Goal: Task Accomplishment & Management: Complete application form

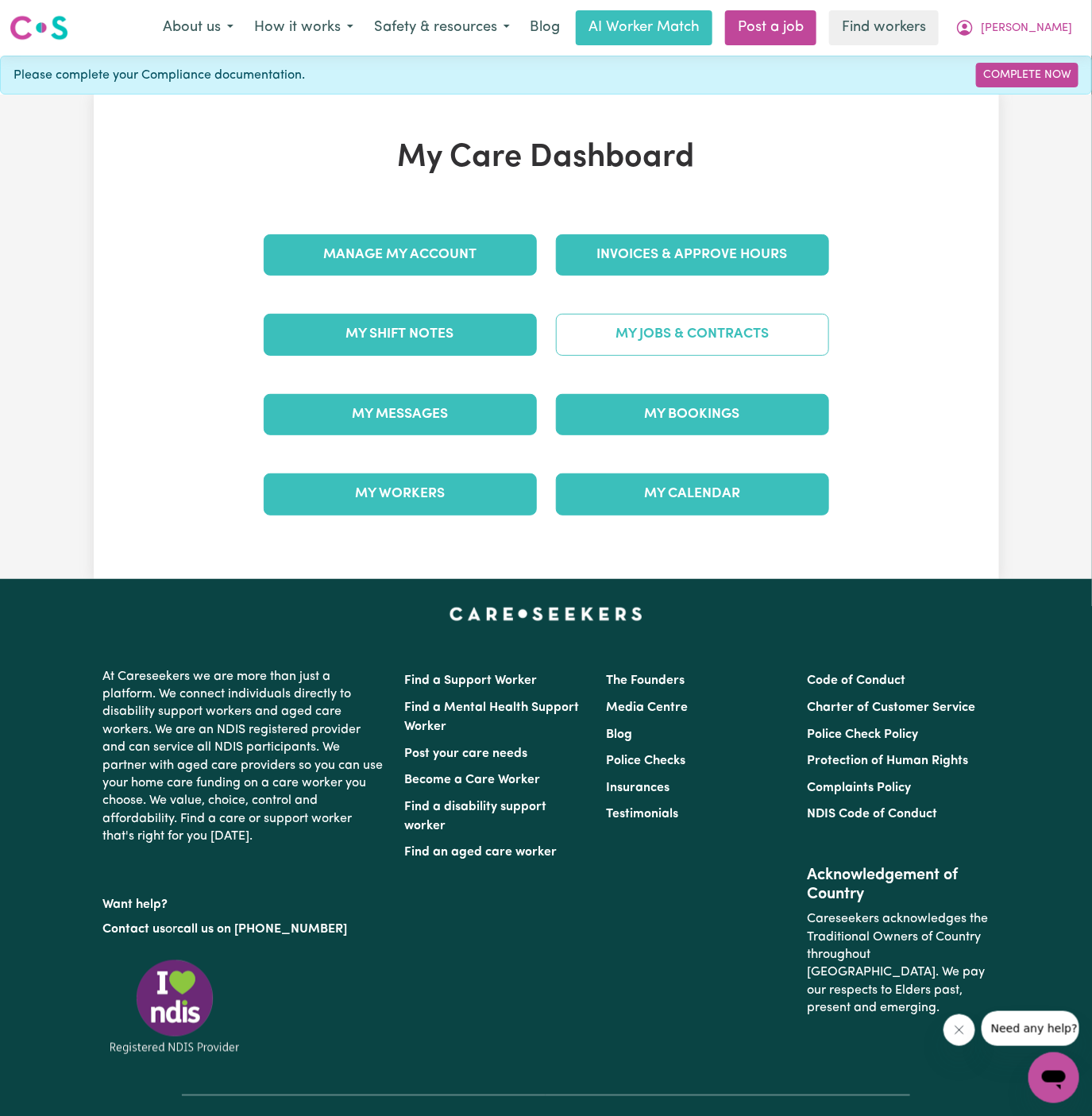
click at [654, 346] on link "My Jobs & Contracts" at bounding box center [693, 334] width 273 height 41
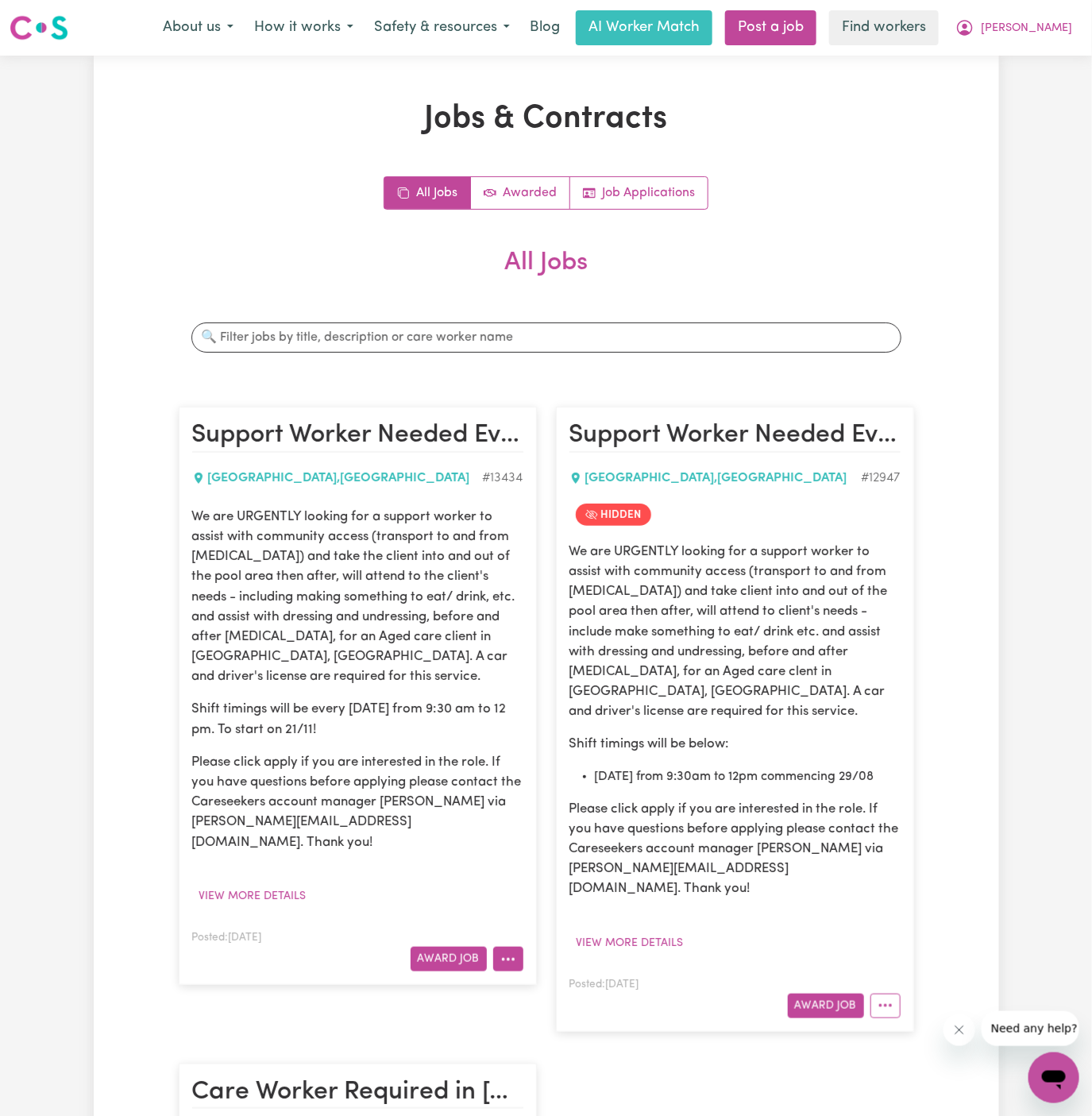
click at [511, 946] on button "More options" at bounding box center [509, 958] width 30 height 24
click at [575, 979] on link "Hide Job" at bounding box center [557, 995] width 126 height 32
click at [817, 30] on link "Post a job" at bounding box center [770, 27] width 91 height 35
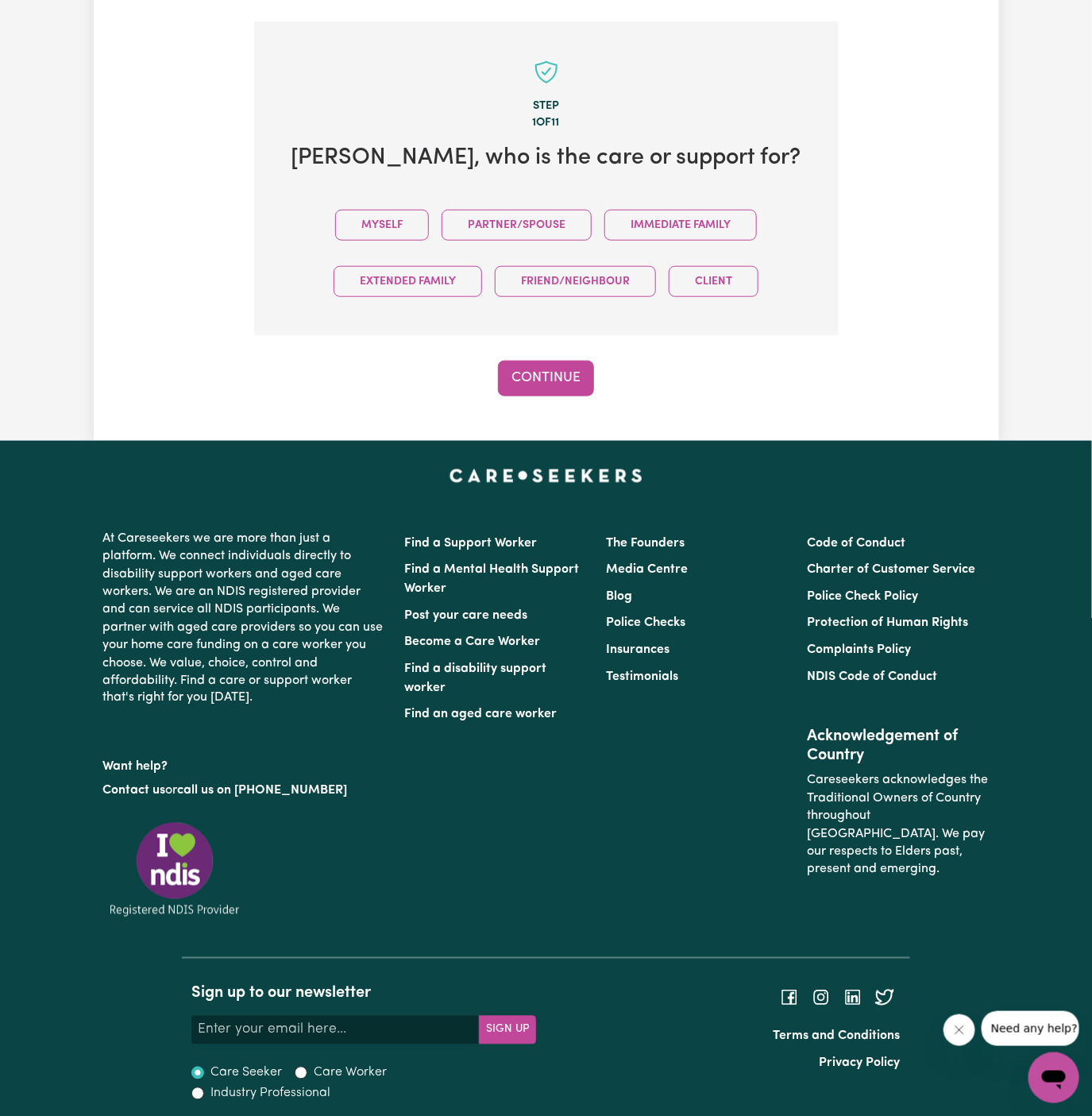
scroll to position [397, 0]
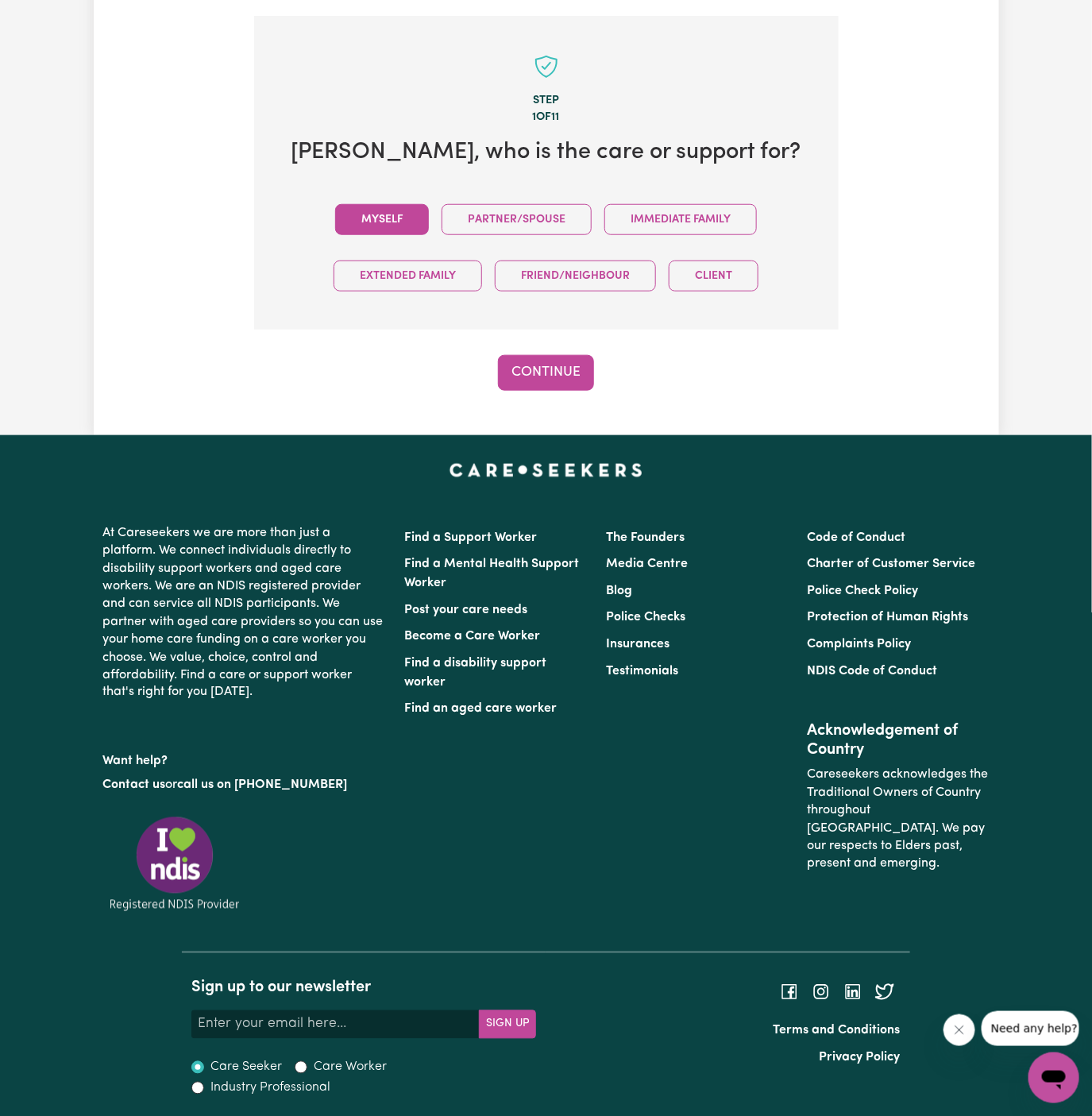
click at [405, 212] on button "Myself" at bounding box center [381, 219] width 94 height 31
click at [542, 348] on div "Step 1 of 11 Michael , who is the care or support for? Myself Partner/Spouse Im…" at bounding box center [546, 203] width 585 height 375
click at [548, 364] on button "Continue" at bounding box center [546, 372] width 96 height 35
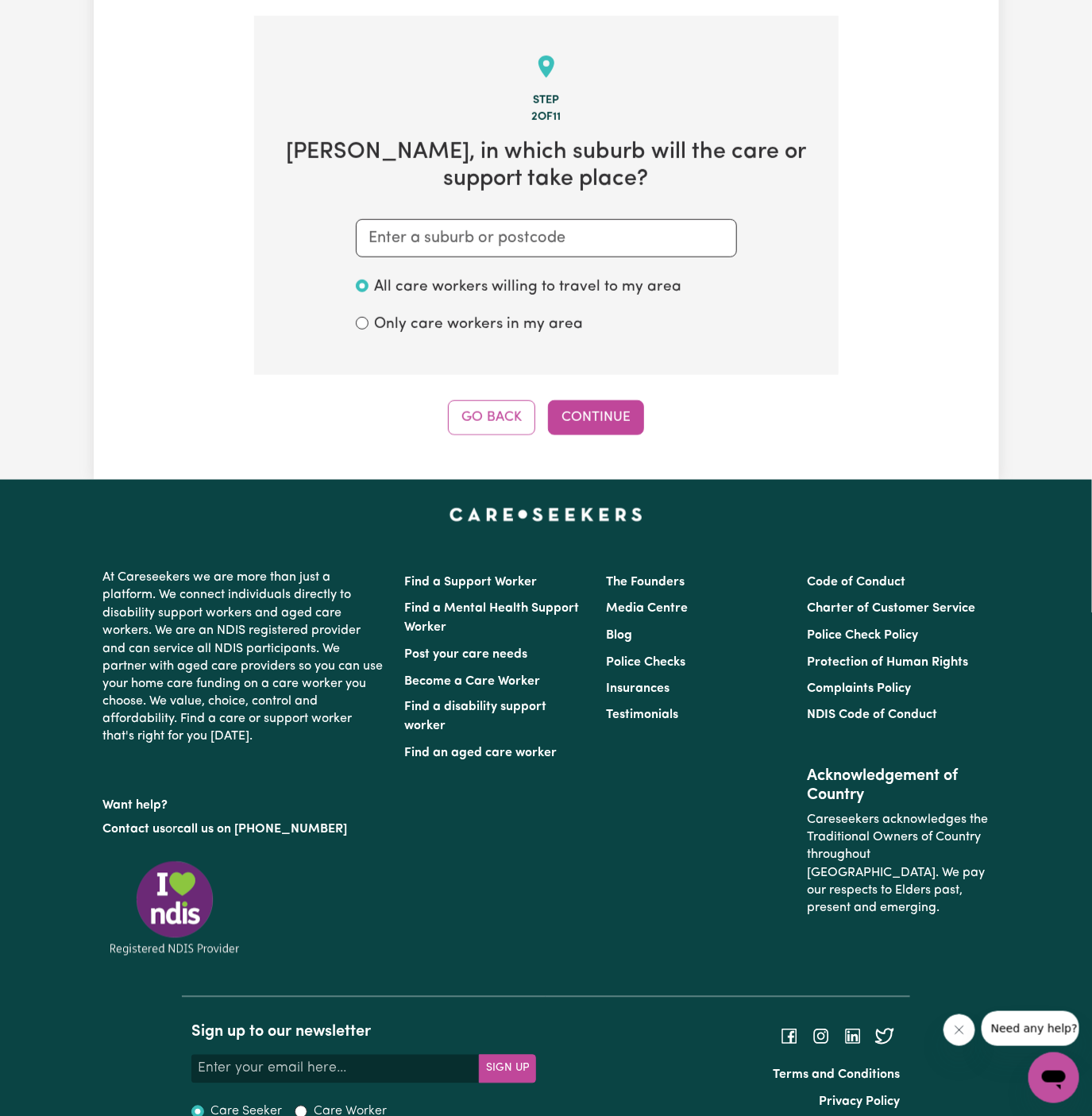
scroll to position [412, 0]
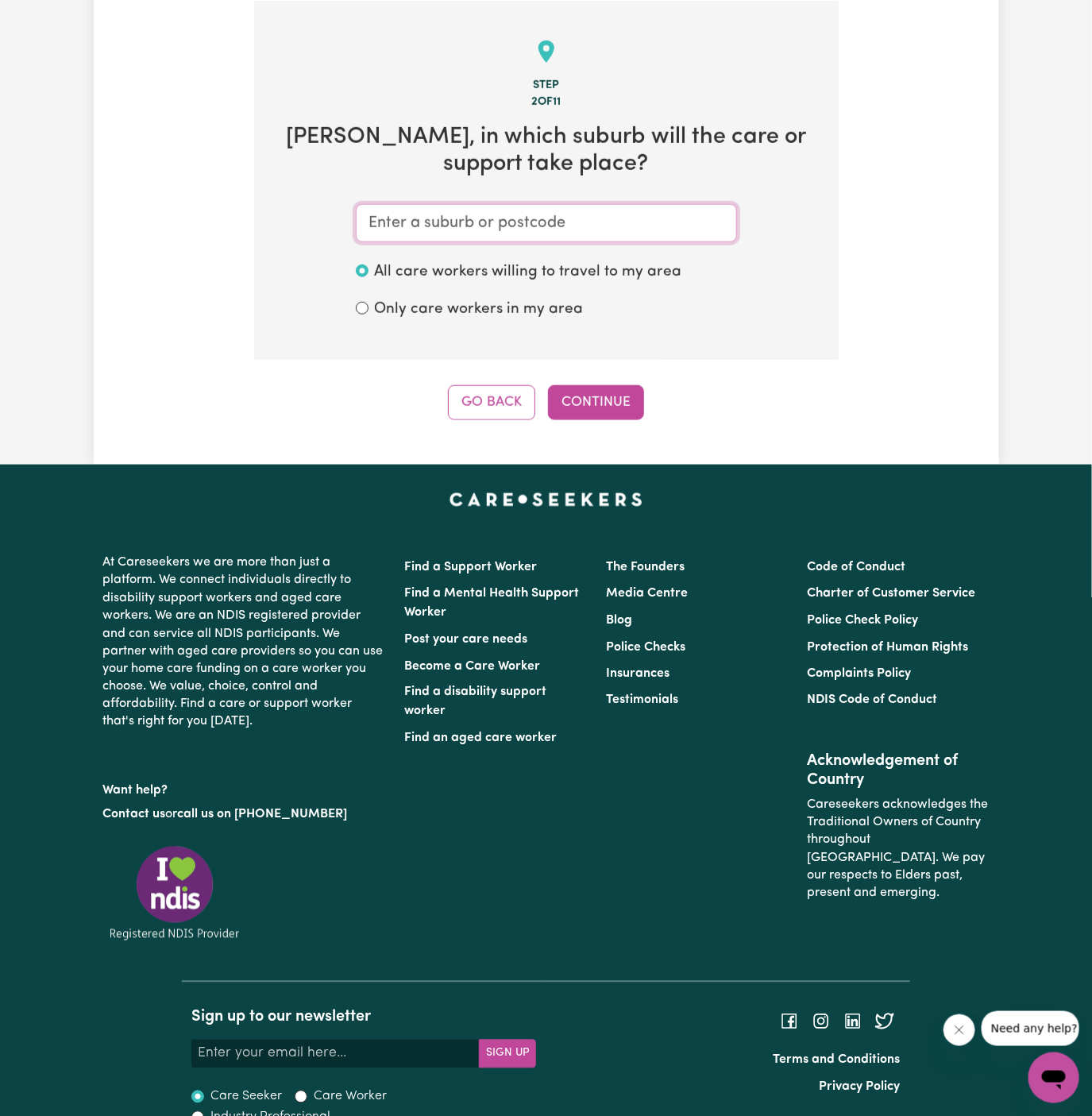
click at [530, 213] on input "text" at bounding box center [547, 223] width 381 height 38
paste input "MichaelDignamYS@careseekers.com.au"
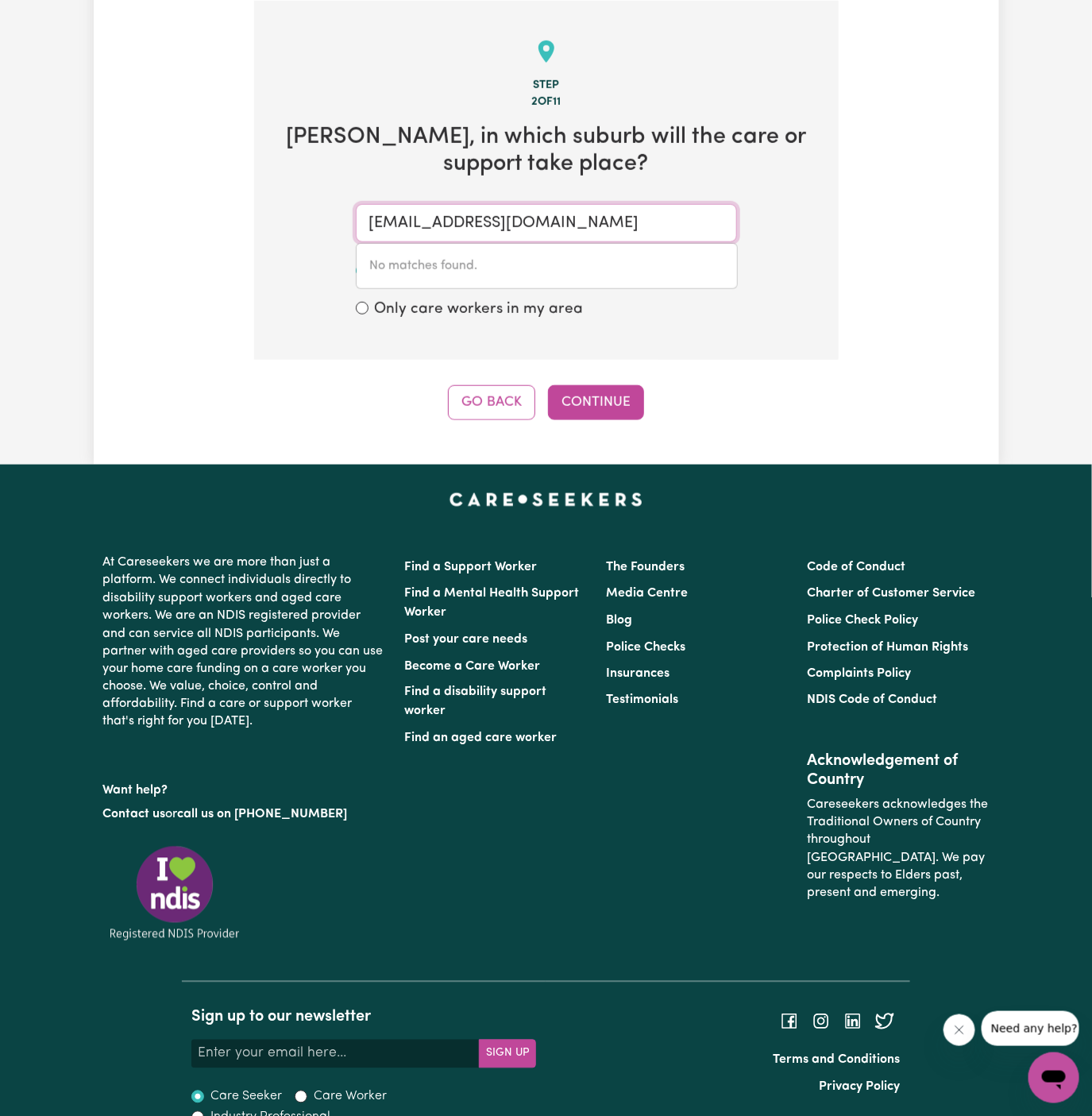
click at [529, 212] on input "MichaelDignamYS@careseekers.com.au" at bounding box center [547, 223] width 381 height 38
paste input "Lane Cove North"
type input "Lane Cove North"
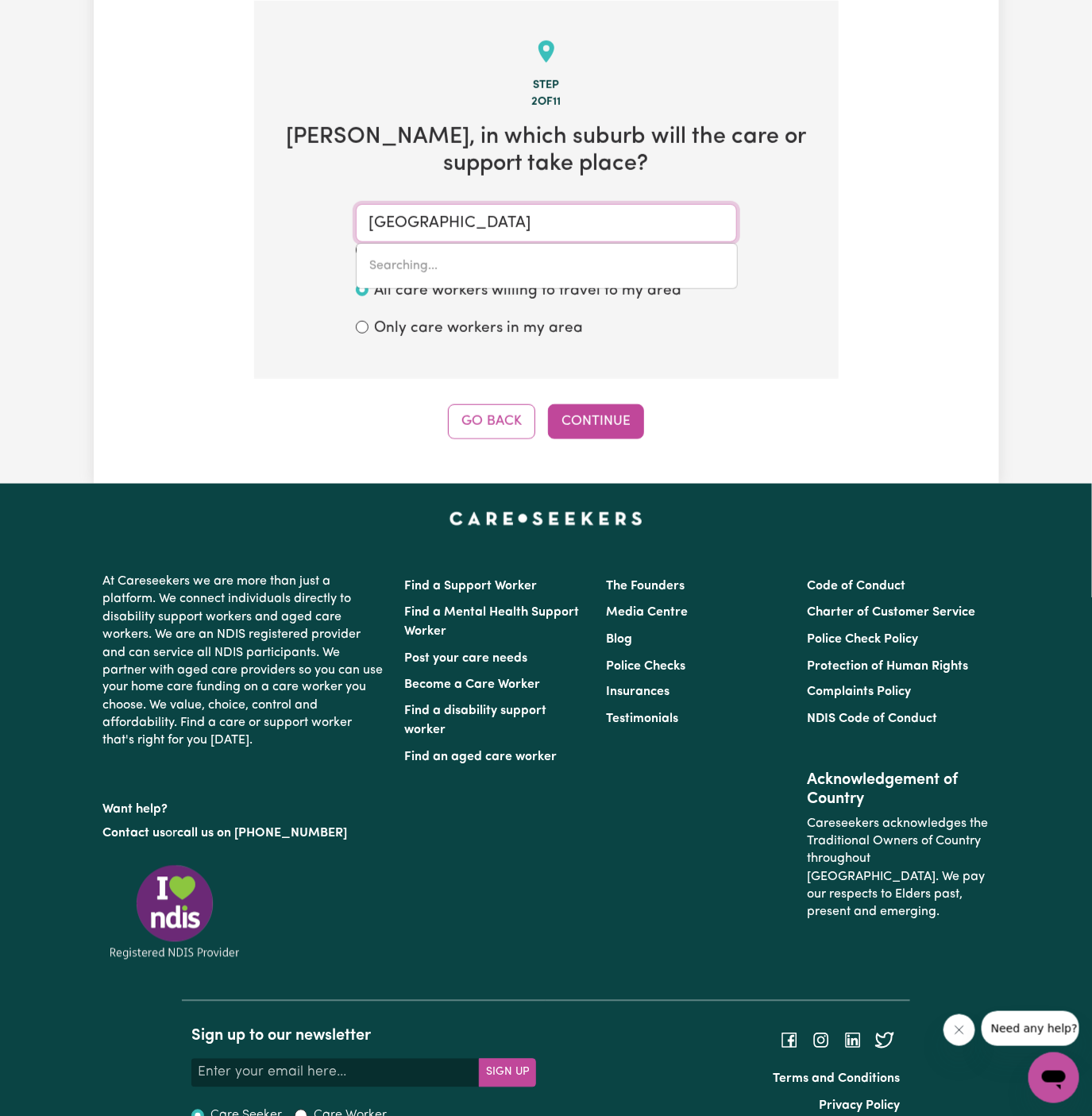
type input "Lane Cove North, New South Wales, 2066"
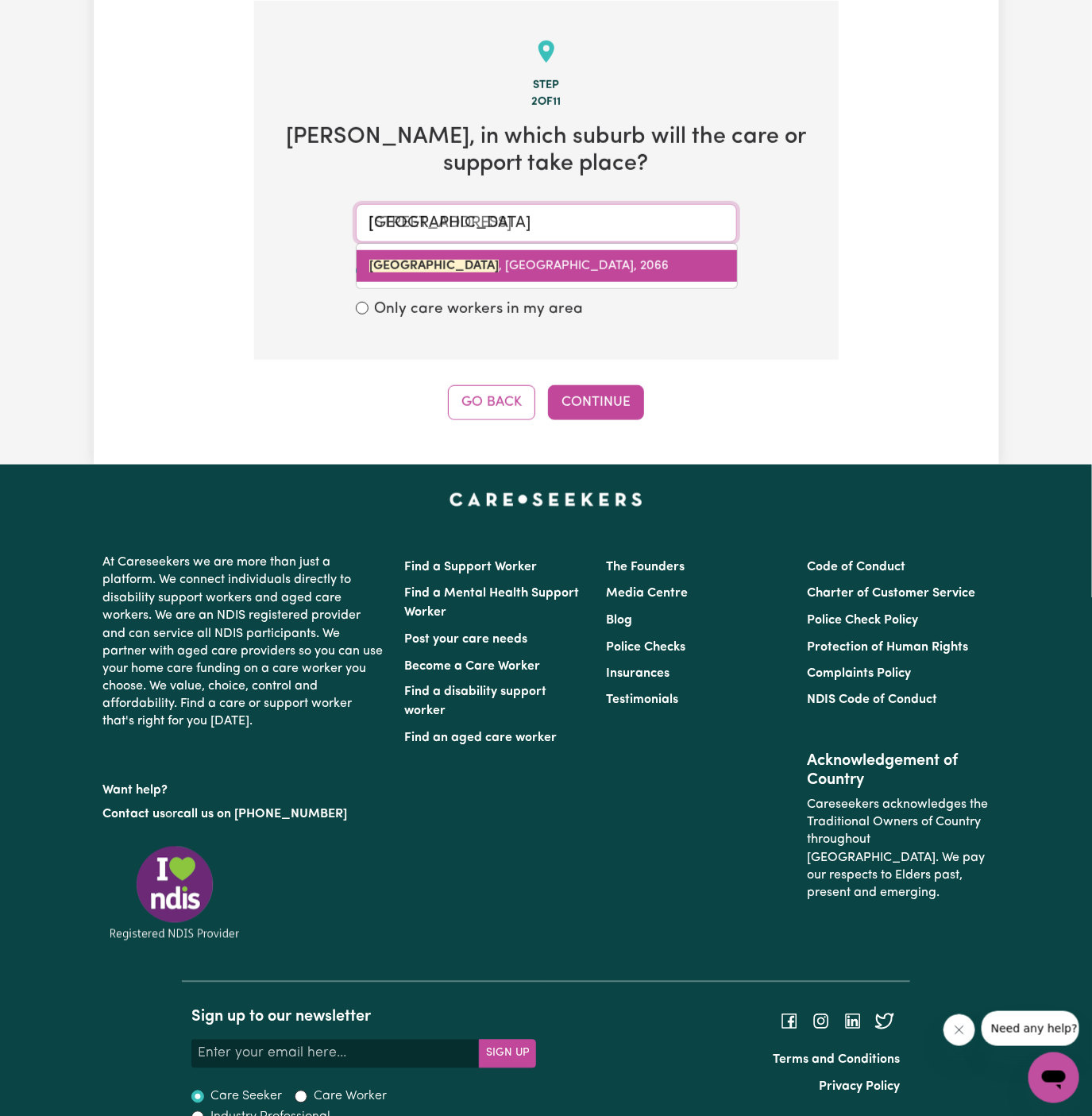
click at [521, 262] on span "LANE COVE NORTH , New South Wales, 2066" at bounding box center [519, 266] width 300 height 13
type input "LANE COVE NORTH, New South Wales, 2066"
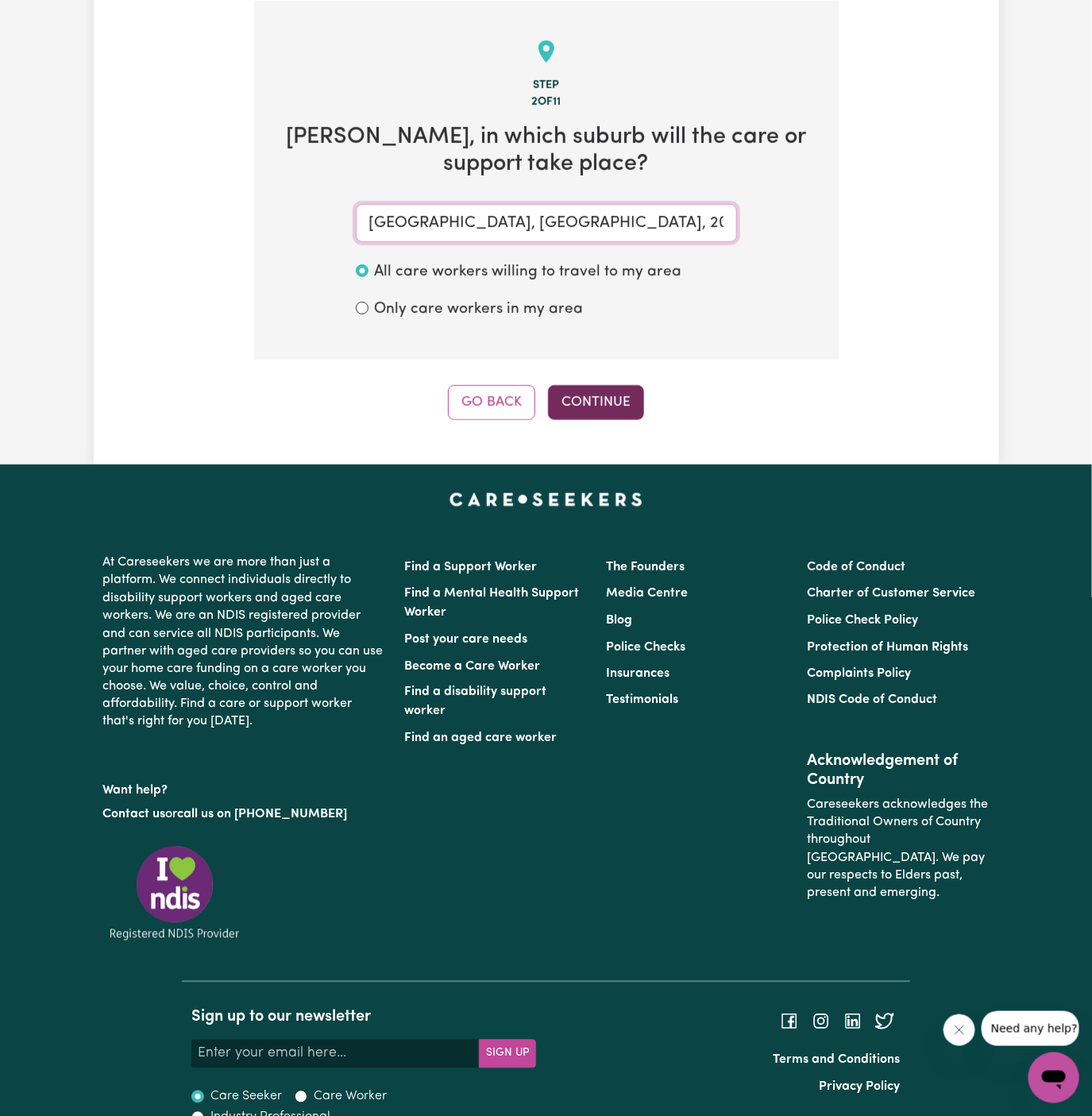
type input "LANE COVE NORTH, New South Wales, 2066"
click at [607, 397] on button "Continue" at bounding box center [597, 402] width 96 height 35
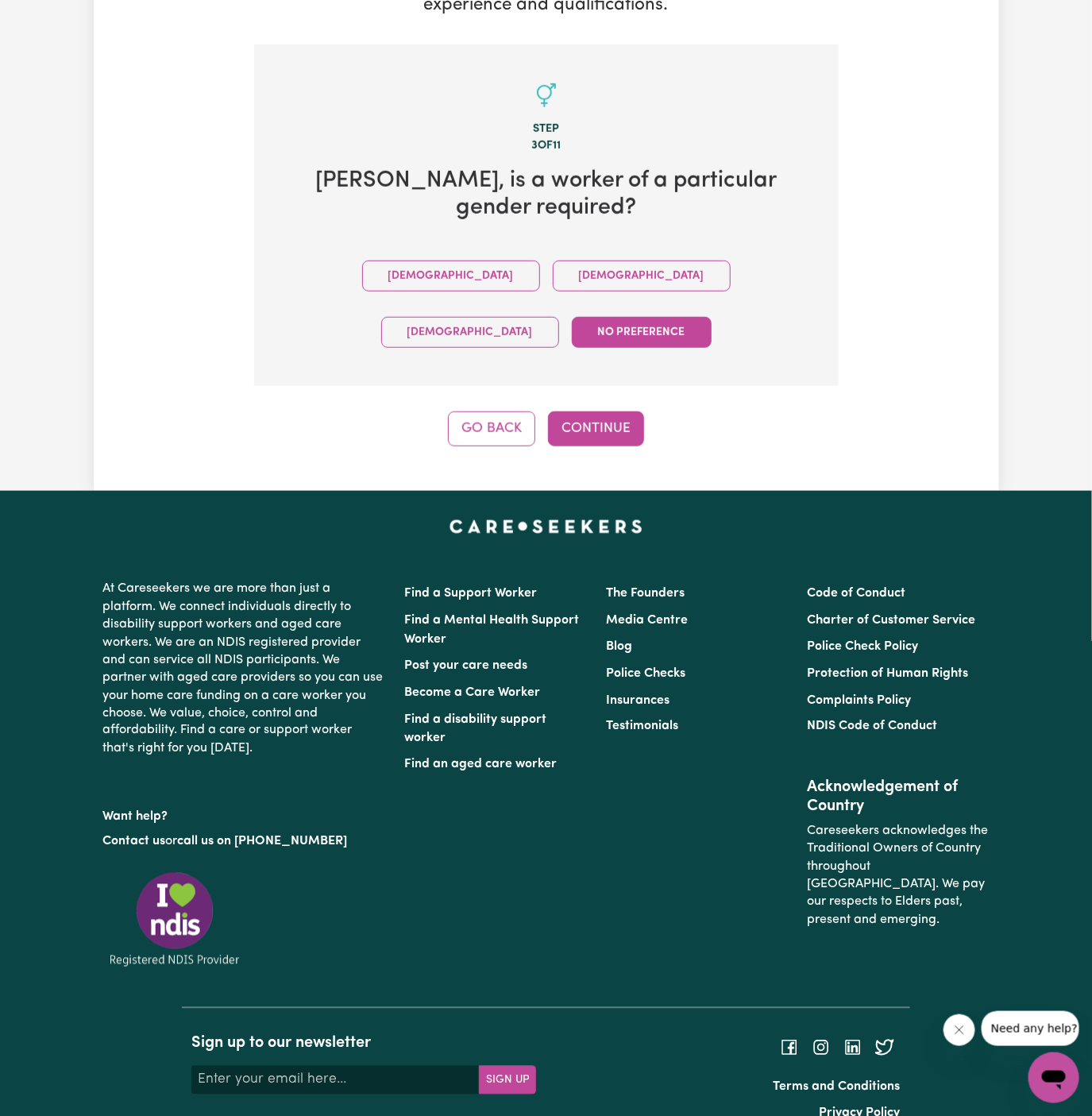
click at [553, 269] on button "Female" at bounding box center [641, 276] width 178 height 31
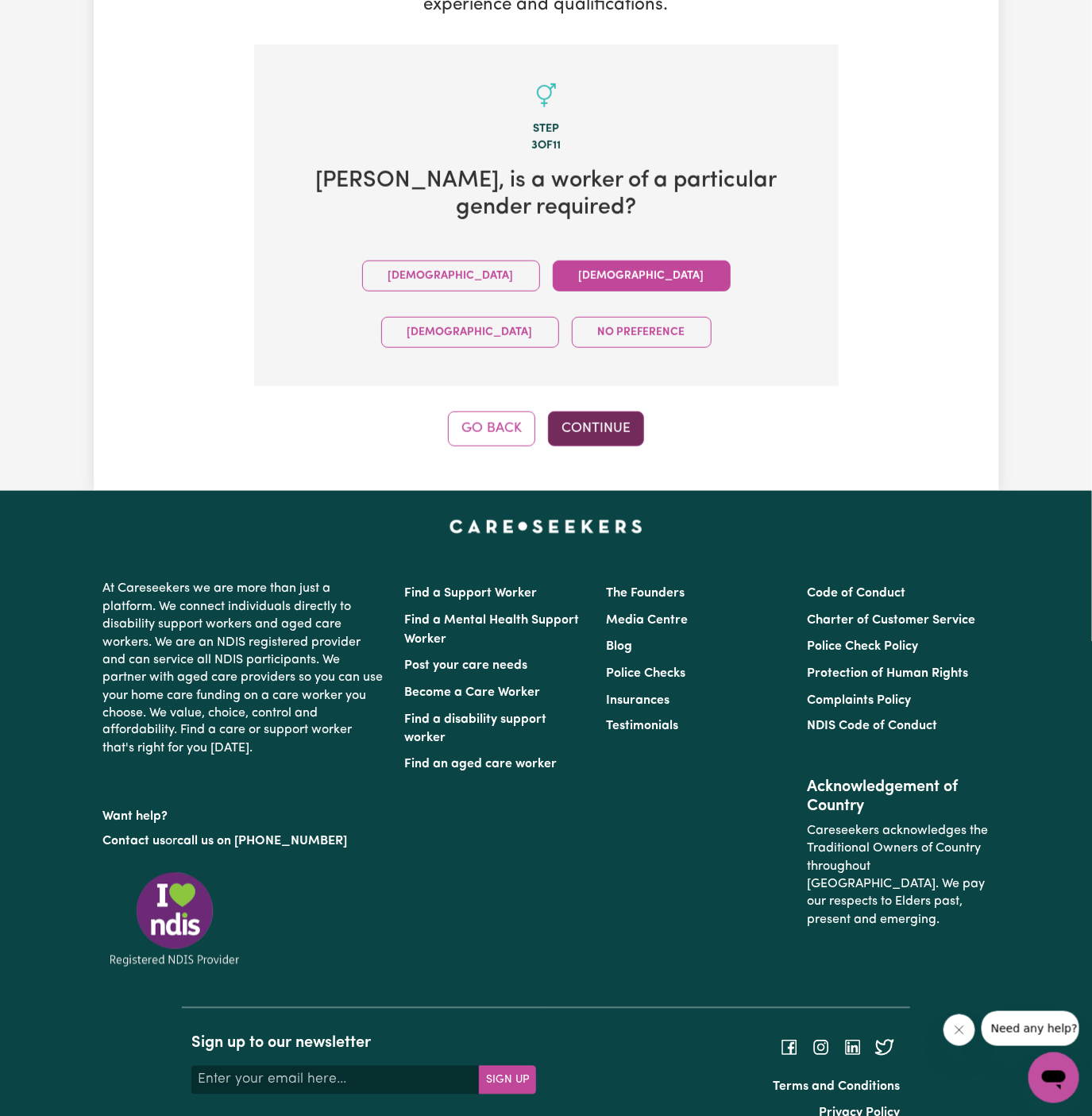
click at [596, 412] on button "Continue" at bounding box center [597, 429] width 96 height 35
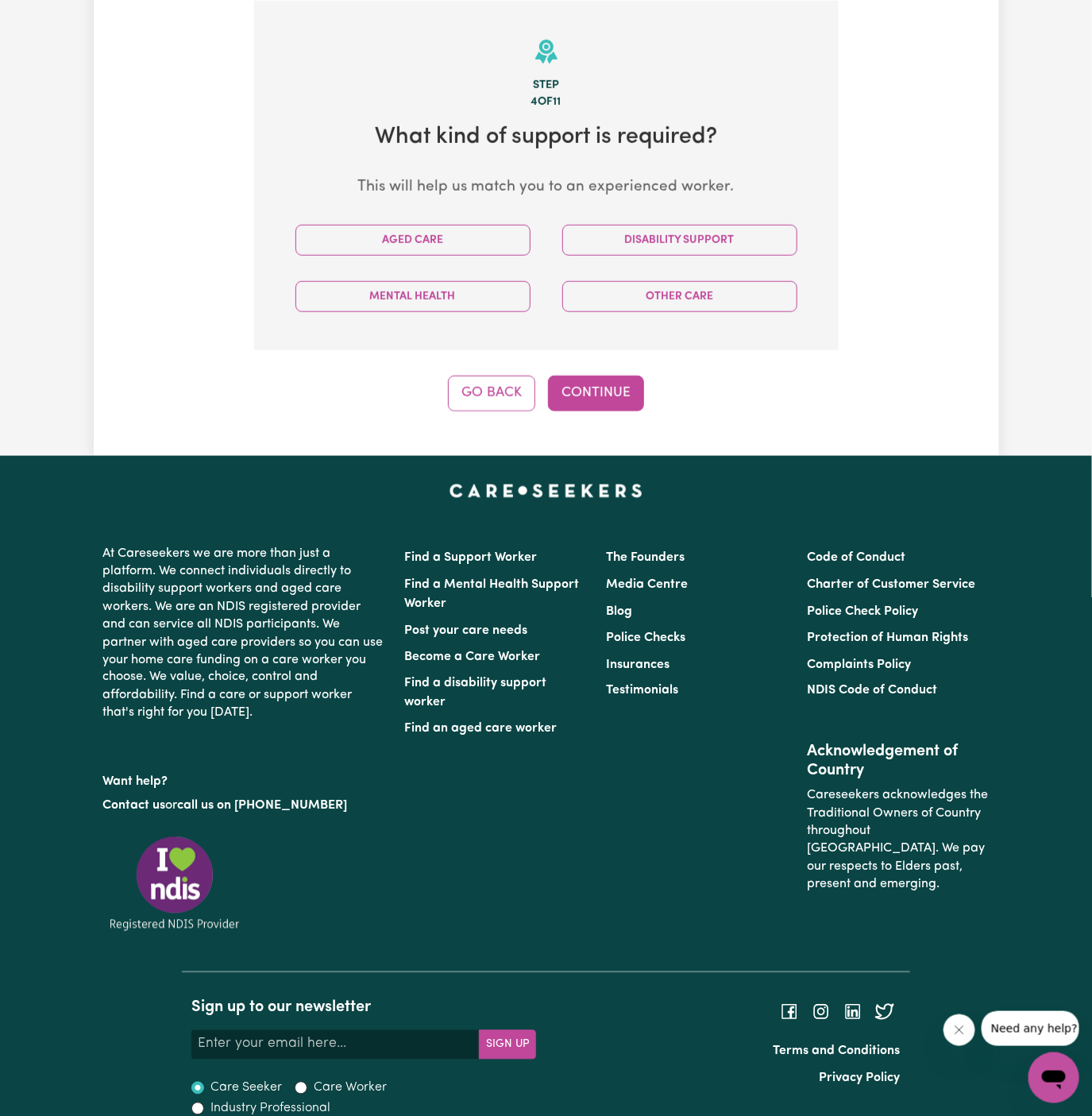
scroll to position [412, 0]
click at [476, 241] on button "Aged Care" at bounding box center [413, 240] width 235 height 31
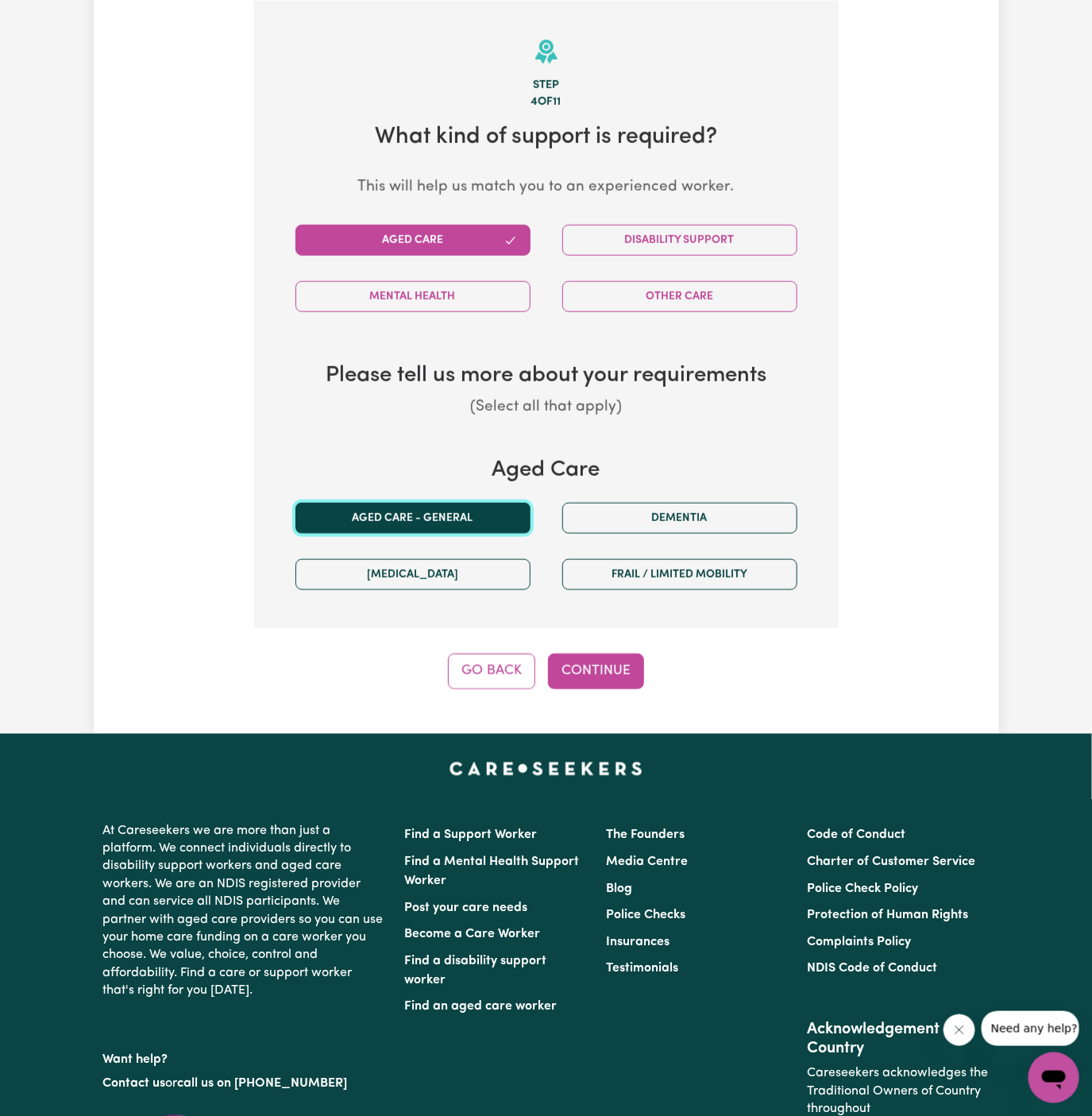
click at [416, 508] on button "Aged care - General" at bounding box center [413, 518] width 235 height 31
click at [614, 667] on button "Continue" at bounding box center [597, 671] width 96 height 35
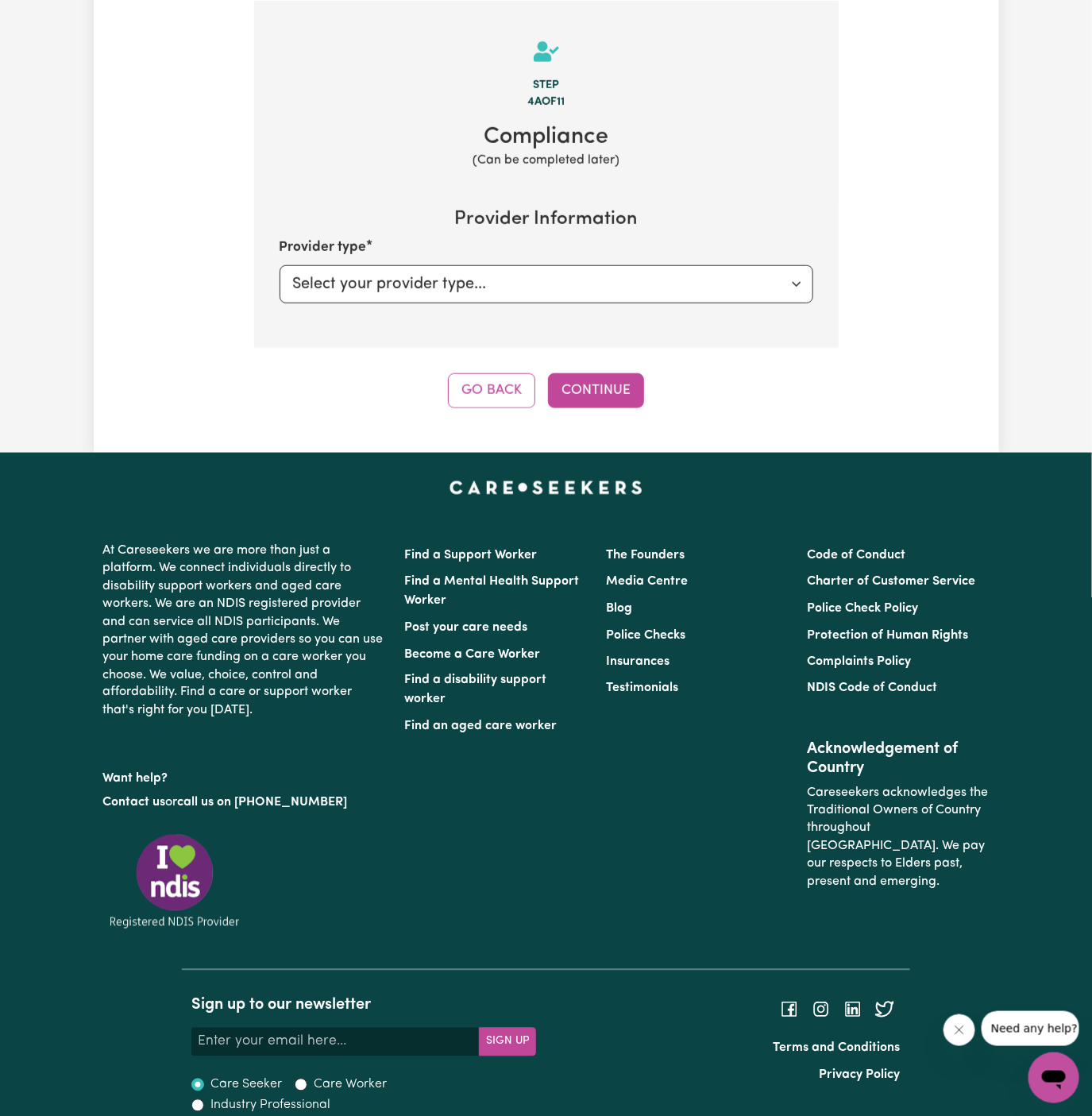
click at [618, 413] on div "Tell us your care and support requirements Welcome to Careseekers. We are excit…" at bounding box center [546, 47] width 905 height 809
click at [607, 394] on button "Continue" at bounding box center [597, 390] width 96 height 35
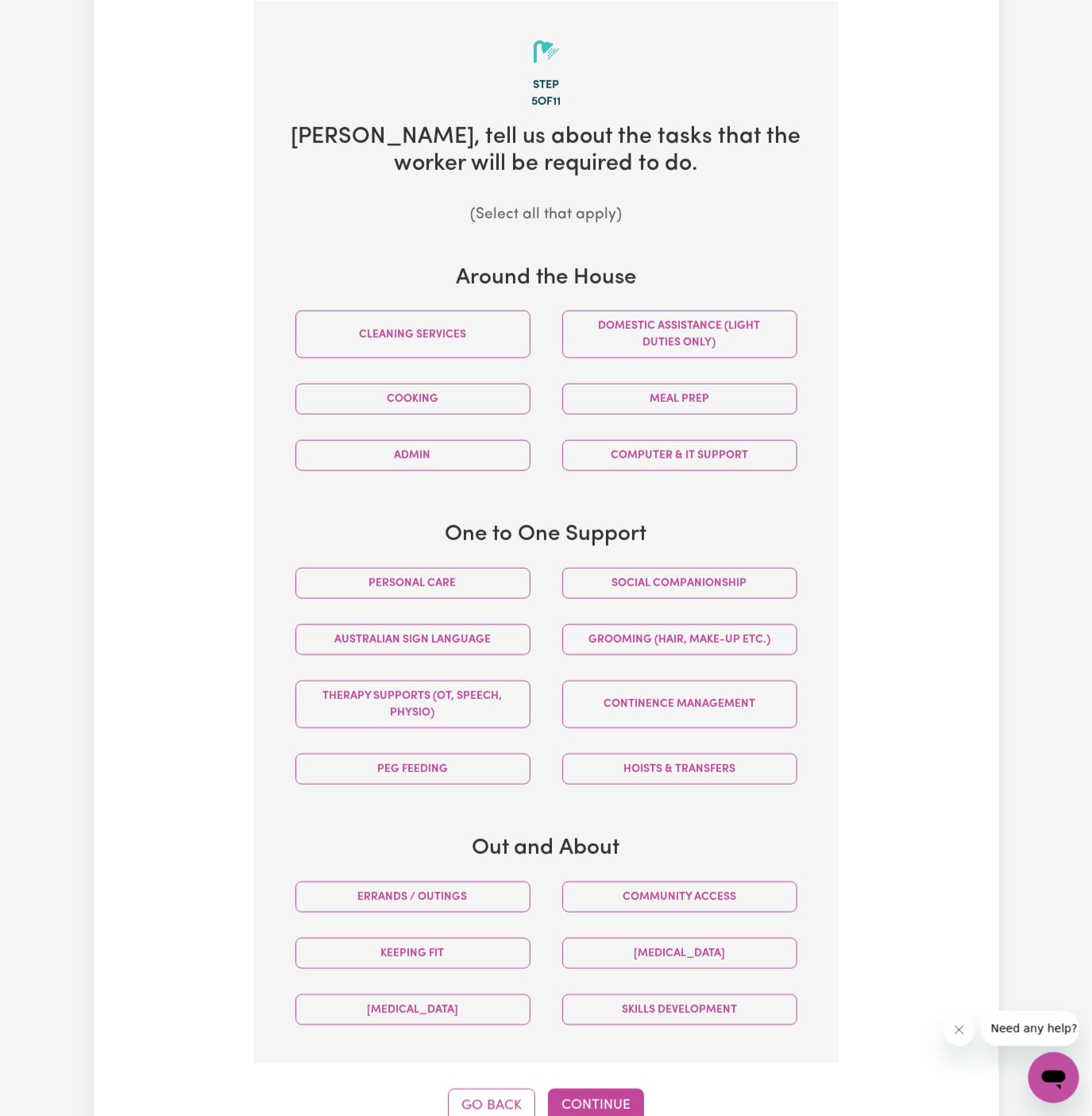
click at [501, 601] on div "Personal care" at bounding box center [413, 583] width 267 height 57
click at [484, 574] on button "Personal care" at bounding box center [413, 583] width 235 height 31
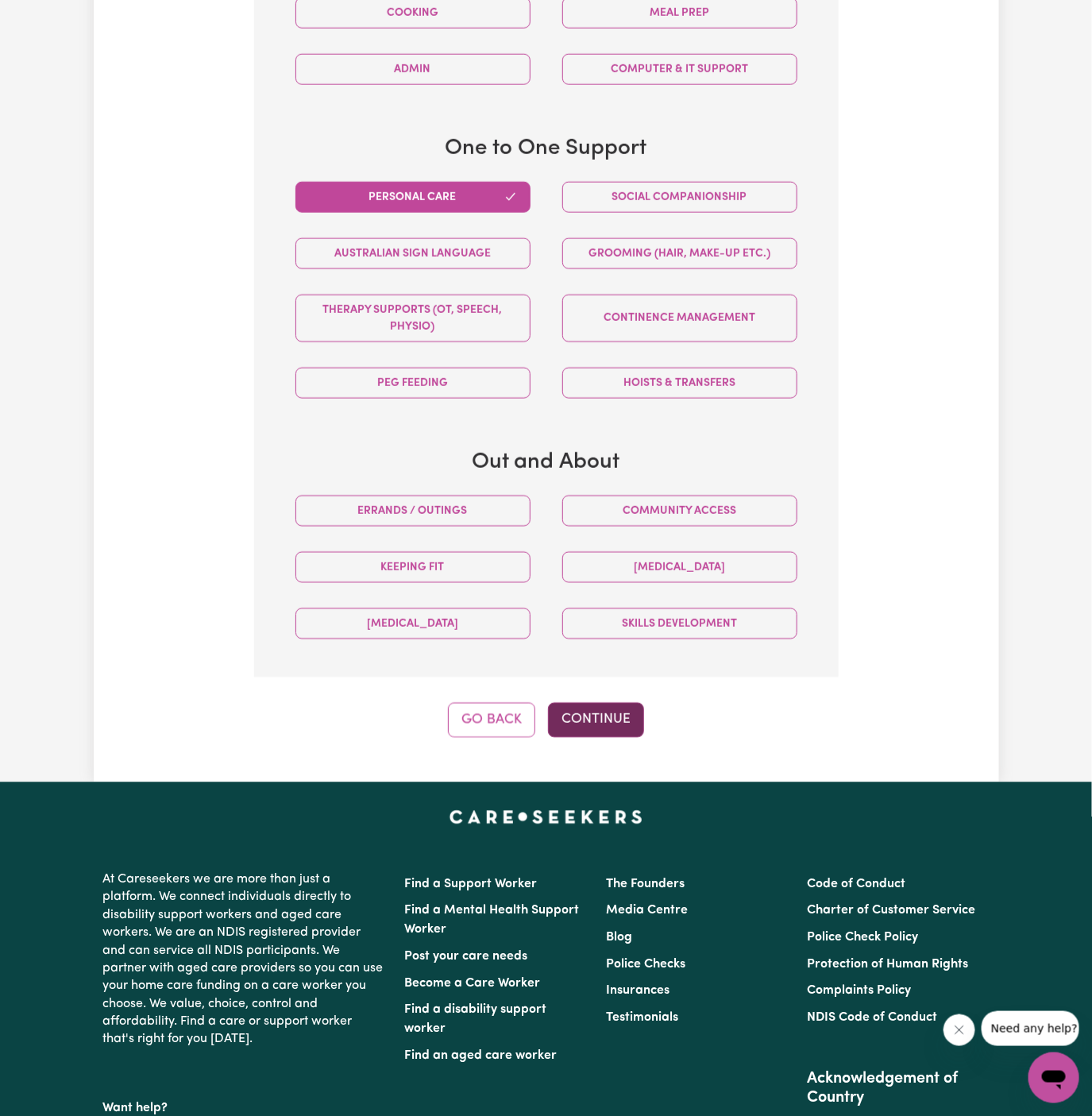
click at [607, 726] on button "Continue" at bounding box center [597, 720] width 96 height 35
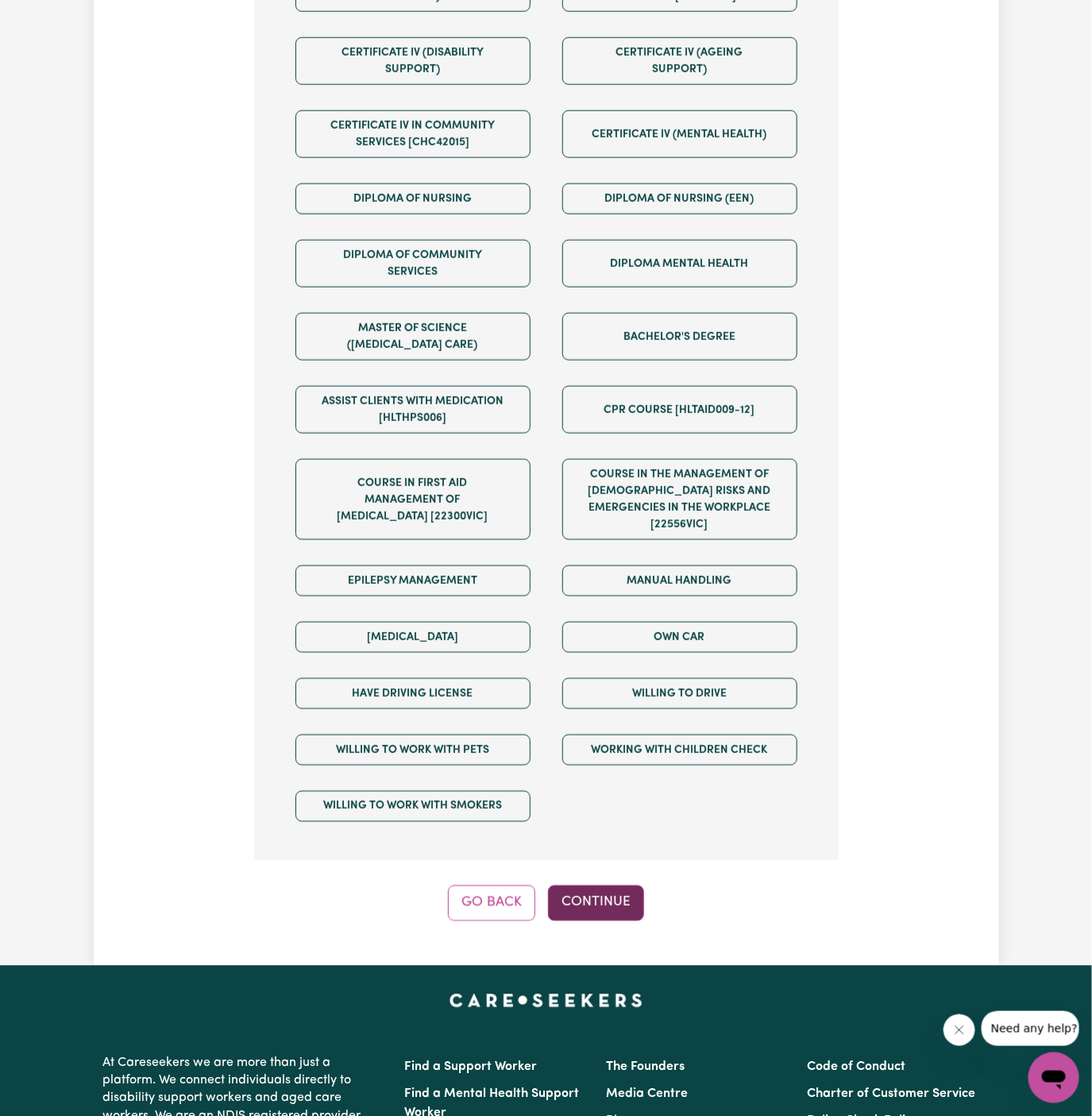
click at [617, 888] on button "Continue" at bounding box center [597, 903] width 96 height 35
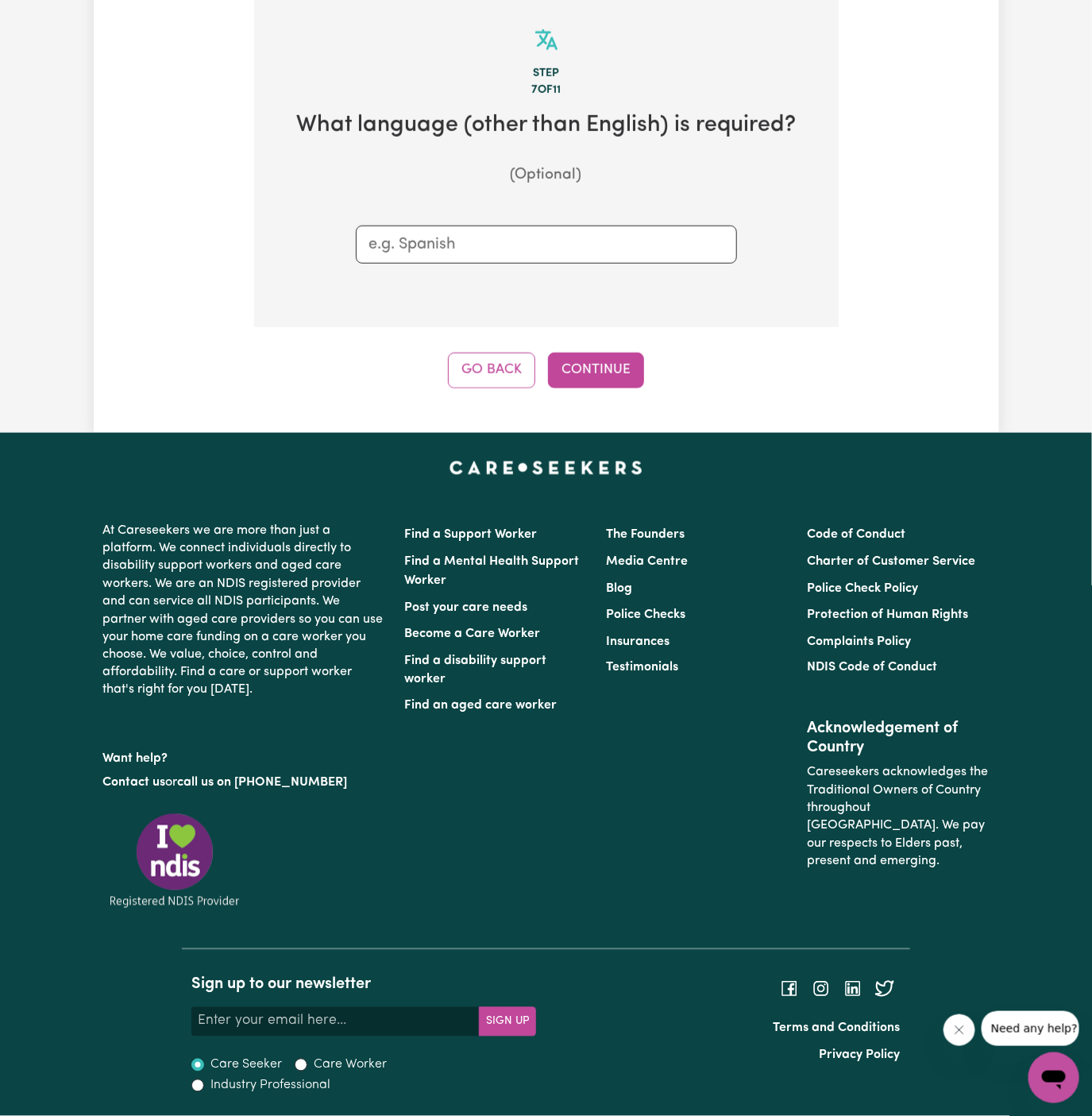
scroll to position [412, 0]
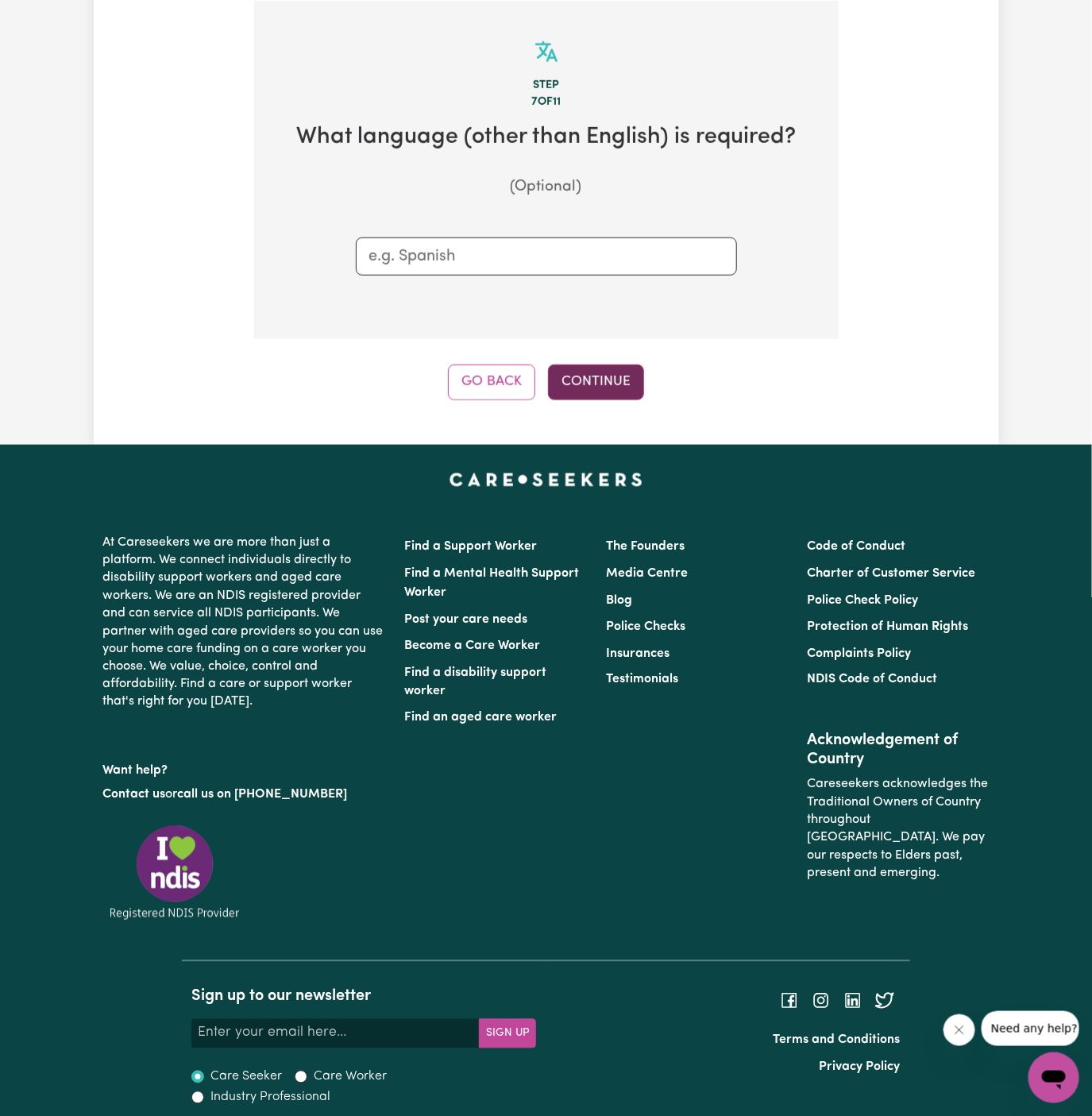
click at [603, 379] on button "Continue" at bounding box center [597, 381] width 96 height 35
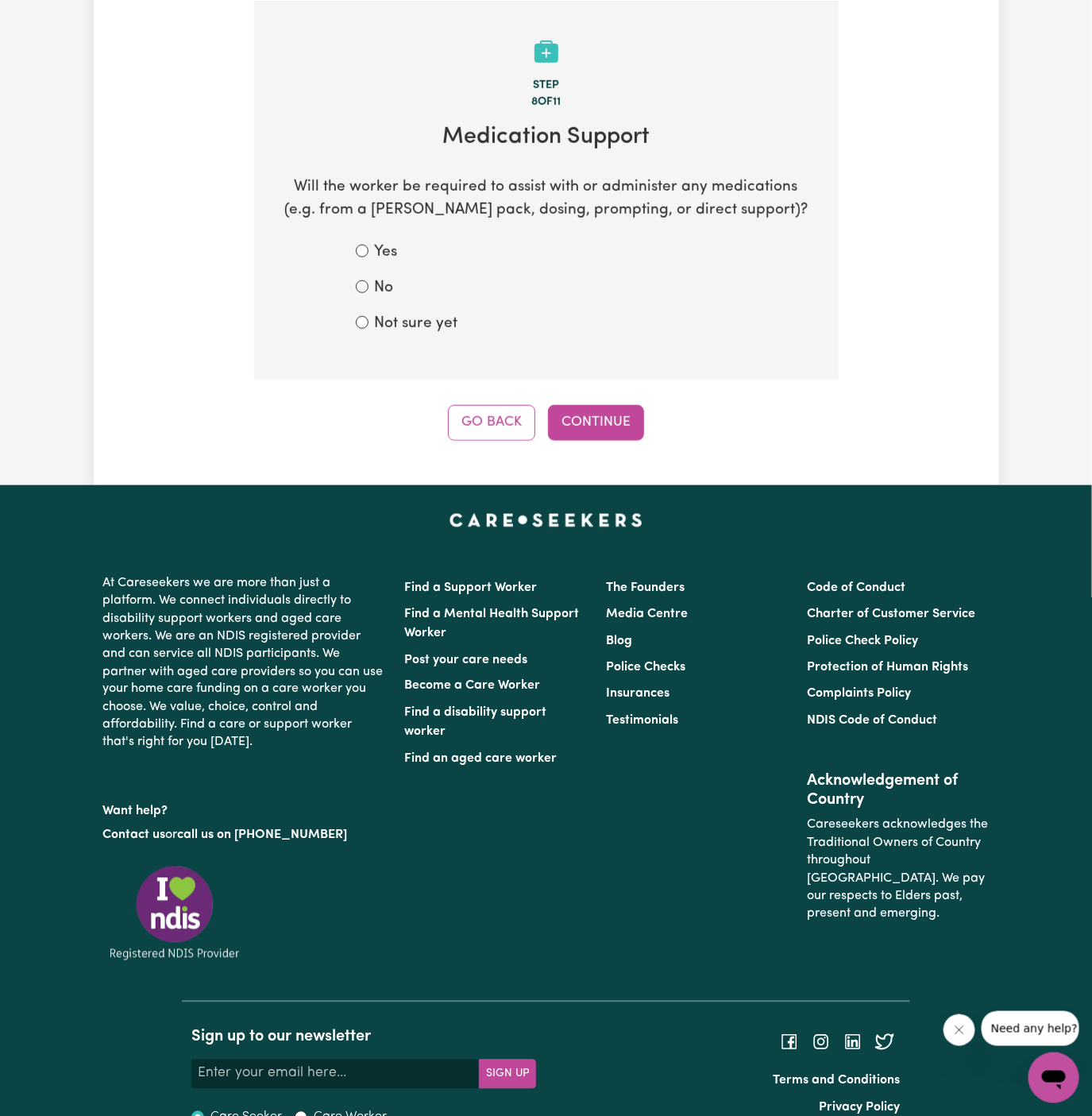
click at [416, 329] on label "Not sure yet" at bounding box center [416, 324] width 84 height 23
click at [369, 329] on input "Not sure yet" at bounding box center [362, 322] width 13 height 13
radio input "true"
click at [603, 416] on button "Continue" at bounding box center [597, 422] width 96 height 35
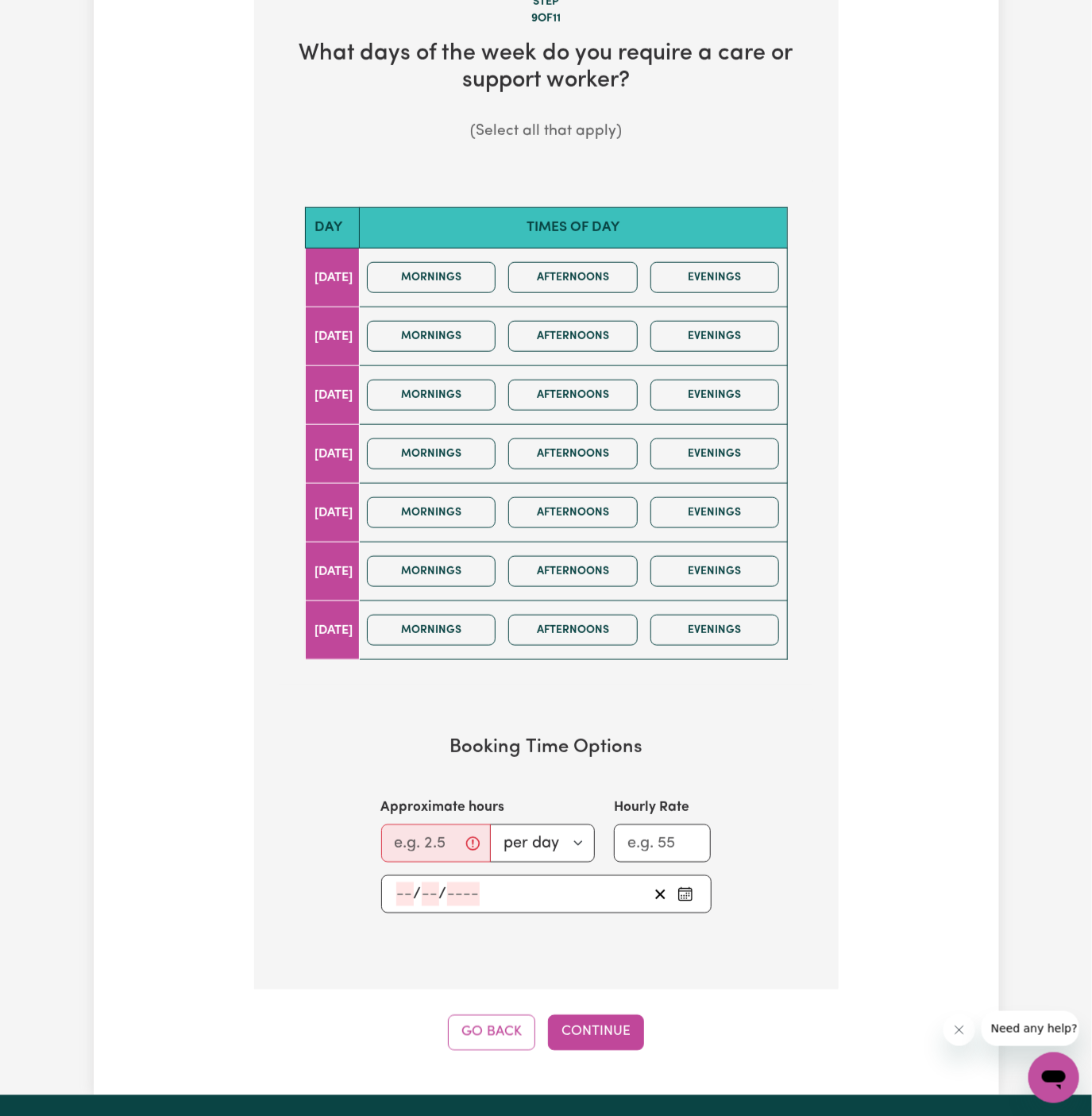
scroll to position [522, 0]
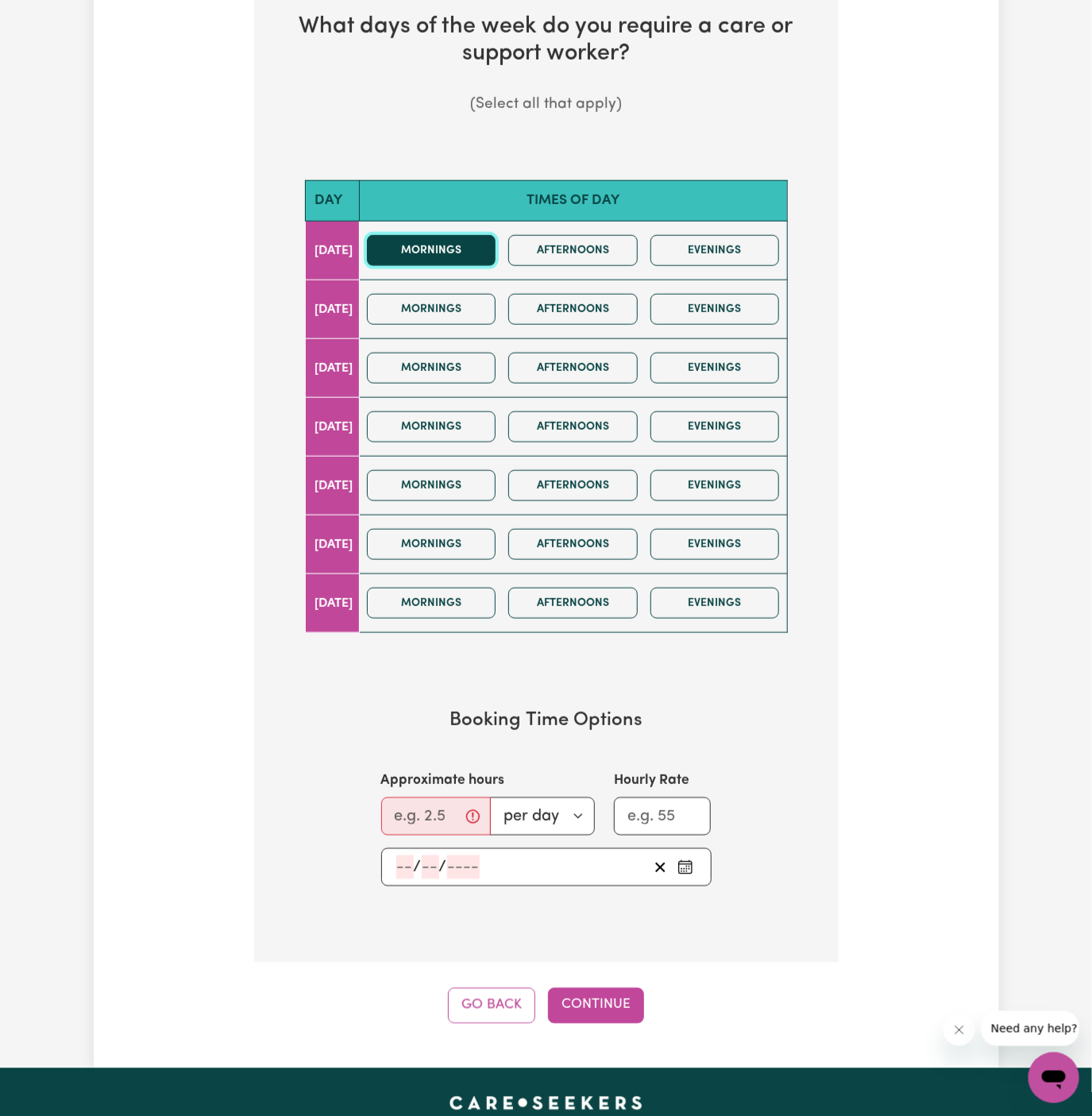
click at [462, 249] on button "Mornings" at bounding box center [431, 251] width 129 height 31
click at [424, 806] on input "Approximate hours" at bounding box center [436, 816] width 110 height 38
type input "1"
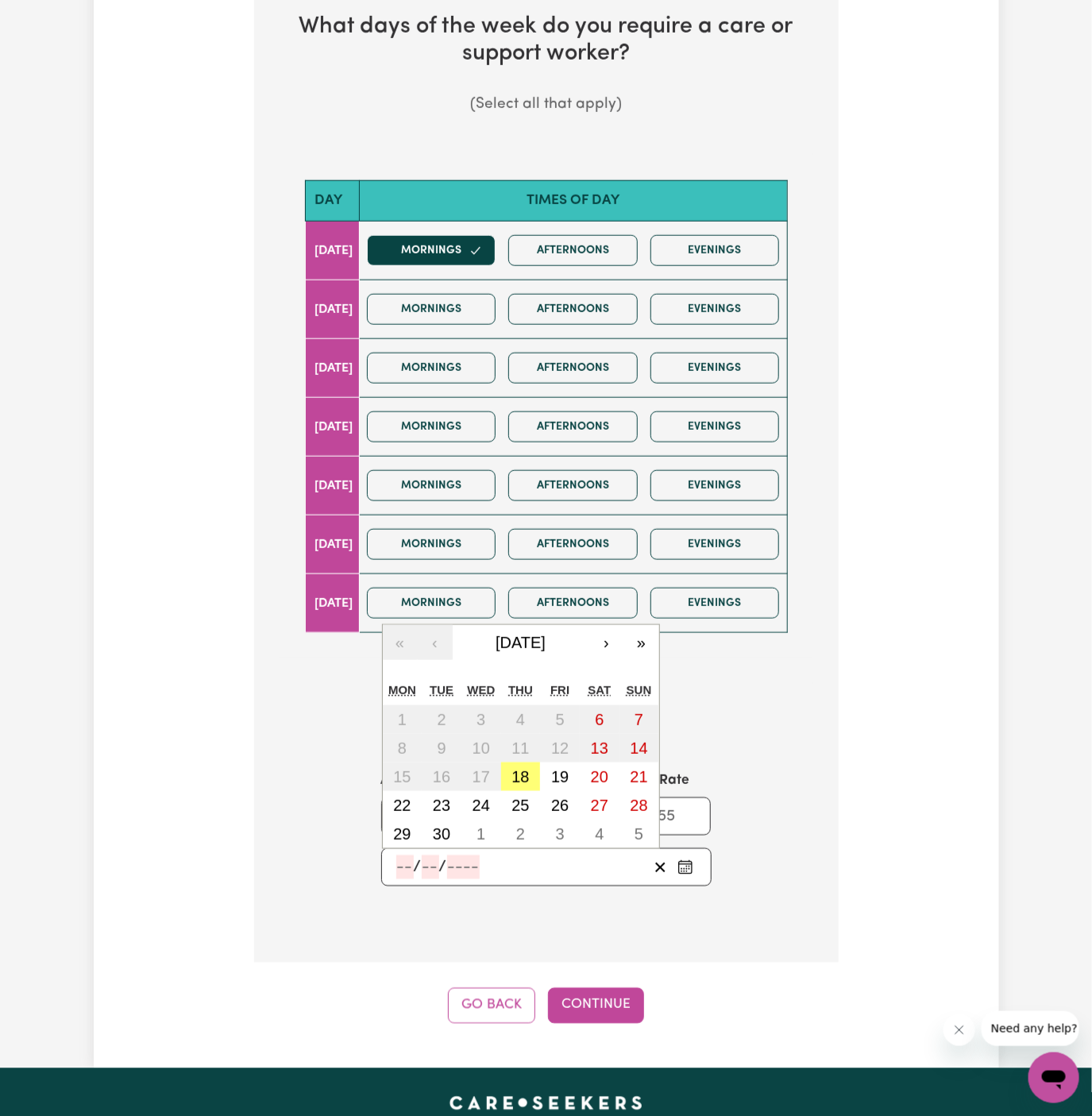
click at [407, 865] on input "number" at bounding box center [405, 867] width 18 height 24
click at [400, 801] on abbr "22" at bounding box center [402, 805] width 18 height 18
type input "2025-09-22"
type input "22"
type input "9"
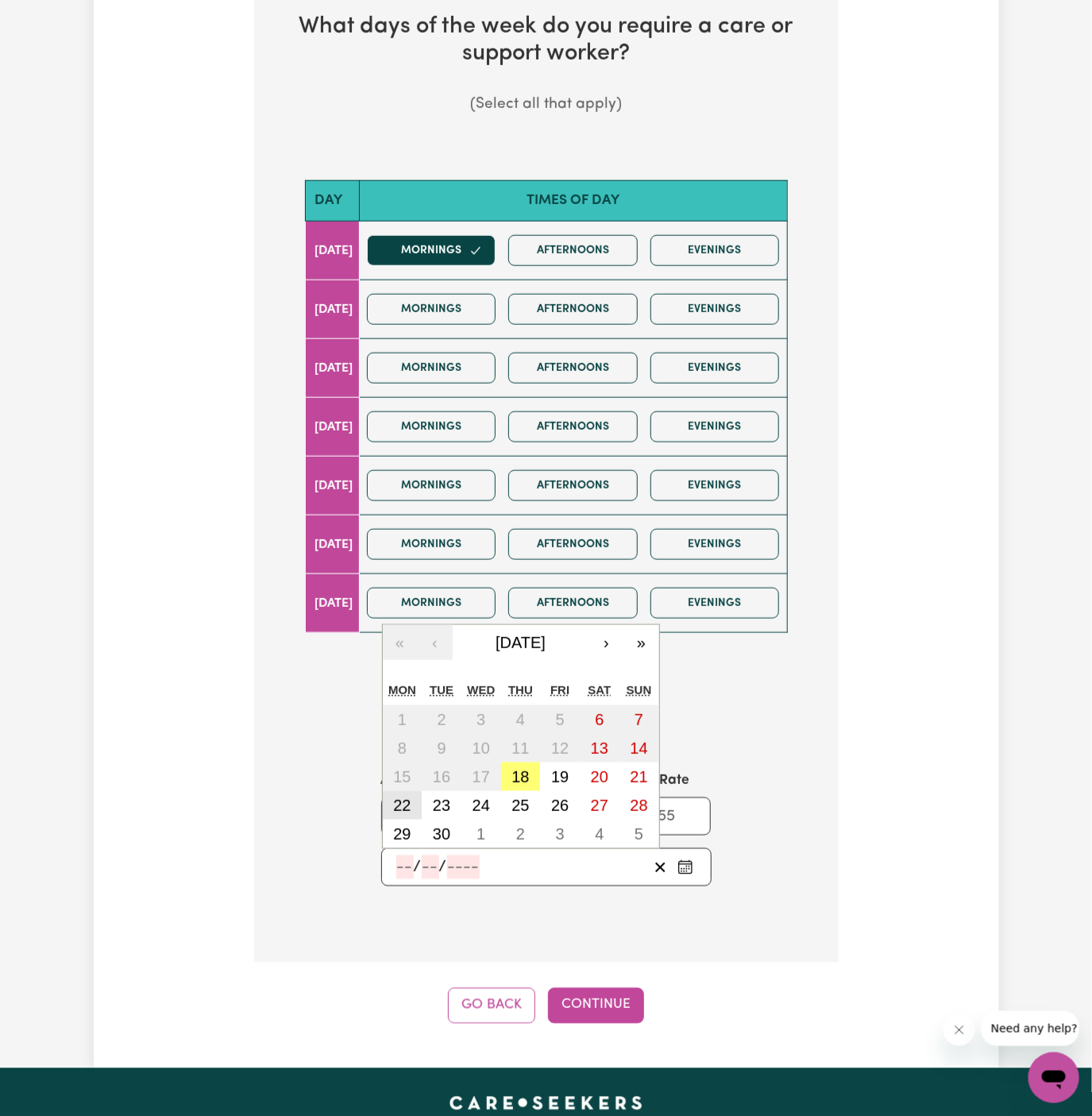
type input "2025"
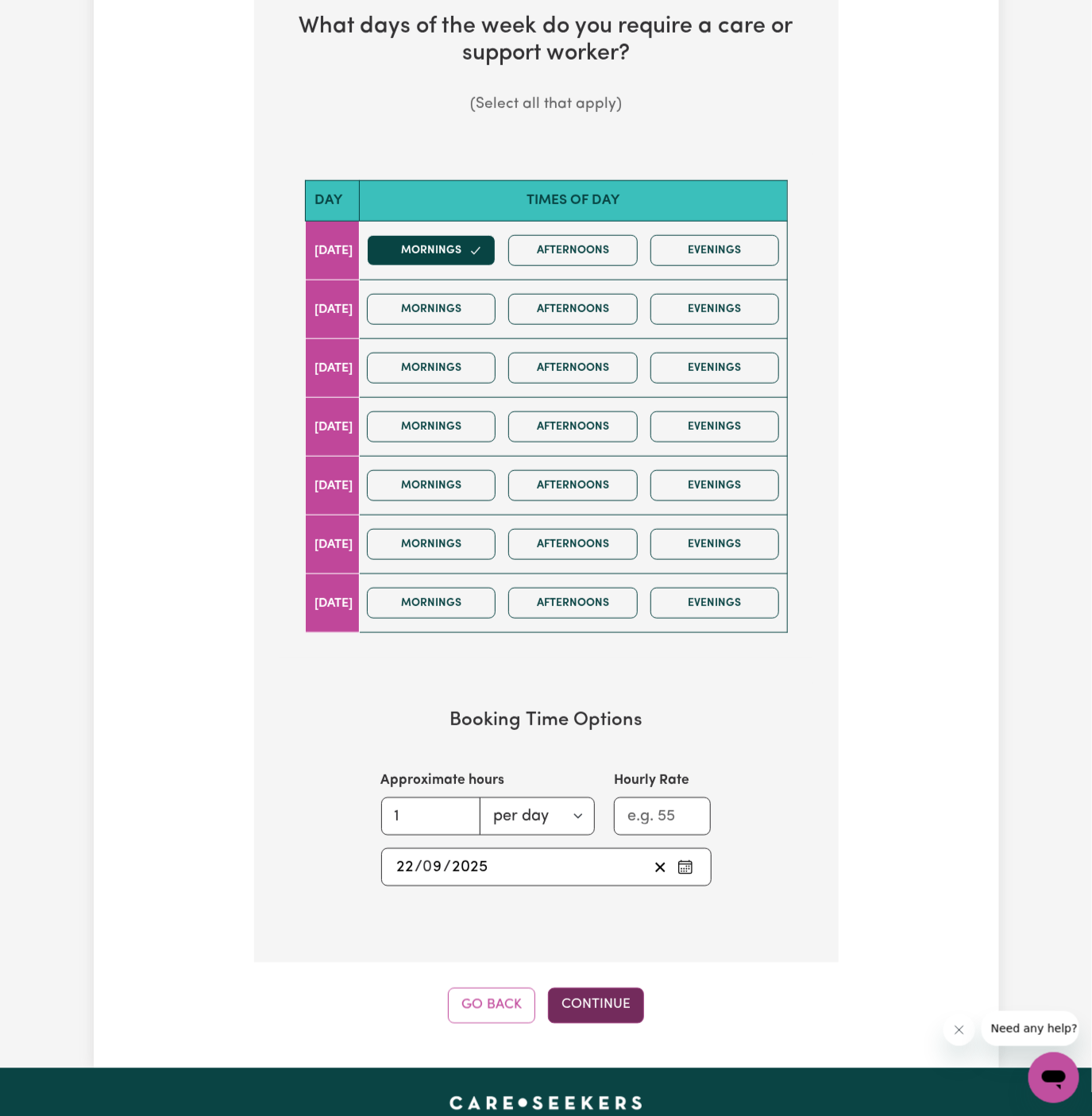
click at [609, 997] on button "Continue" at bounding box center [597, 1005] width 96 height 35
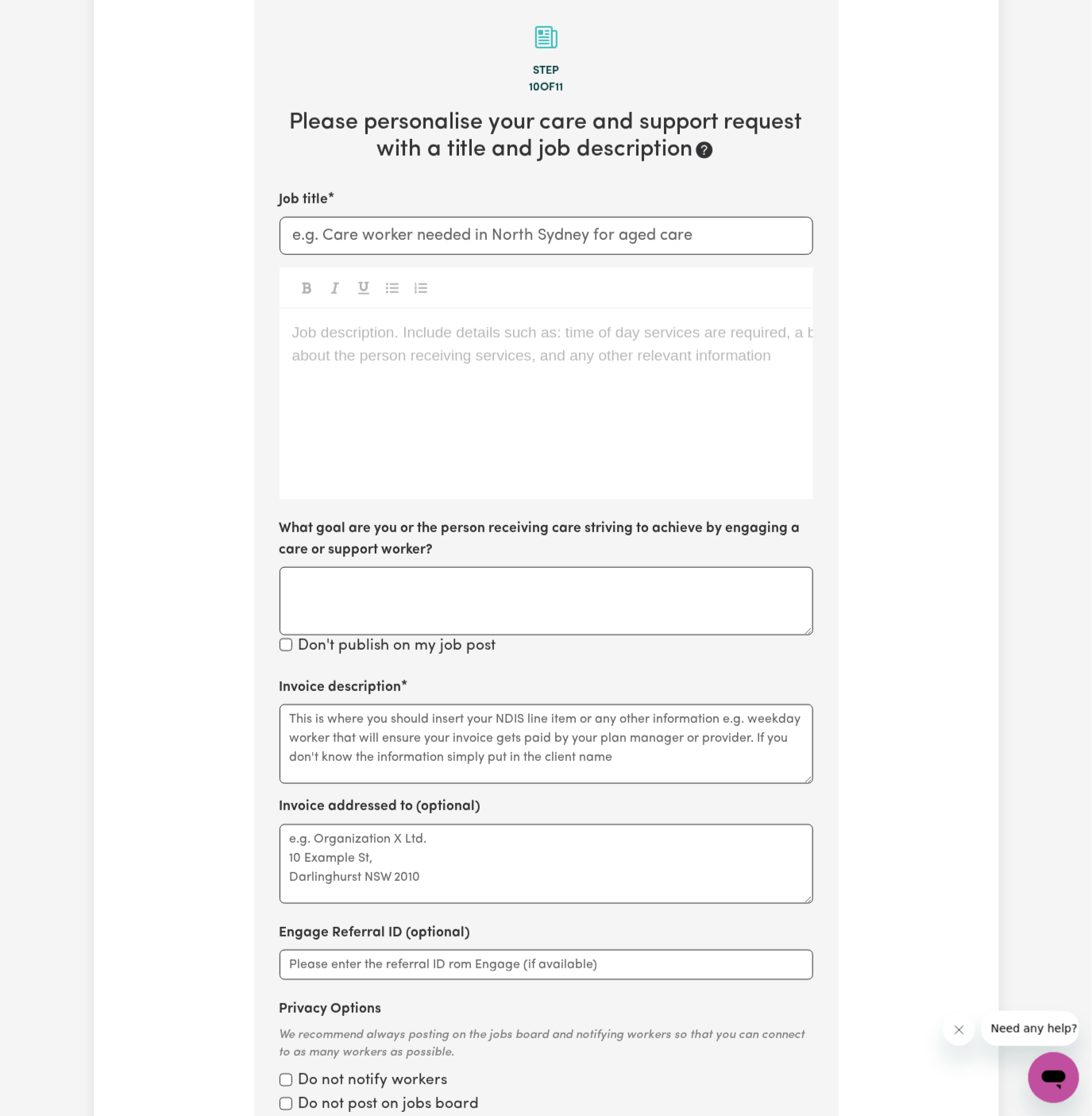
scroll to position [412, 0]
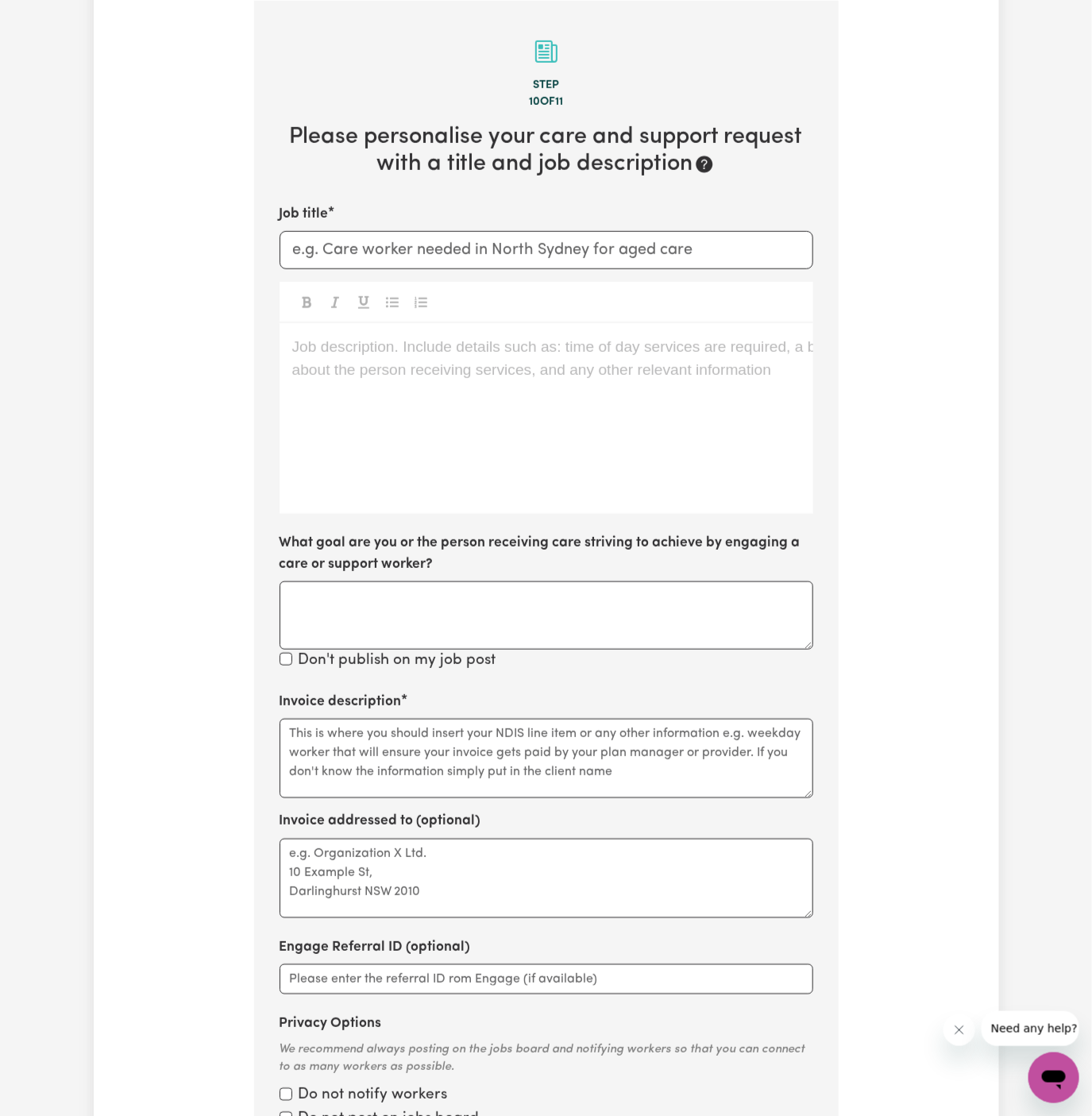
click at [480, 508] on div "Job description. Include details such as: time of day services are required, a …" at bounding box center [546, 418] width 534 height 191
click at [374, 347] on p "Job description. Include details such as: time of day services are required, a …" at bounding box center [546, 347] width 508 height 23
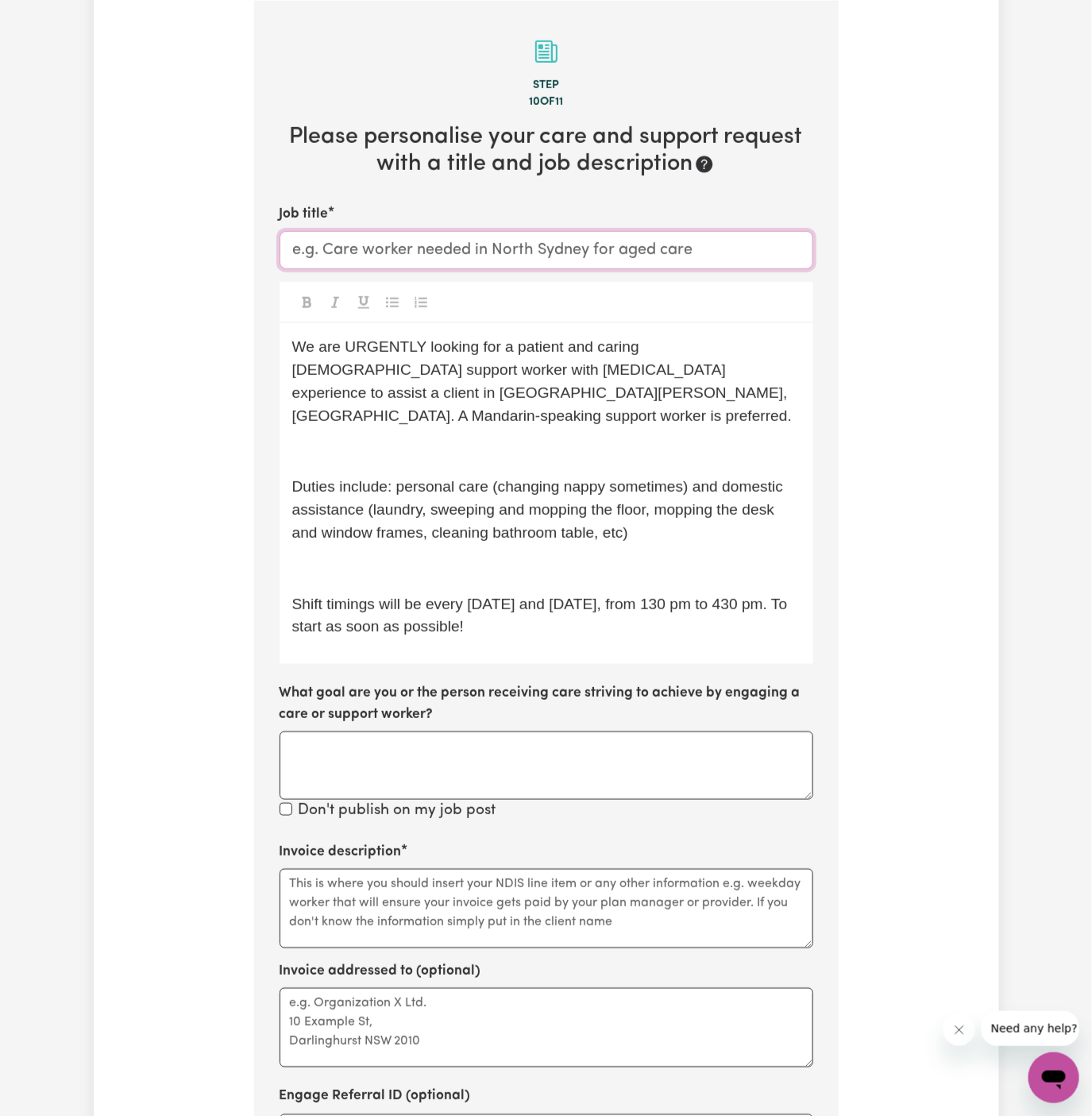
click at [419, 244] on input "Job title" at bounding box center [546, 250] width 534 height 38
paste input "Lane Cove North, NSW"
type input "Female Support Worker Needed In Lane Cove North, NSW"
click at [488, 396] on span "We are URGENTLY looking for a patient and caring female support worker with Dem…" at bounding box center [542, 380] width 500 height 85
click at [390, 414] on div "We are URGENTLY looking for a patient and caring female support worker with Dem…" at bounding box center [546, 493] width 534 height 341
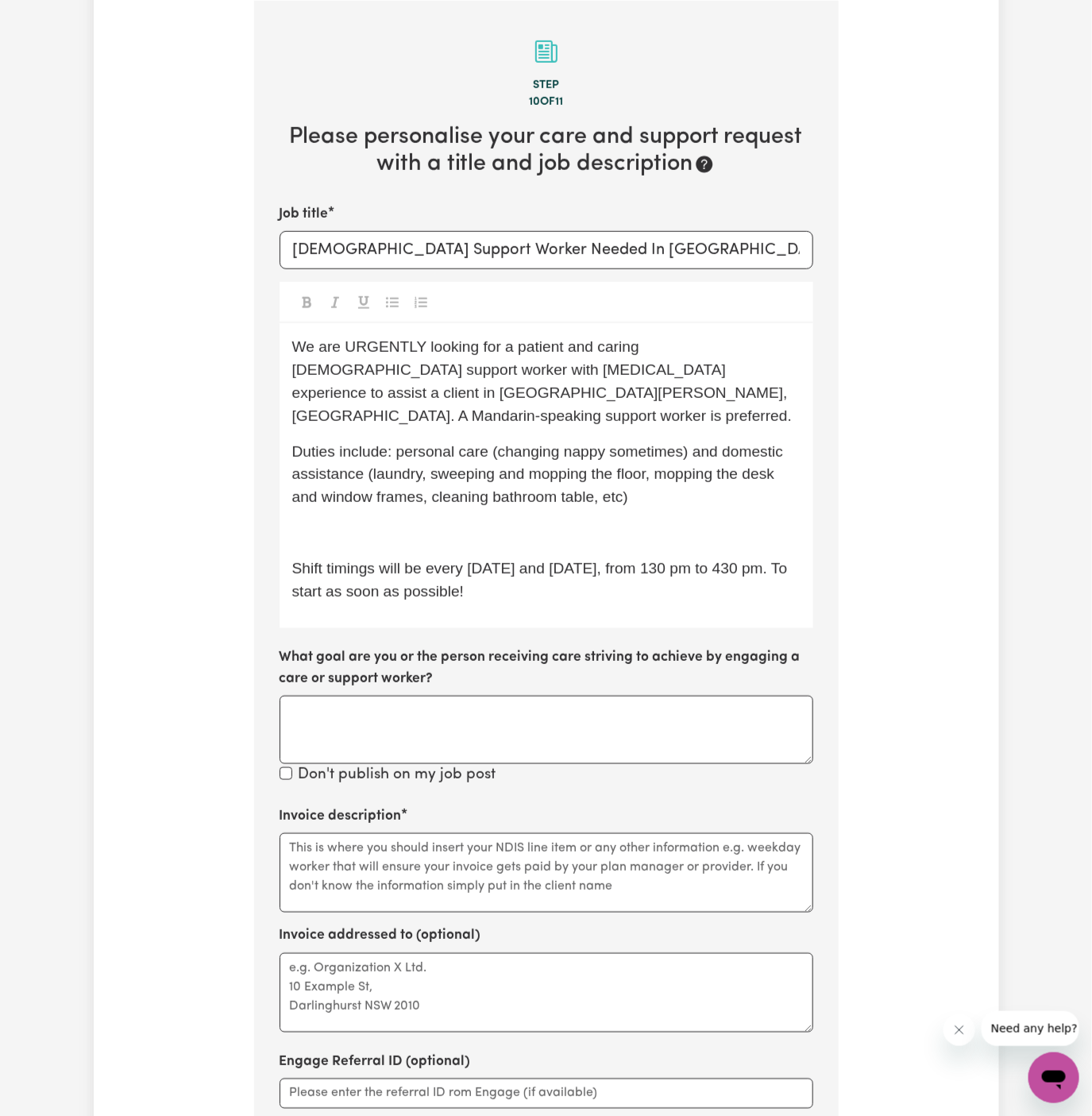
click at [619, 364] on span "We are URGENTLY looking for a patient and caring female support worker with Dem…" at bounding box center [542, 380] width 500 height 85
click at [653, 399] on p "We are URGENTLY looking for a patient and caring female support worker with Dem…" at bounding box center [546, 381] width 508 height 91
drag, startPoint x: 648, startPoint y: 398, endPoint x: 765, endPoint y: 366, distance: 121.3
click at [765, 366] on p "We are URGENTLY looking for a patient and caring female support worker with Dem…" at bounding box center [546, 381] width 508 height 91
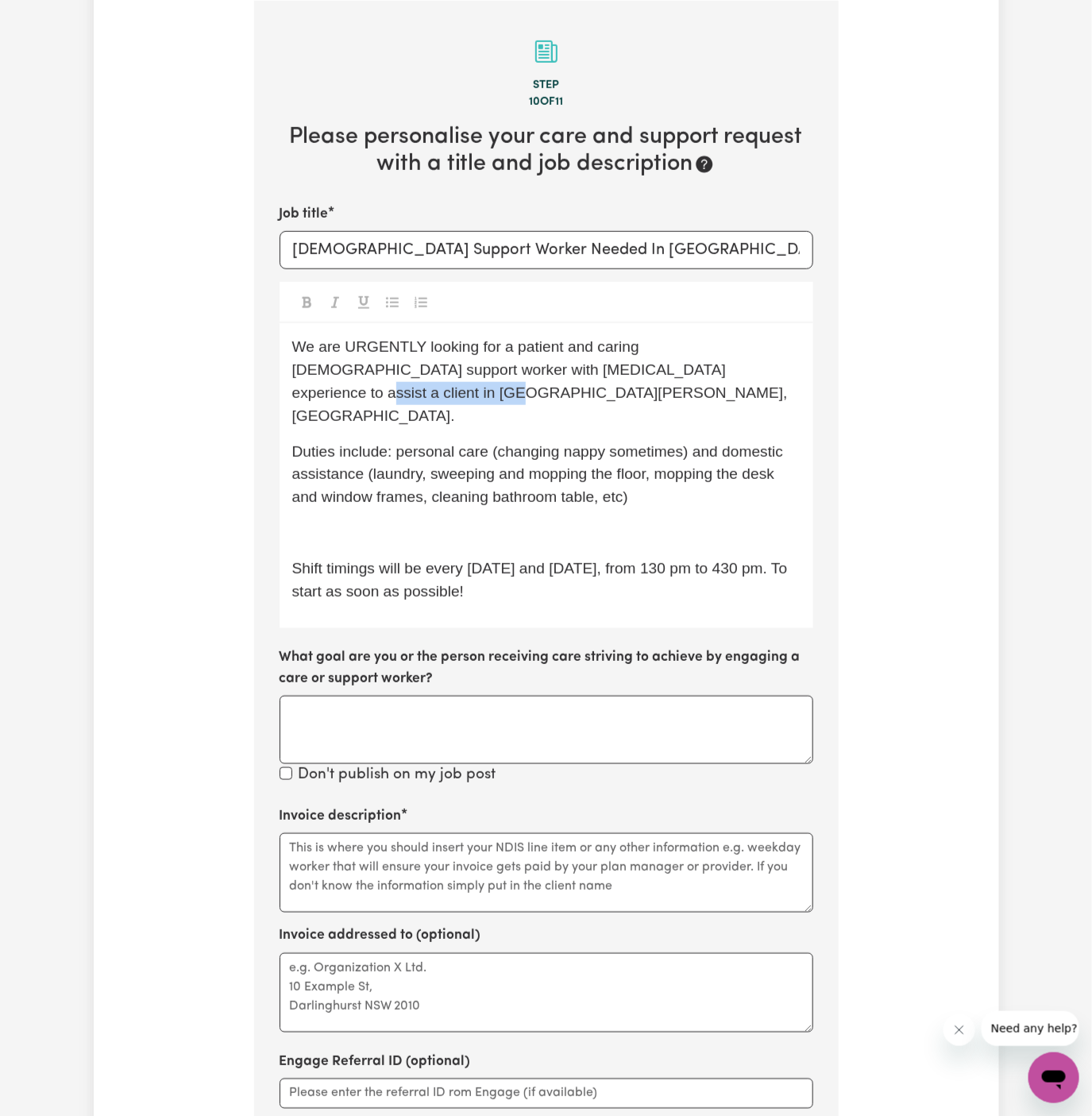
drag, startPoint x: 603, startPoint y: 371, endPoint x: 754, endPoint y: 370, distance: 151.0
click at [754, 370] on span "We are URGENTLY looking for a patient and caring female support worker with Dem…" at bounding box center [542, 380] width 500 height 85
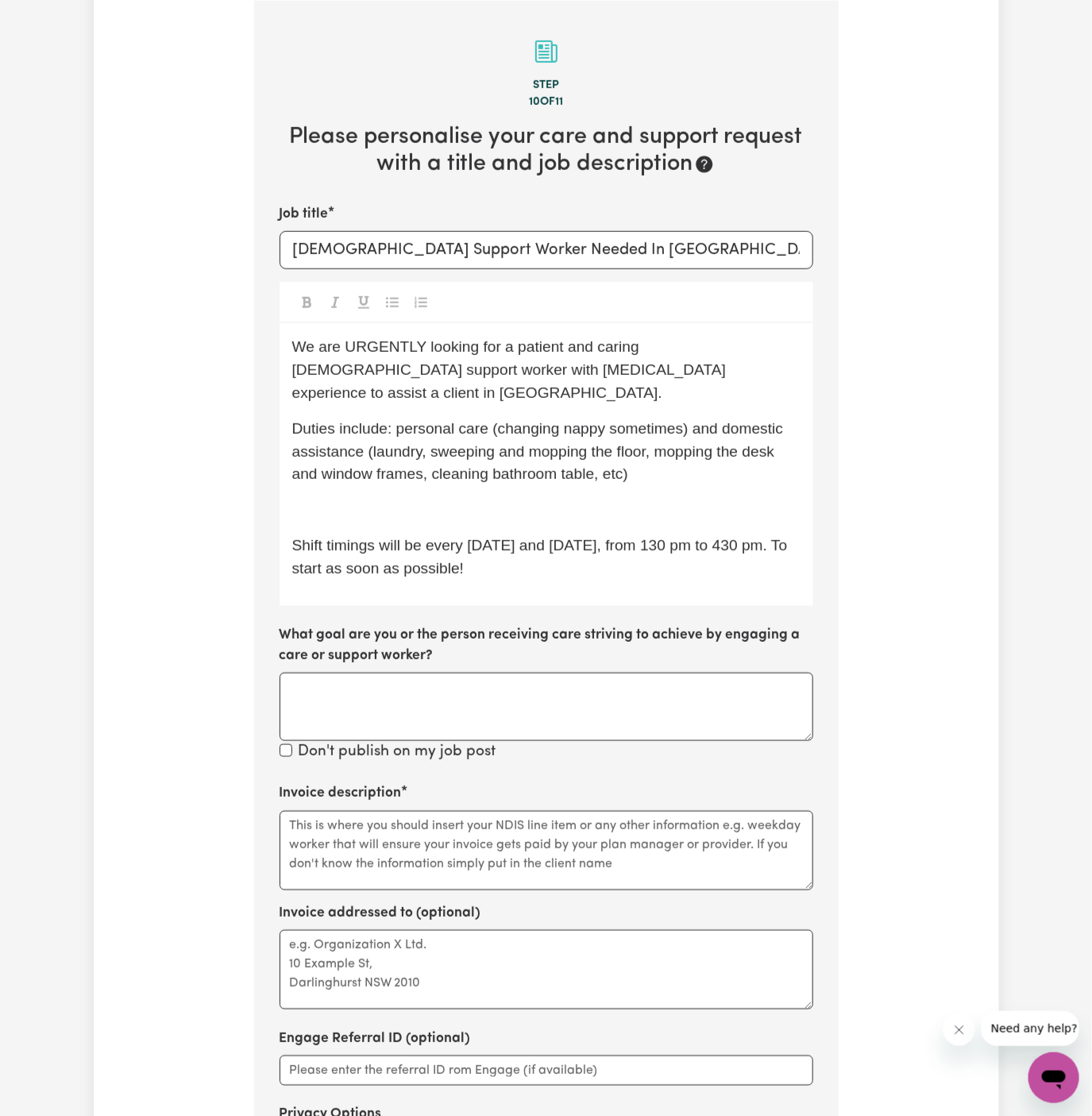
click at [563, 420] on span "Duties include: personal care (changing nappy sometimes) and domestic assistanc…" at bounding box center [539, 451] width 495 height 62
click at [411, 342] on span "We are URGENTLY looking for a patient and caring female support worker with Dem…" at bounding box center [511, 369] width 439 height 62
drag, startPoint x: 630, startPoint y: 351, endPoint x: 537, endPoint y: 351, distance: 93.0
click at [537, 351] on span "We are URGENTLY looking for a patient and caring female support worker with Dem…" at bounding box center [511, 369] width 439 height 62
click at [583, 370] on span "We are URGENTLY looking for a female support worker with Dementia experience to…" at bounding box center [545, 369] width 506 height 62
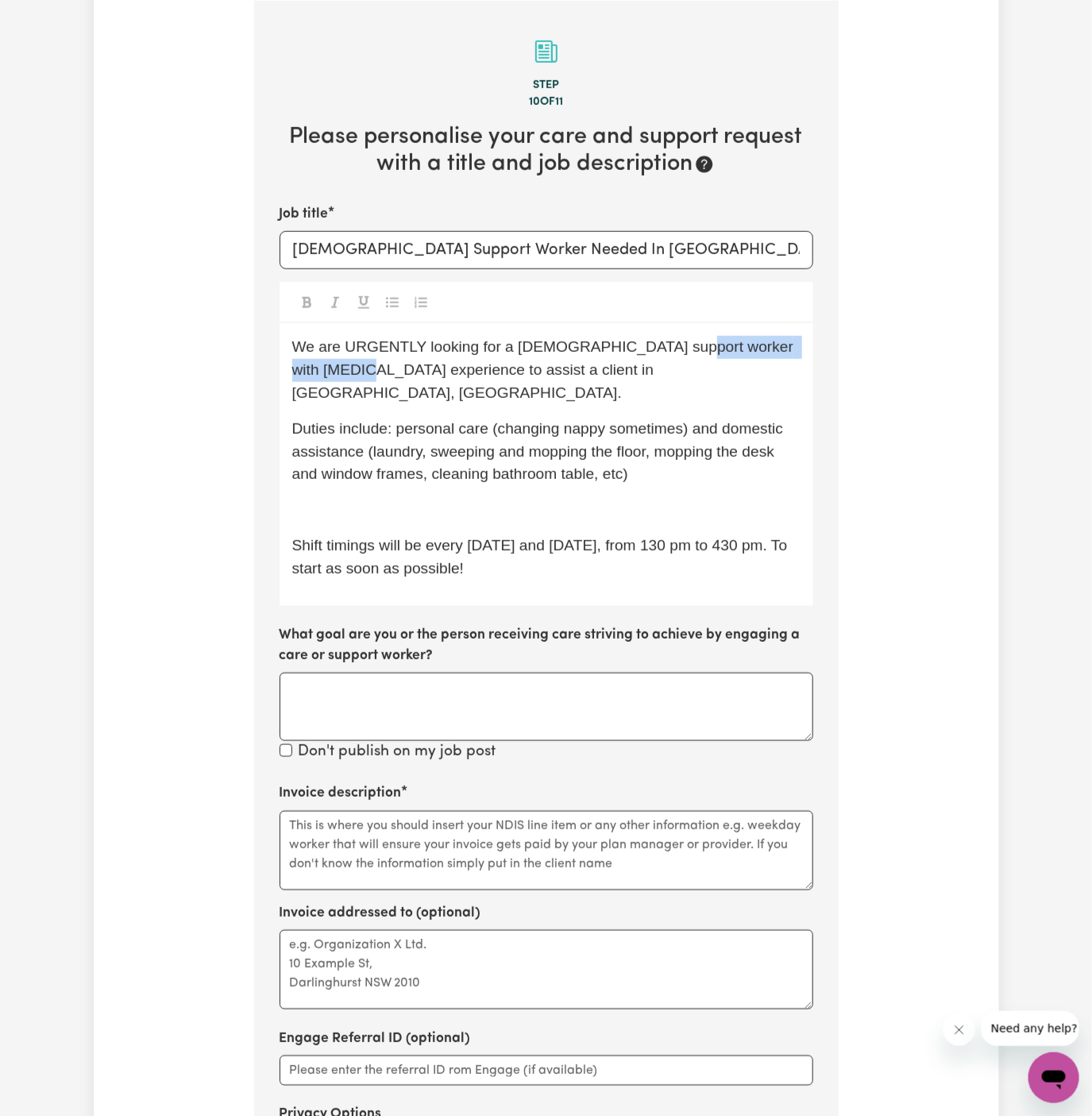
drag, startPoint x: 666, startPoint y: 353, endPoint x: 364, endPoint y: 373, distance: 302.7
click at [364, 373] on span "We are URGENTLY looking for a female support worker with Dementia experience to…" at bounding box center [545, 369] width 506 height 62
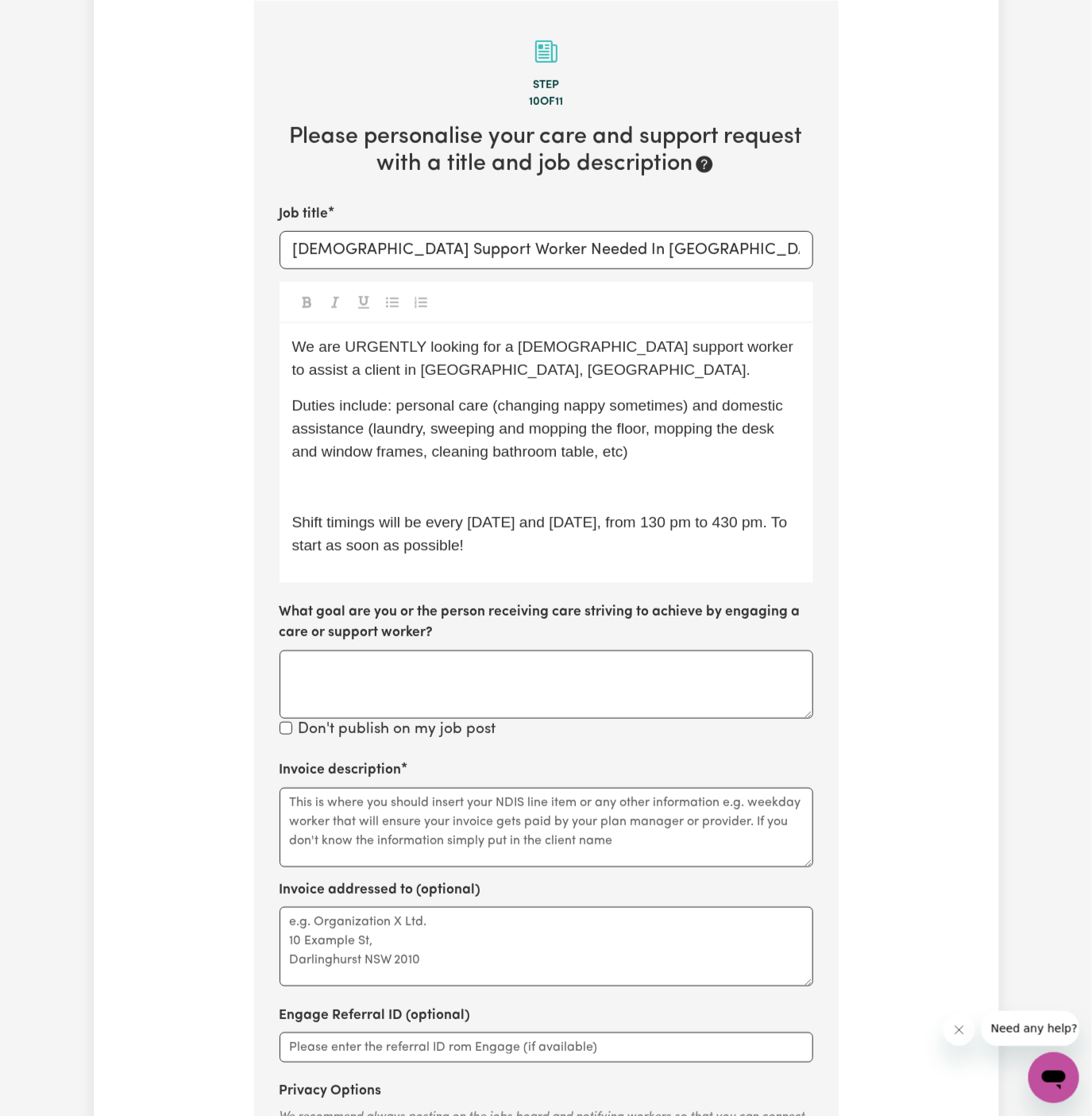
click at [474, 400] on span "Duties include: personal care (changing nappy sometimes) and domestic assistanc…" at bounding box center [539, 429] width 495 height 62
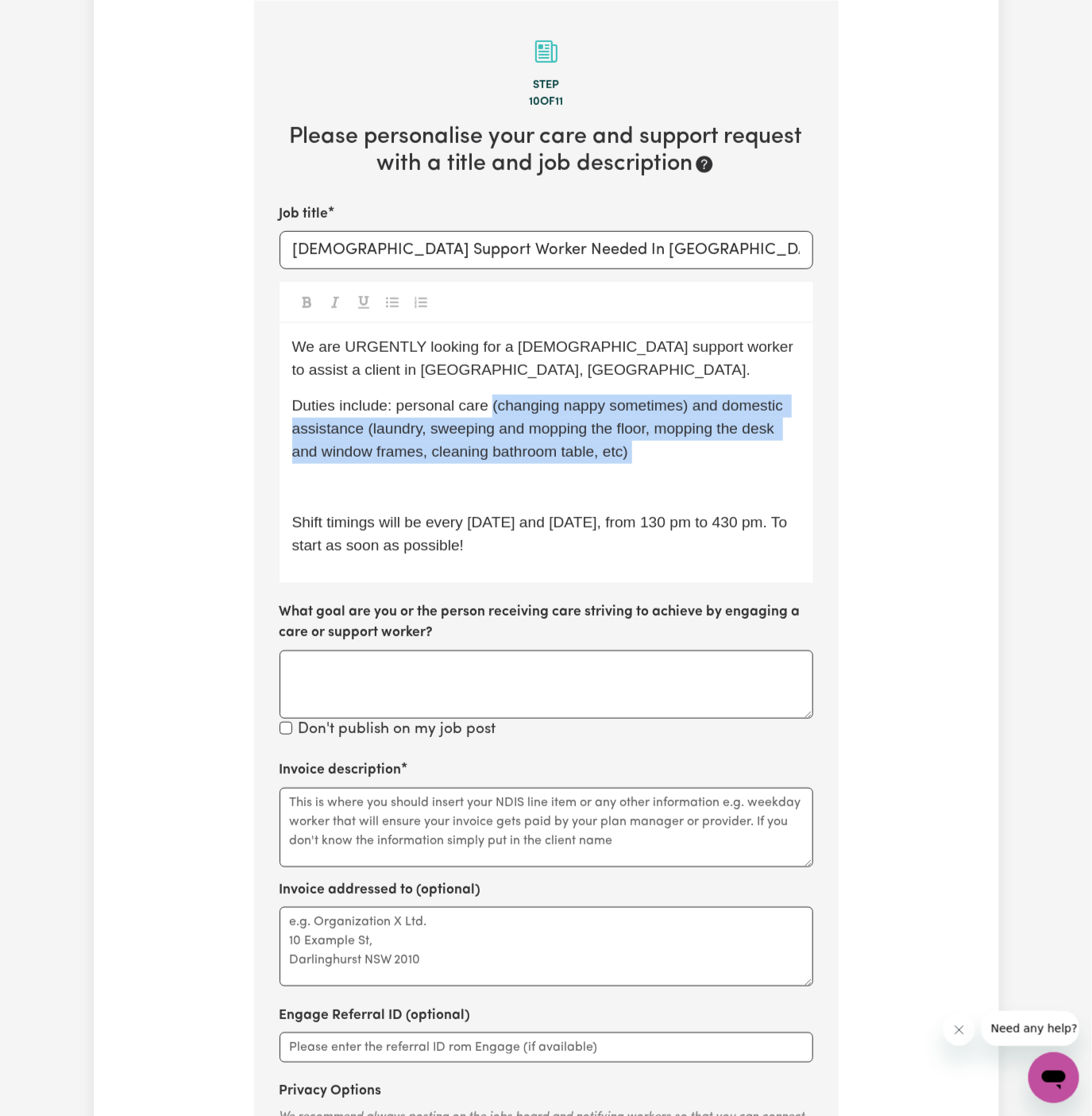
drag, startPoint x: 490, startPoint y: 402, endPoint x: 685, endPoint y: 476, distance: 208.6
click at [685, 476] on div "We are URGENTLY looking for a female support worker to assist a client in Lane …" at bounding box center [546, 452] width 534 height 259
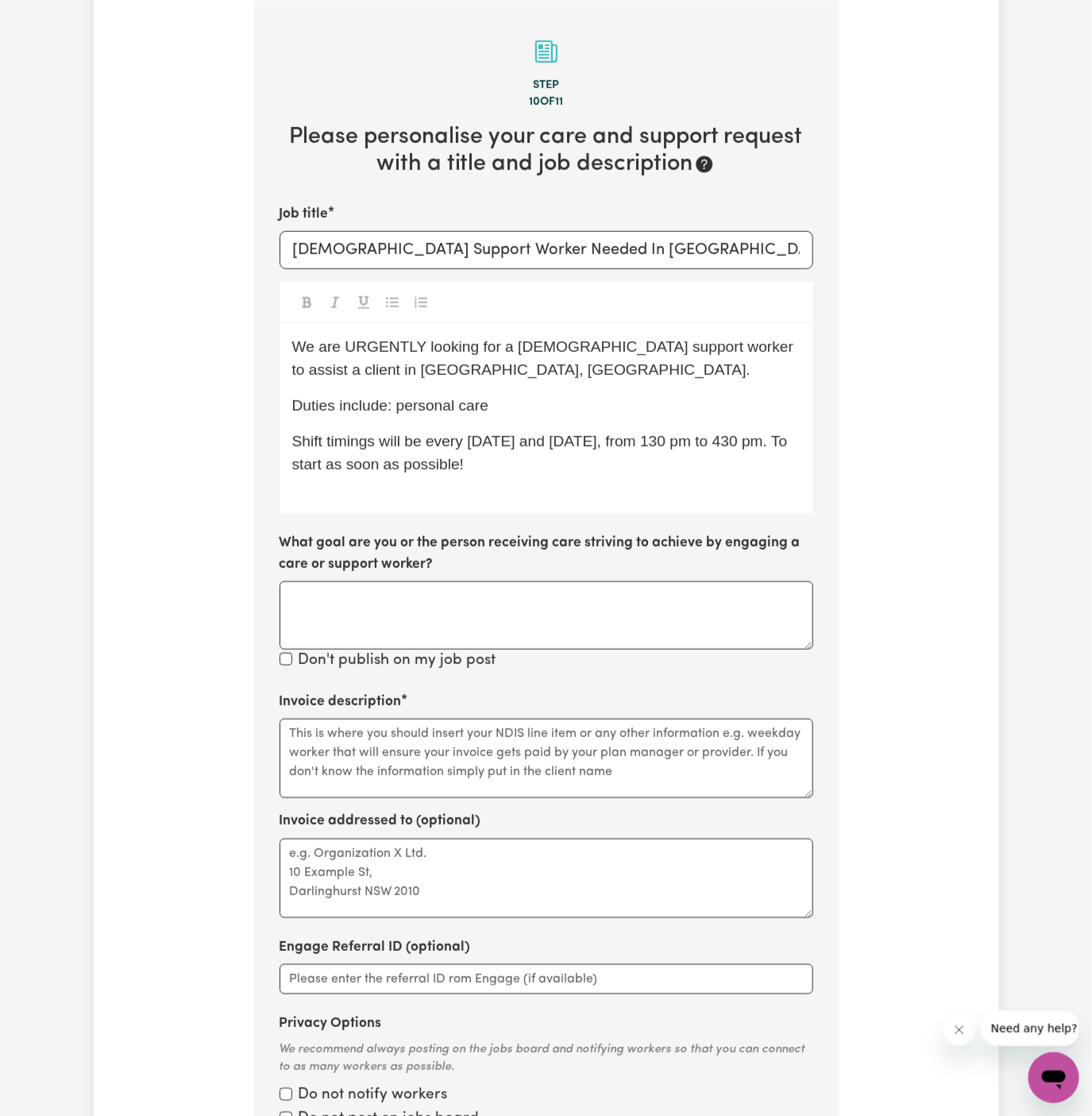
click at [678, 487] on div "We are URGENTLY looking for a female support worker to assist a client in Lane …" at bounding box center [546, 418] width 534 height 191
drag, startPoint x: 426, startPoint y: 443, endPoint x: 549, endPoint y: 457, distance: 123.8
click at [549, 457] on p "Shift timings will be every Monday and Thursday, from 130 pm to 430 pm. To star…" at bounding box center [546, 453] width 508 height 46
click at [560, 437] on span "Shift timings will be as a one-off on Monday 22/09 from 7 am to 8 am." at bounding box center [515, 441] width 446 height 17
click at [668, 434] on span "Shift timings will be as a one-off on Monday, 22/09 from 7 am to 8 am." at bounding box center [515, 441] width 446 height 17
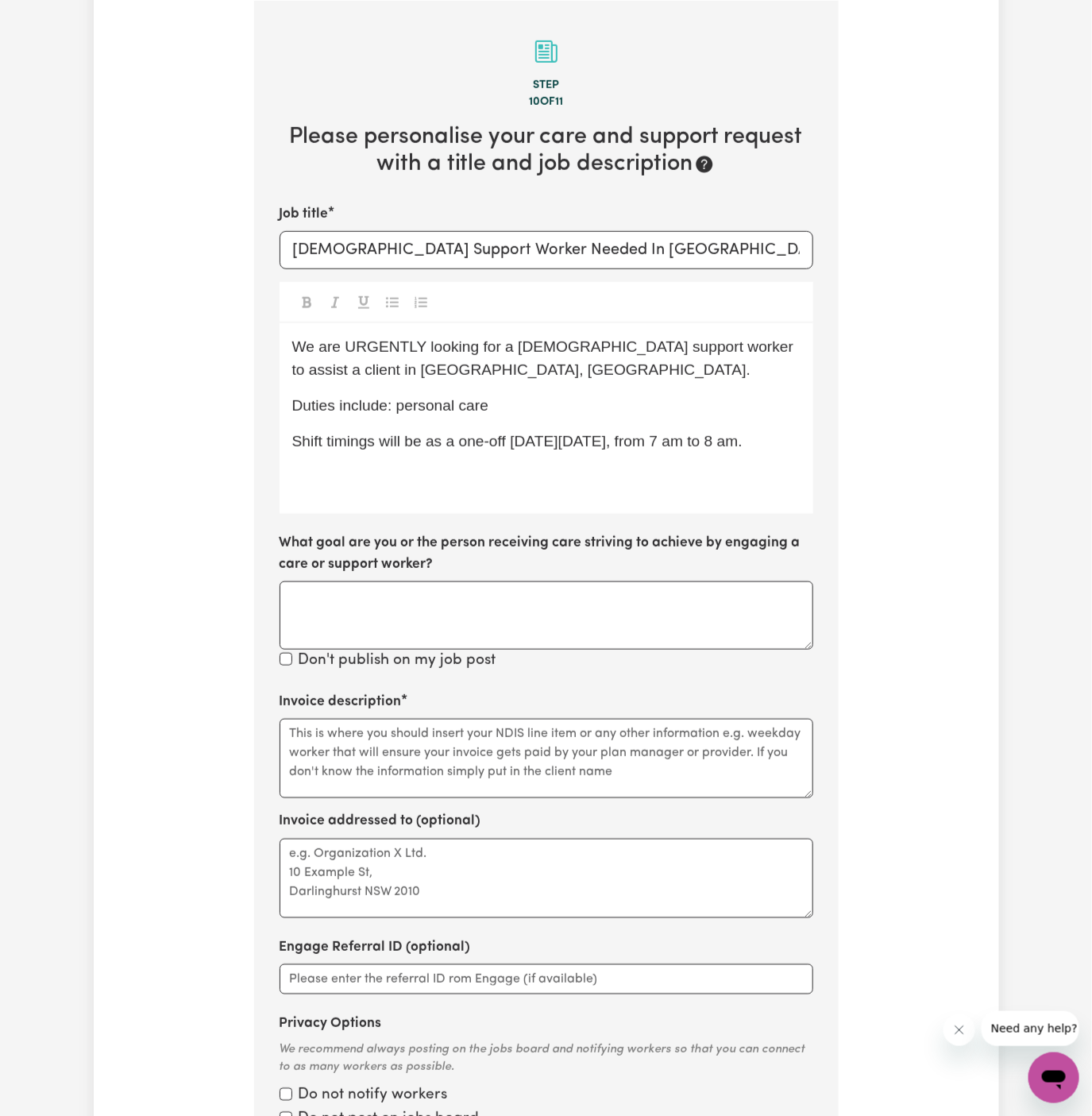
click at [681, 494] on div "We are URGENTLY looking for a female support worker to assist a client in Lane …" at bounding box center [546, 418] width 534 height 191
click at [419, 497] on div "We are URGENTLY looking for a female support worker to assist a client in Lane …" at bounding box center [546, 418] width 534 height 191
click at [418, 493] on div "We are URGENTLY looking for a female support worker to assist a client in Lane …" at bounding box center [546, 418] width 534 height 191
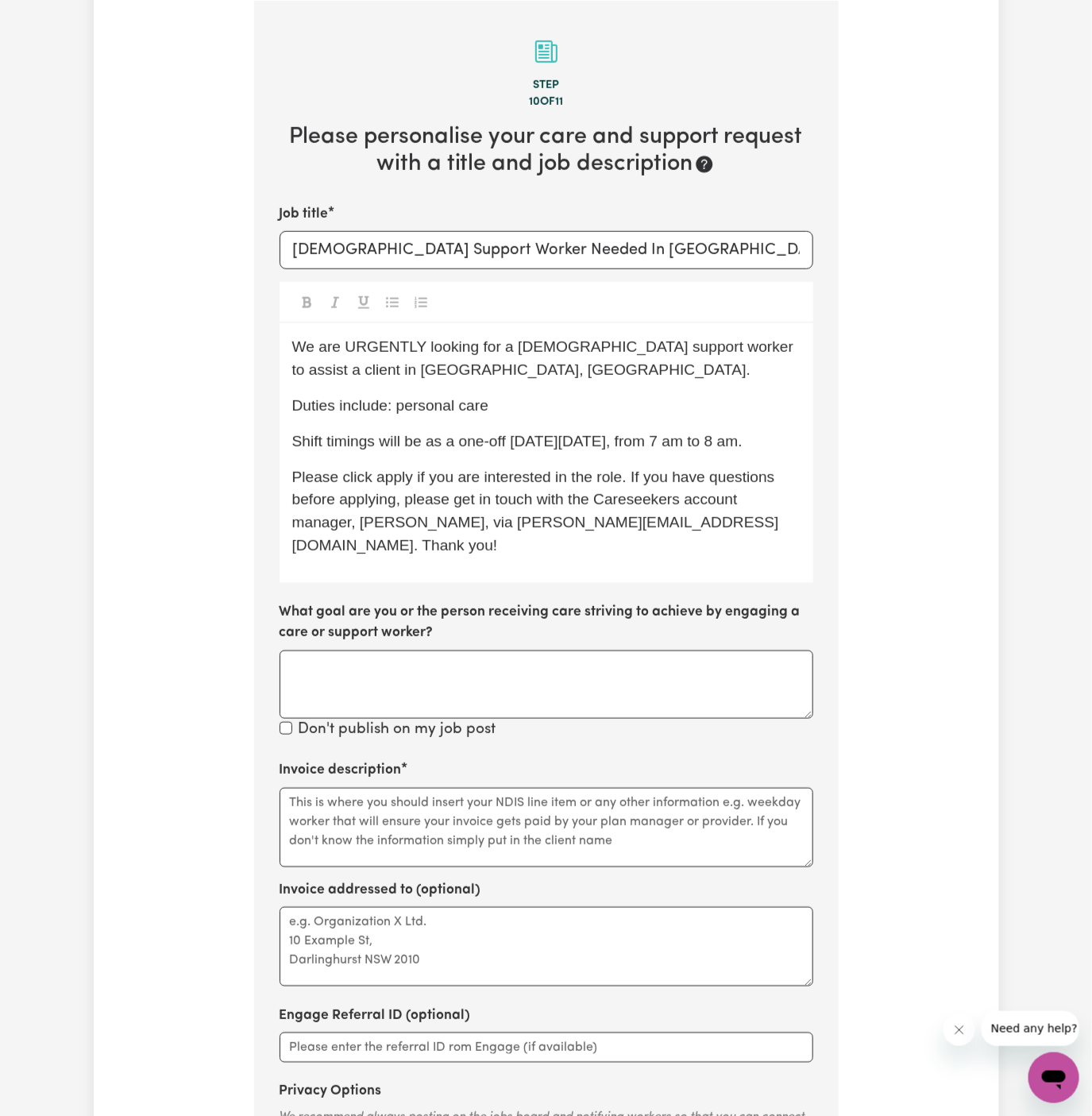
click at [394, 475] on span "Please click apply if you are interested in the role. If you have questions bef…" at bounding box center [535, 510] width 487 height 85
click at [508, 400] on p "Duties include: personal care" at bounding box center [546, 406] width 508 height 23
click at [527, 454] on div "We are URGENTLY looking for a female support worker to assist a client in Lane …" at bounding box center [546, 452] width 534 height 259
drag, startPoint x: 500, startPoint y: 408, endPoint x: 398, endPoint y: 406, distance: 102.0
click at [398, 406] on p "Duties include: personal care" at bounding box center [546, 406] width 508 height 23
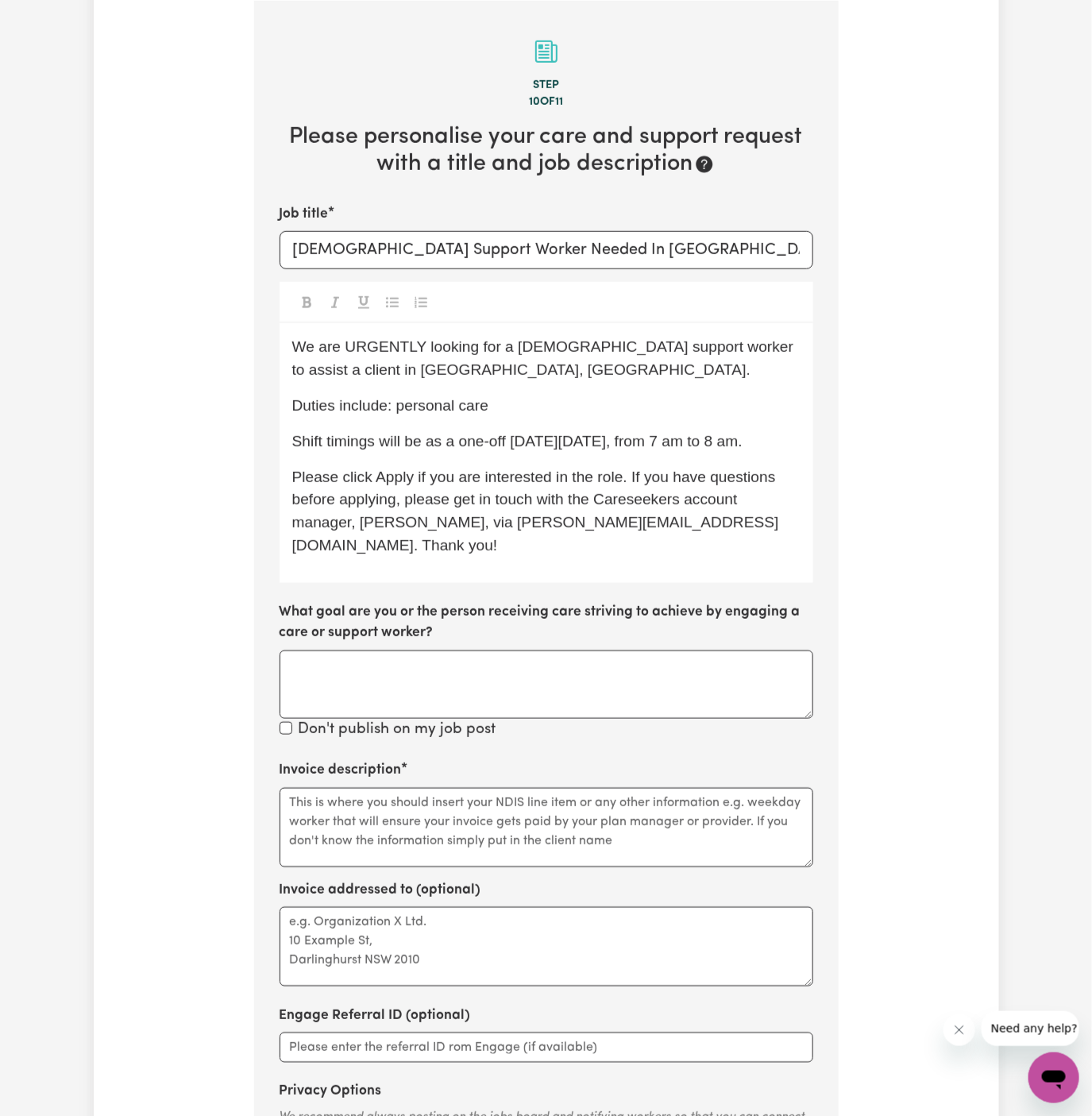
copy span "personal care"
click at [403, 811] on textarea "Invoice description" at bounding box center [546, 828] width 534 height 79
paste textarea "personal care"
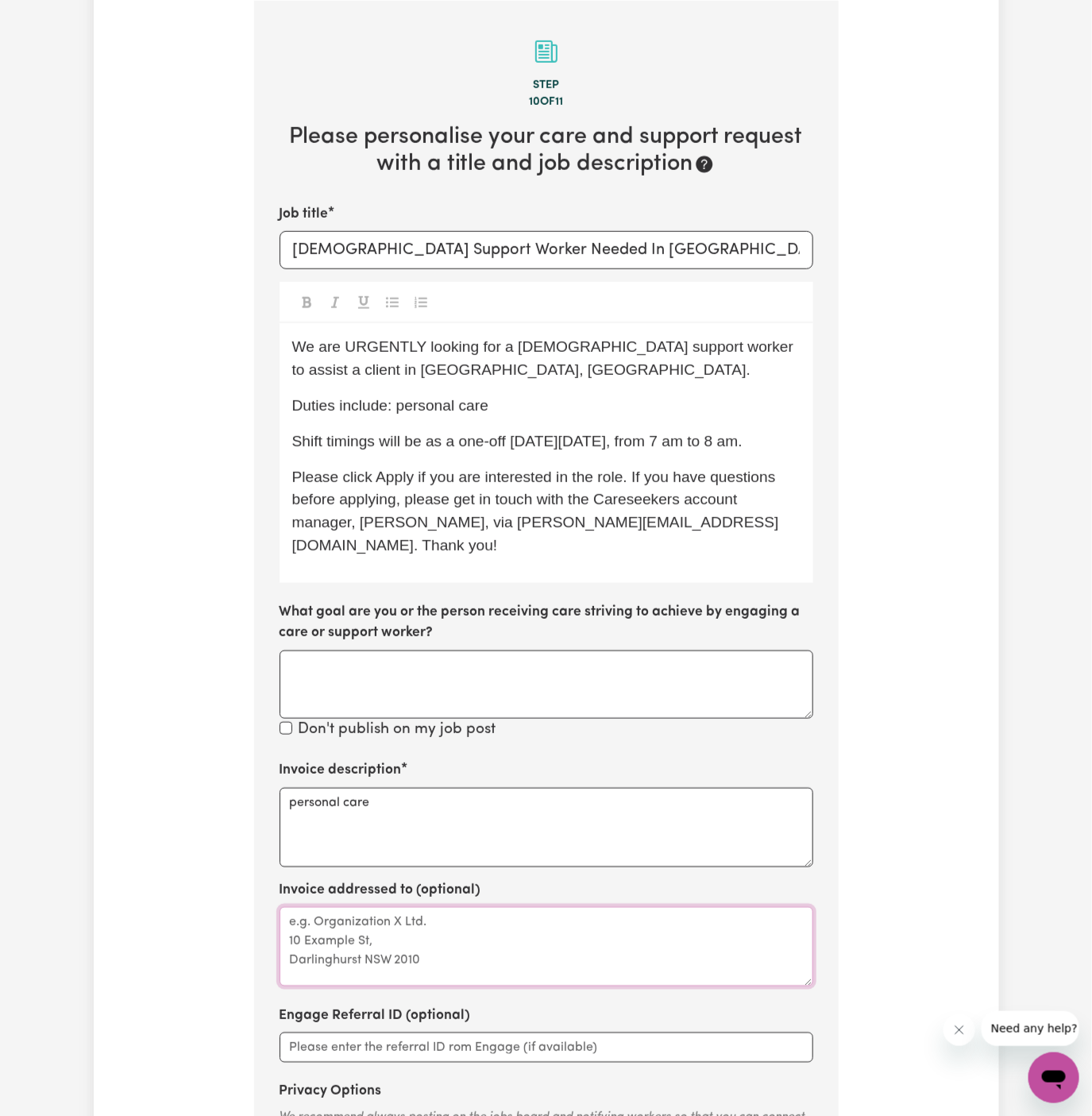
click at [456, 913] on textarea "Invoice addressed to (optional)" at bounding box center [546, 946] width 534 height 79
click at [472, 790] on textarea "personal care" at bounding box center [546, 828] width 534 height 79
type textarea "personal care"
click at [397, 921] on textarea "Invoice addressed to (optional)" at bounding box center [546, 946] width 534 height 79
paste textarea "YS HCP"
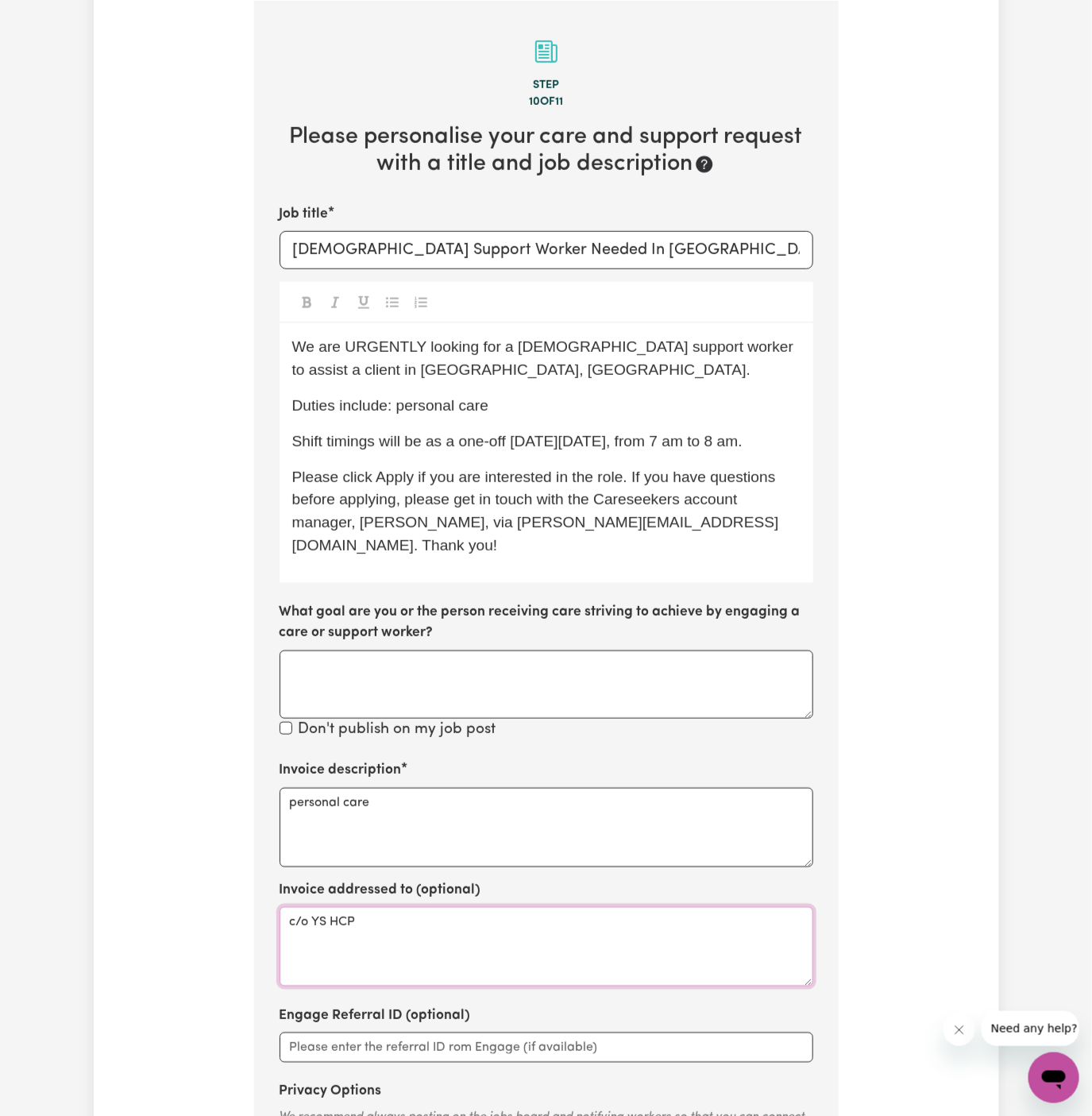
click at [324, 907] on textarea "c/o YS HCP" at bounding box center [546, 946] width 534 height 79
click at [324, 907] on textarea "c/o YSide HCP" at bounding box center [546, 946] width 534 height 79
click at [505, 907] on textarea "c/o YourSide HCP" at bounding box center [546, 946] width 534 height 79
type textarea "c/o YourSide HCP"
click at [539, 439] on span "Shift timings will be as a one-off on Monday, 22/09, from 7 am to 8 am." at bounding box center [517, 441] width 451 height 17
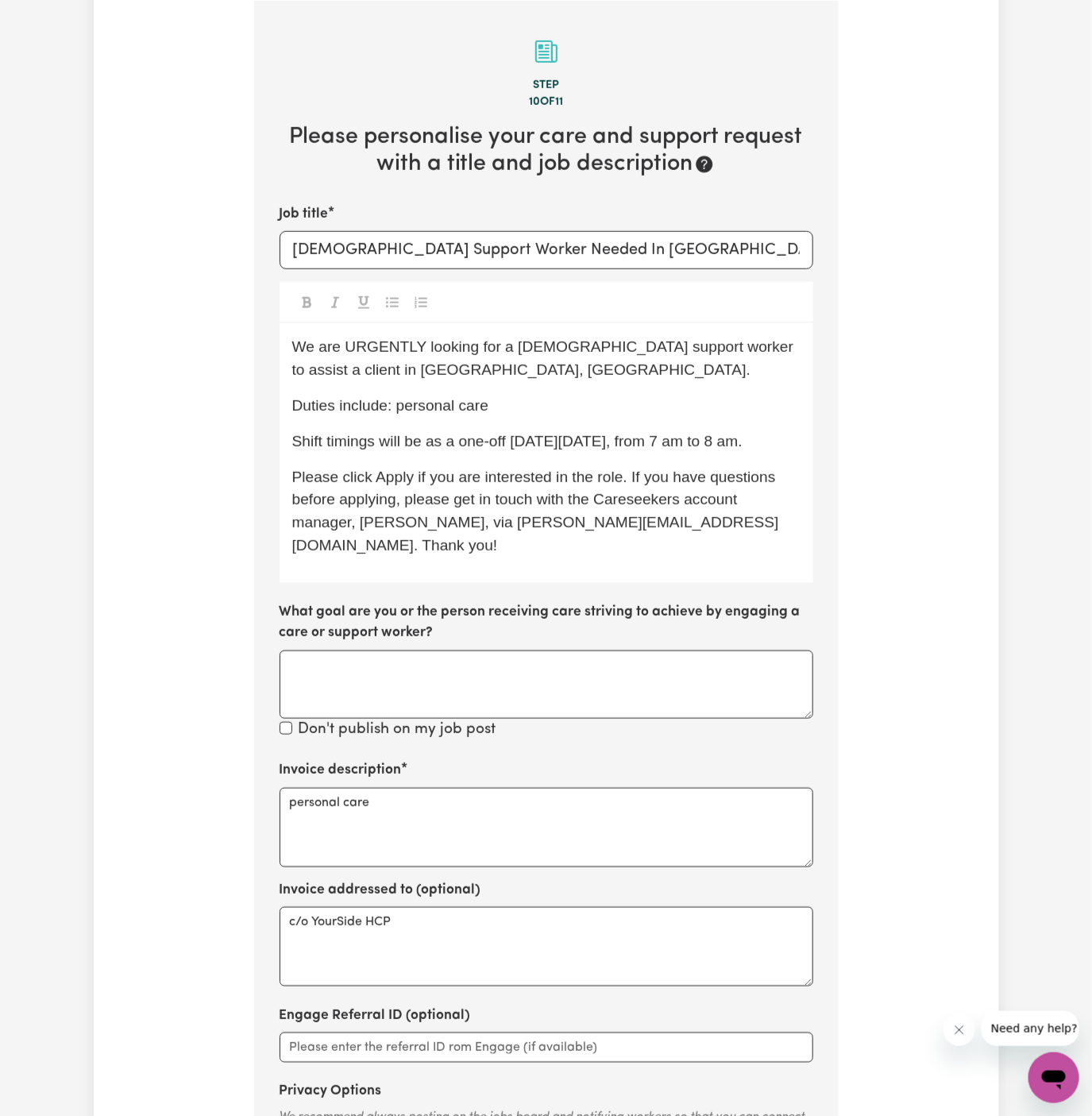
click at [571, 468] on span "Please click Apply if you are interested in the role. If you have questions bef…" at bounding box center [536, 510] width 488 height 85
click at [563, 433] on span "Shift timings will be as a one-off on Monday, 22/09, from 7 am to 8 am." at bounding box center [517, 441] width 451 height 17
click at [565, 413] on p "Duties include: personal care" at bounding box center [546, 406] width 508 height 23
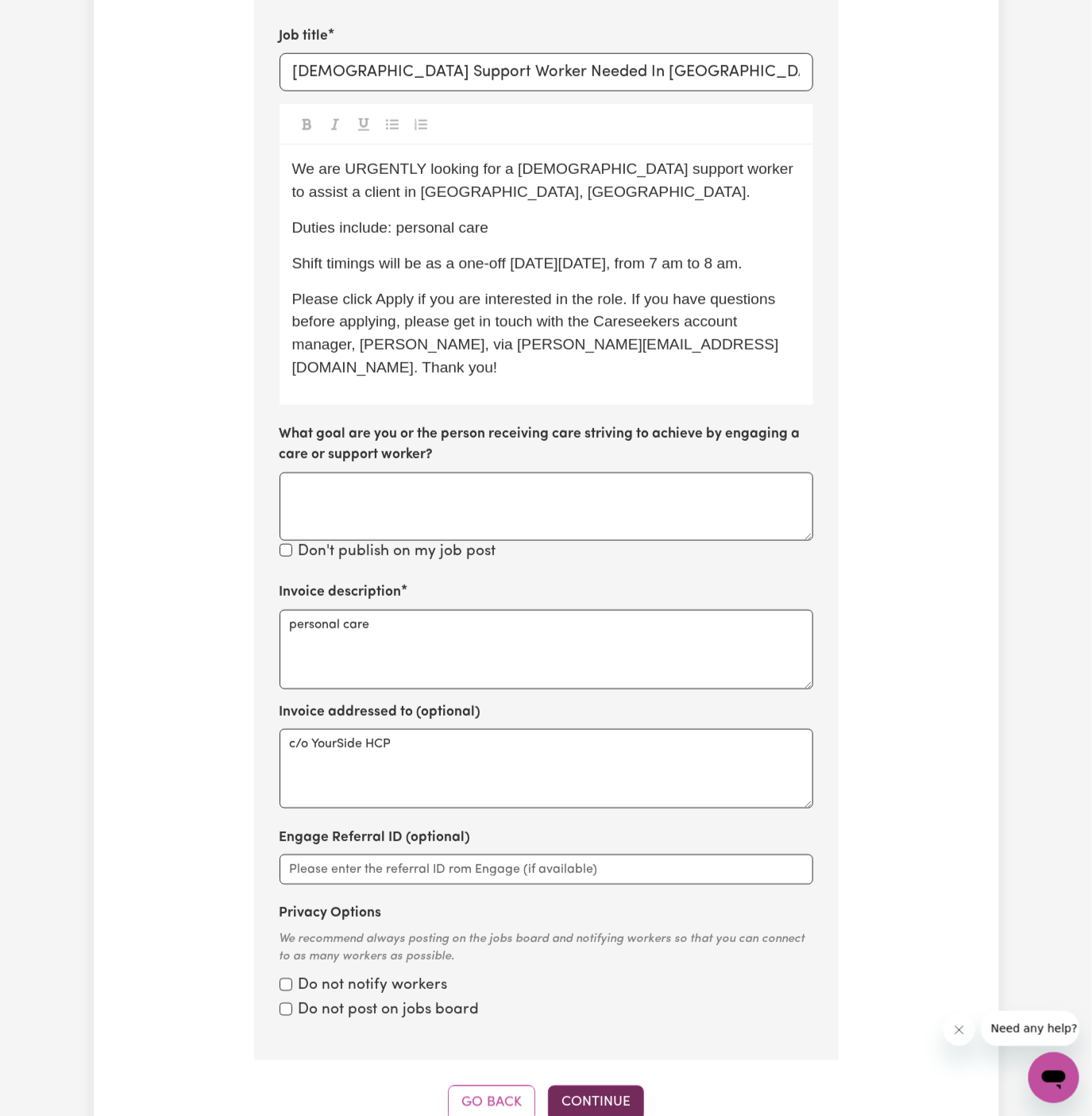
click at [620, 1086] on button "Continue" at bounding box center [597, 1103] width 96 height 35
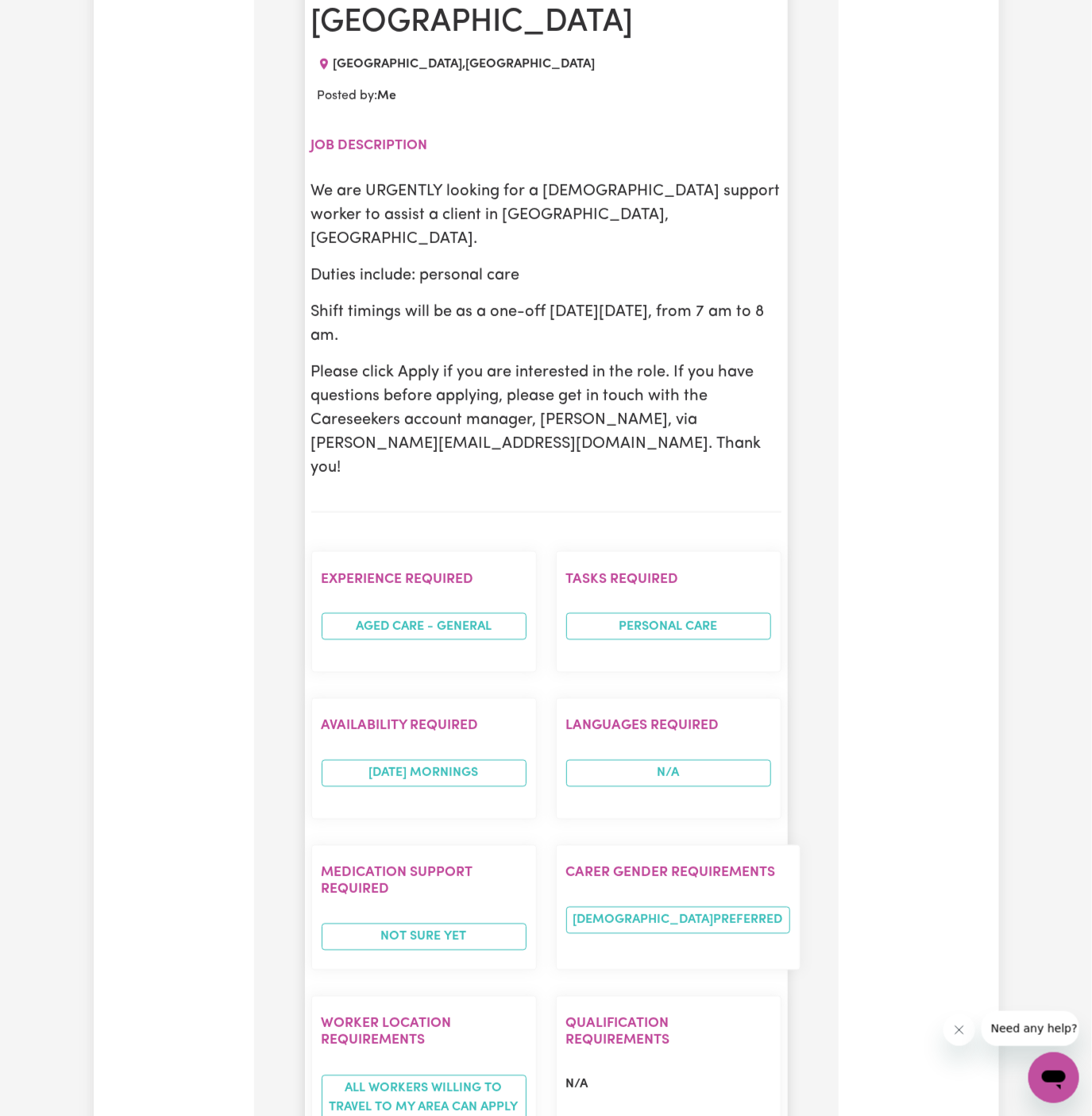
scroll to position [871, 0]
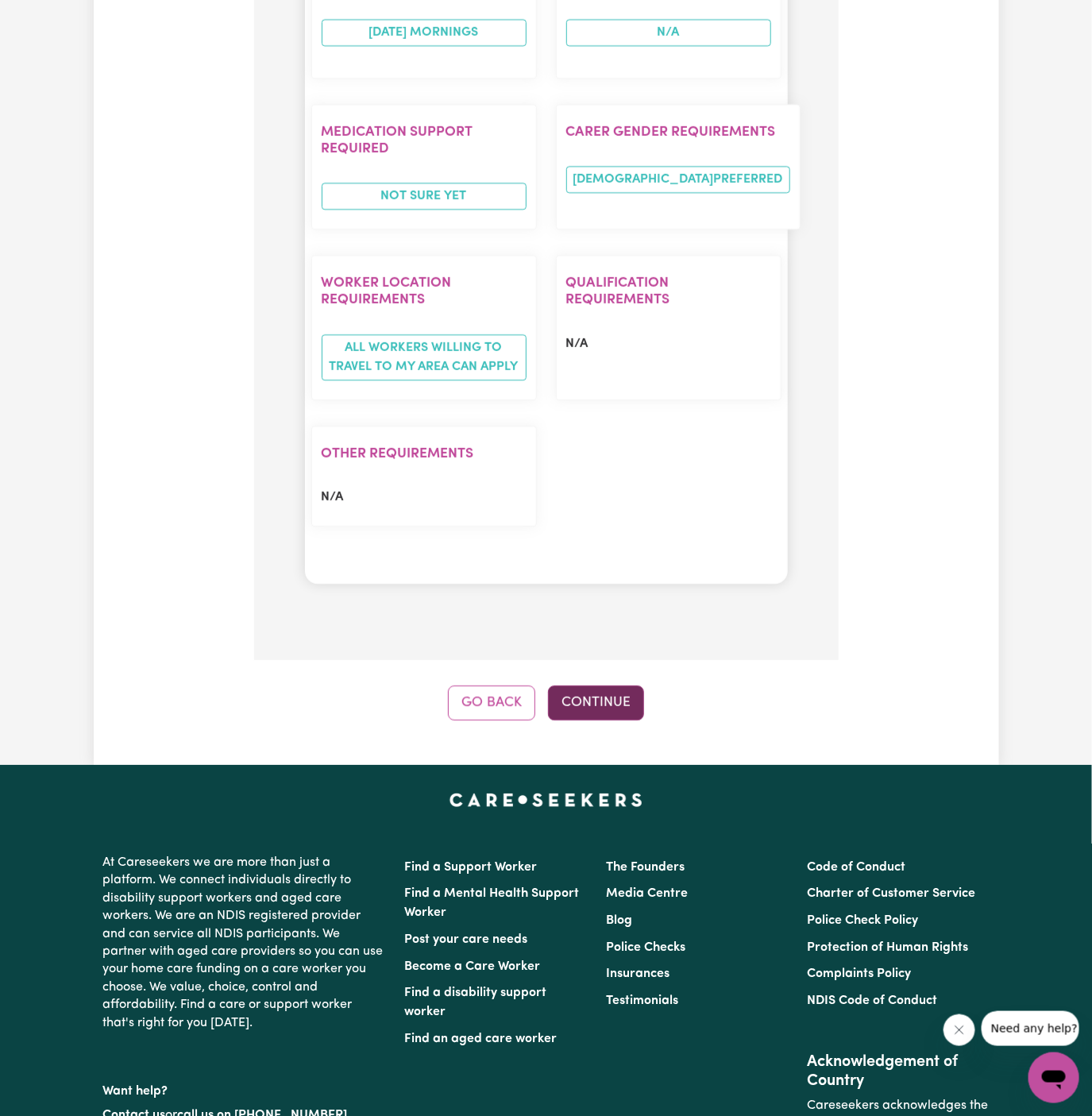
click at [593, 685] on button "Continue" at bounding box center [597, 702] width 96 height 35
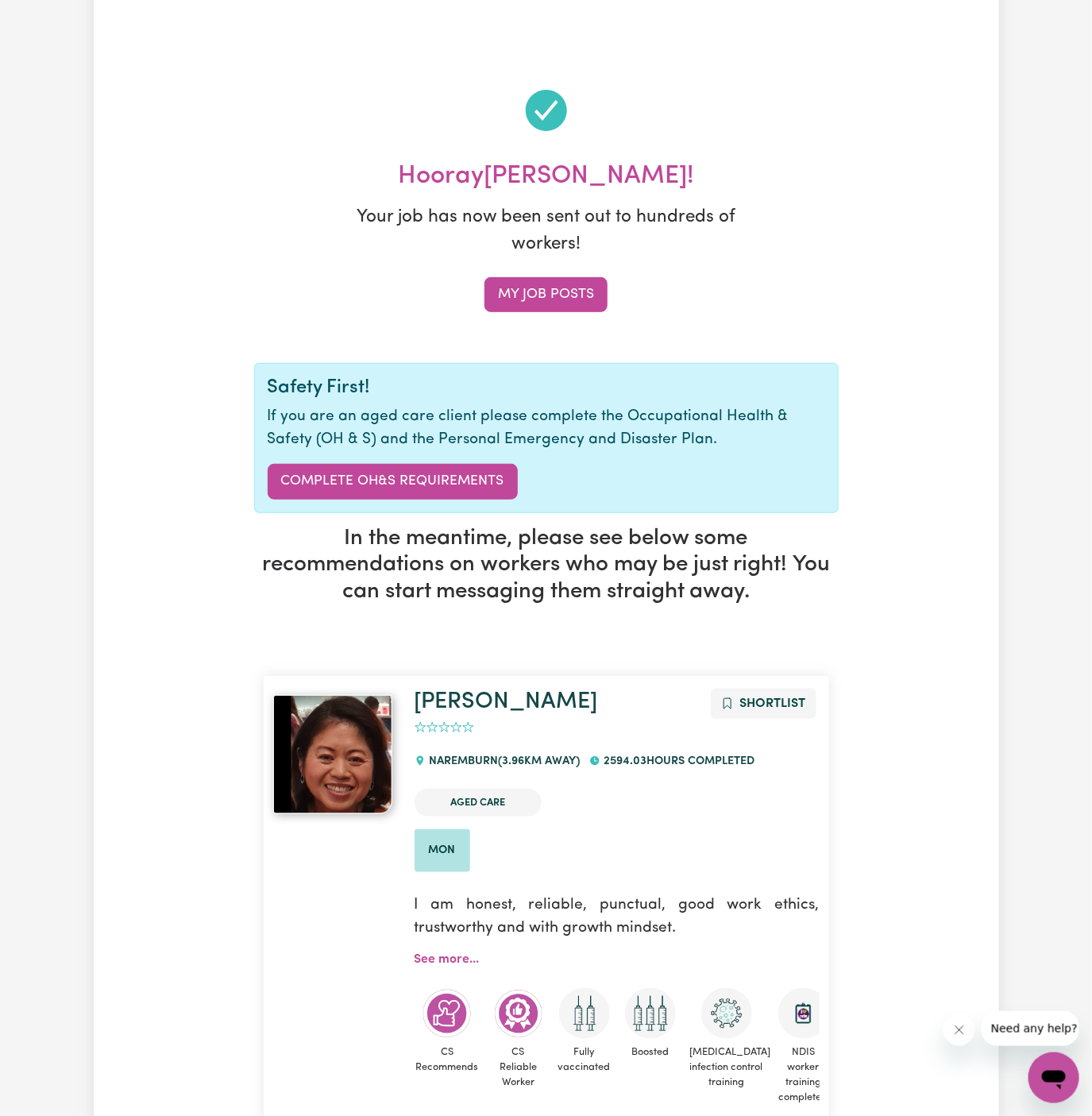
scroll to position [0, 0]
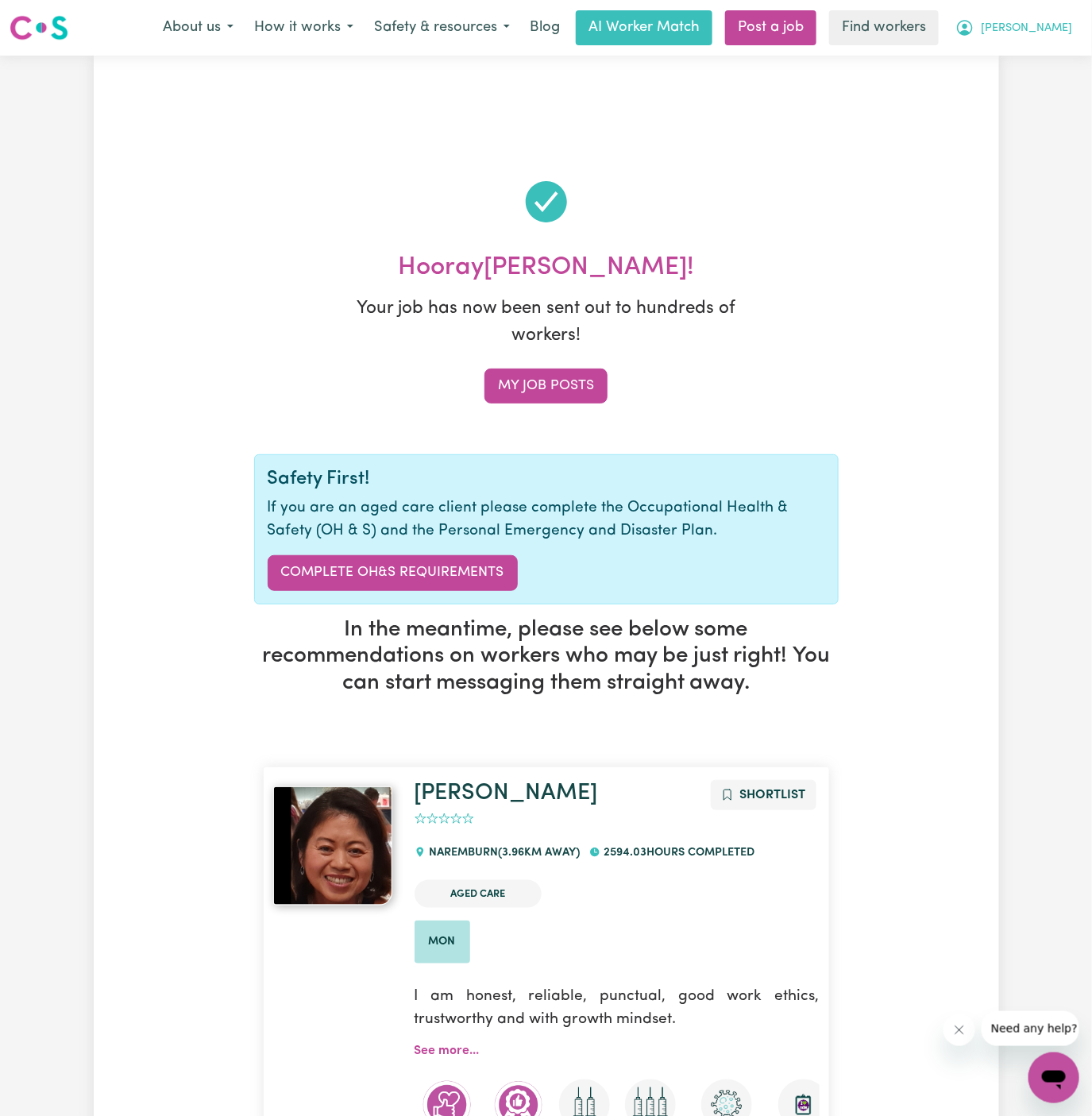
click at [1054, 31] on span "Michael" at bounding box center [1027, 29] width 91 height 18
click at [1014, 52] on link "My Dashboard" at bounding box center [1019, 62] width 126 height 30
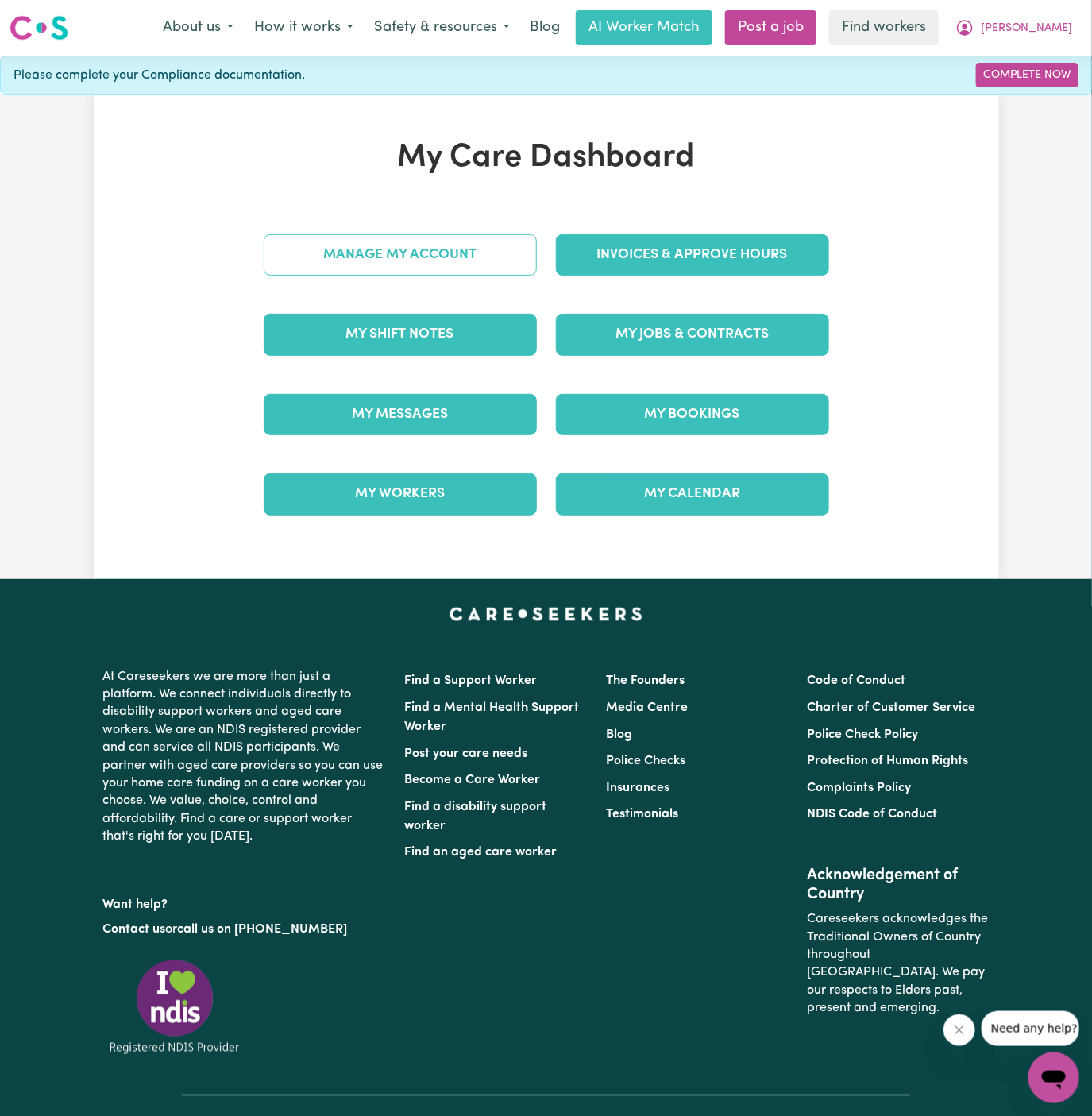
click at [438, 254] on link "Manage My Account" at bounding box center [401, 255] width 273 height 41
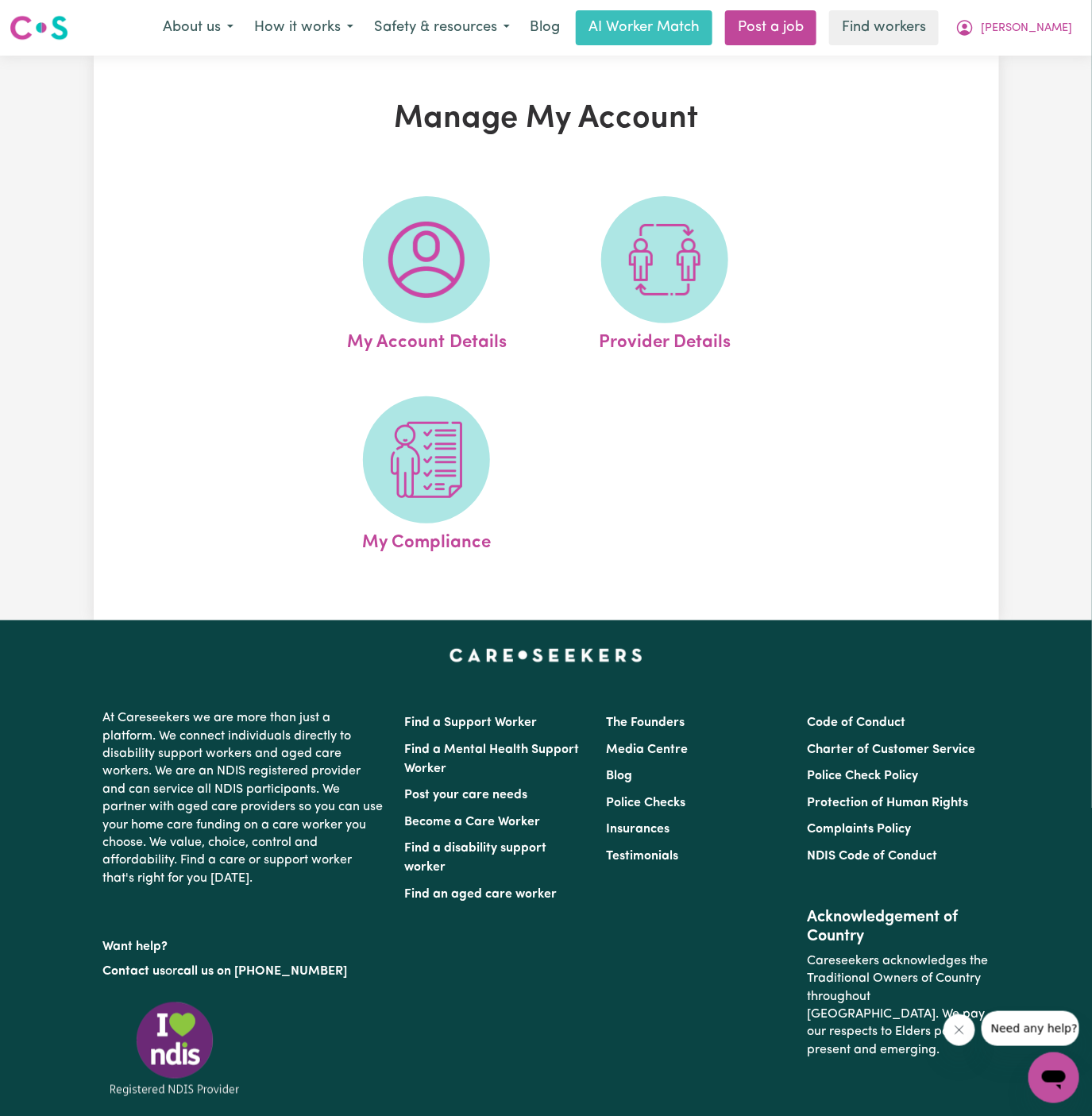
click at [438, 274] on img at bounding box center [426, 260] width 76 height 76
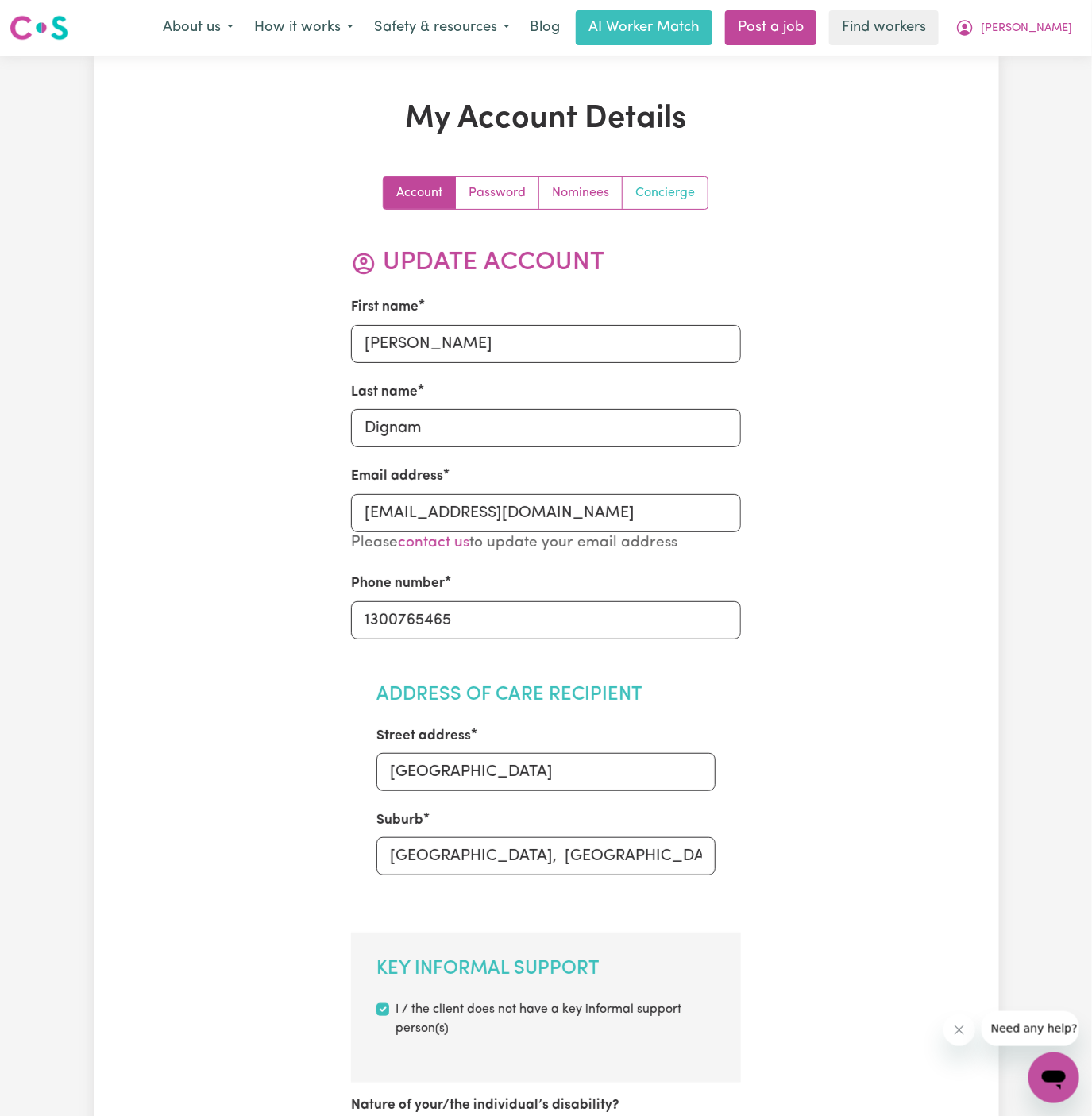
click at [672, 177] on link "Concierge" at bounding box center [665, 193] width 85 height 32
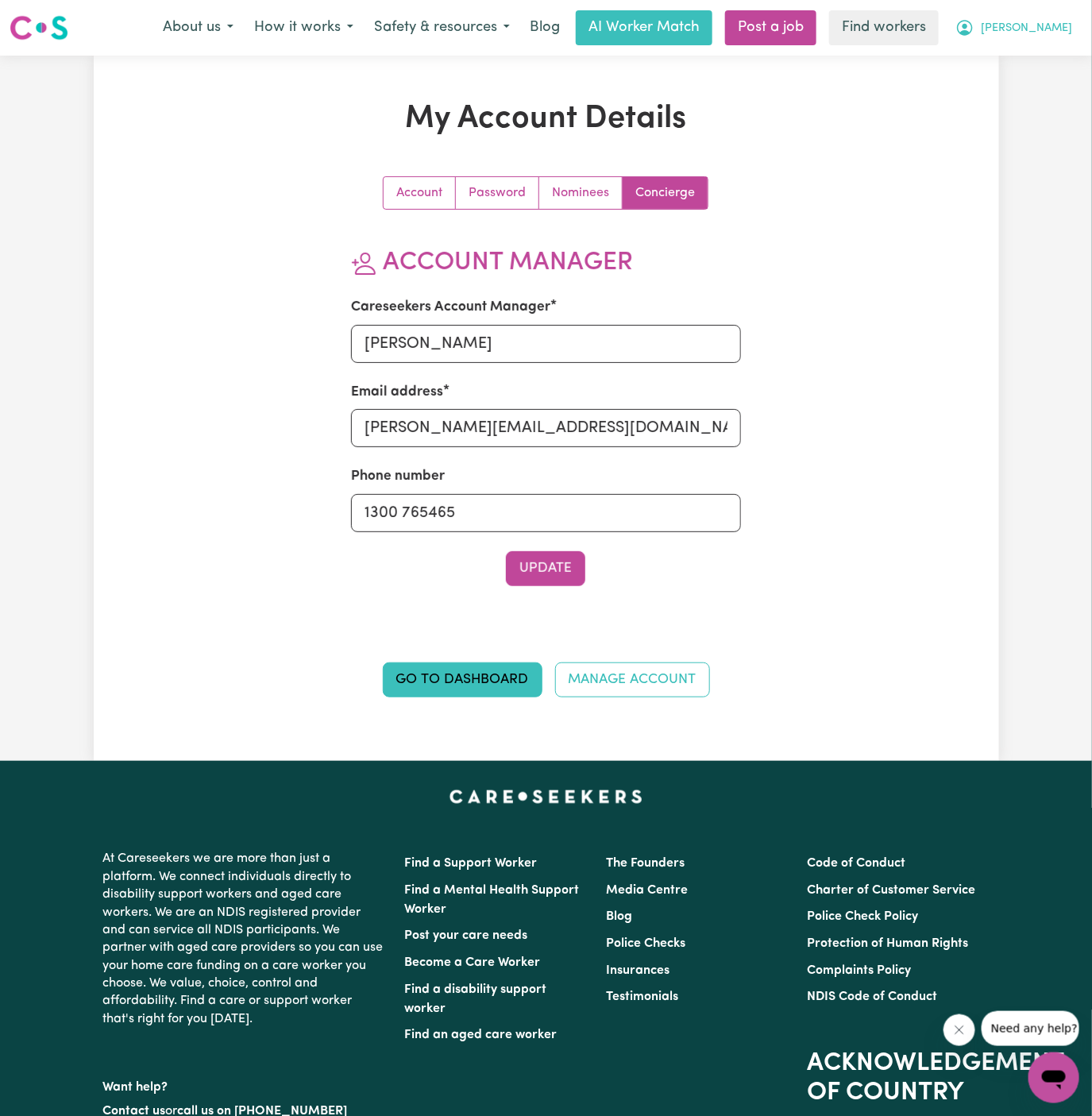
click at [1064, 20] on span "Michael" at bounding box center [1027, 29] width 91 height 18
click at [1030, 48] on link "My Dashboard" at bounding box center [1019, 62] width 126 height 30
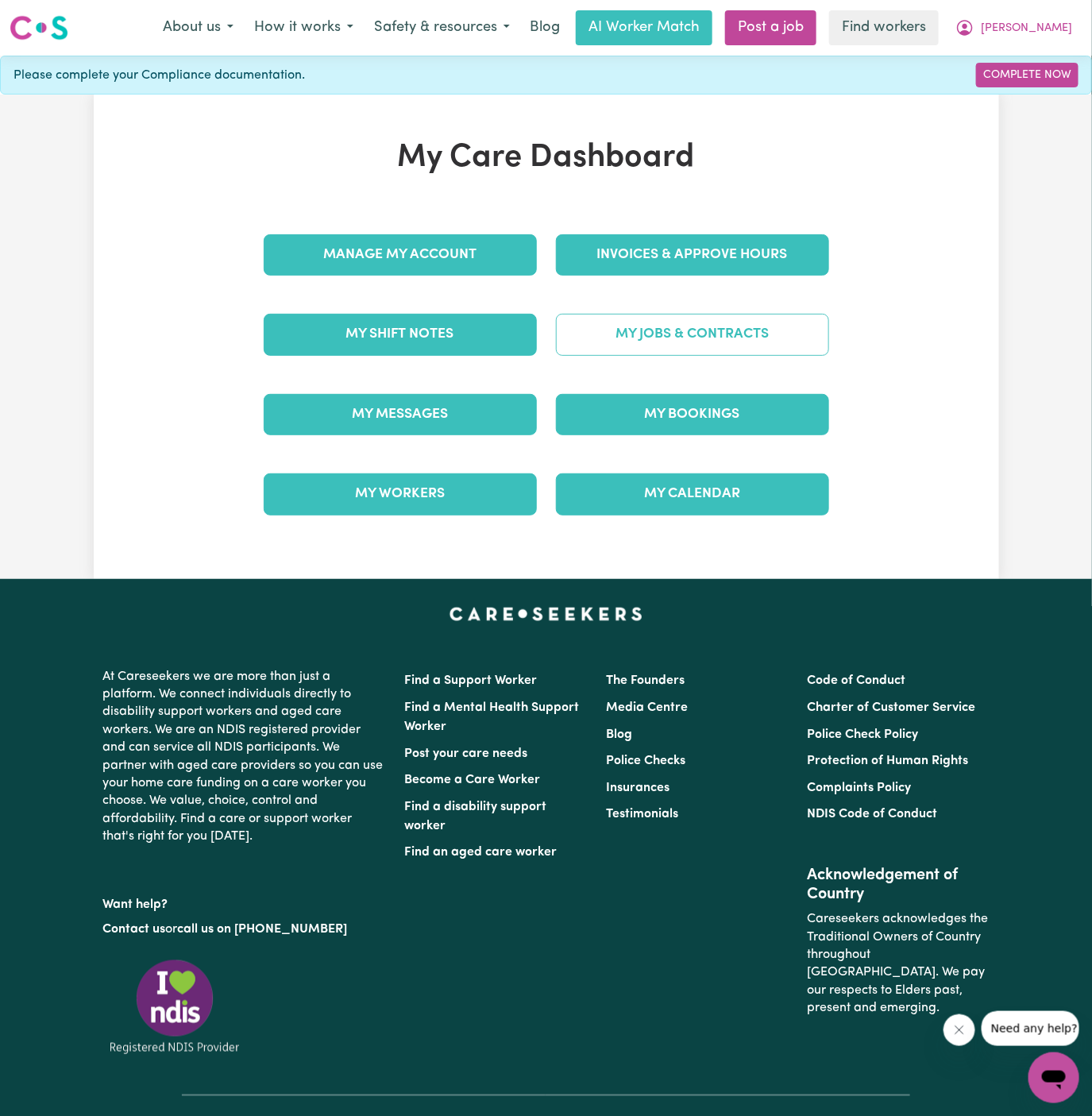
click at [704, 320] on link "My Jobs & Contracts" at bounding box center [693, 334] width 273 height 41
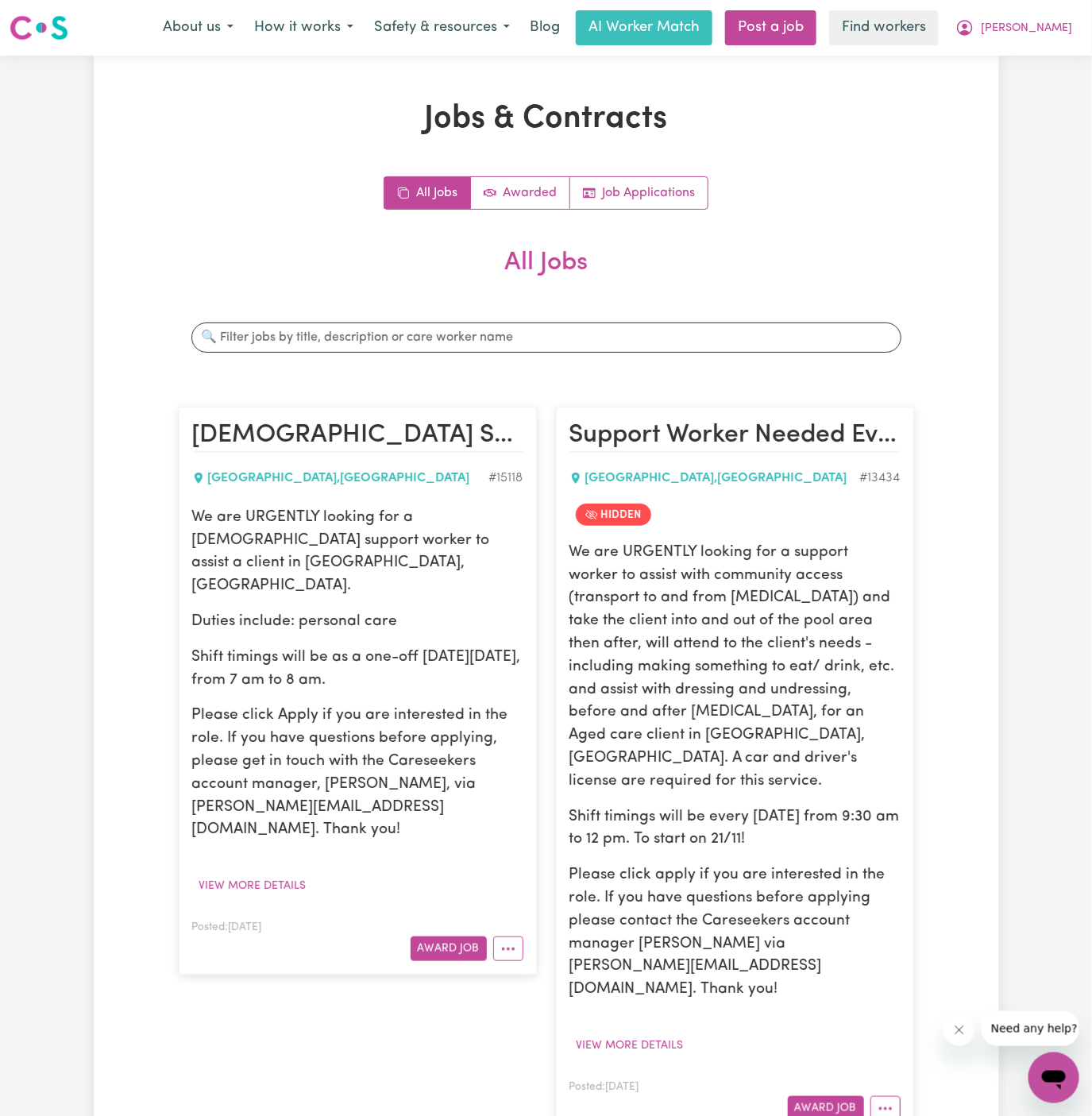
drag, startPoint x: 191, startPoint y: 515, endPoint x: 419, endPoint y: 655, distance: 267.6
click at [419, 655] on article "Female Support Worker Needed In Lane Cove North, NSW LANE COVE NORTH , New Sout…" at bounding box center [358, 690] width 359 height 568
click at [419, 655] on p "Shift timings will be as a one-off on Monday, 22/09, from 7 am to 8 am." at bounding box center [358, 669] width 332 height 46
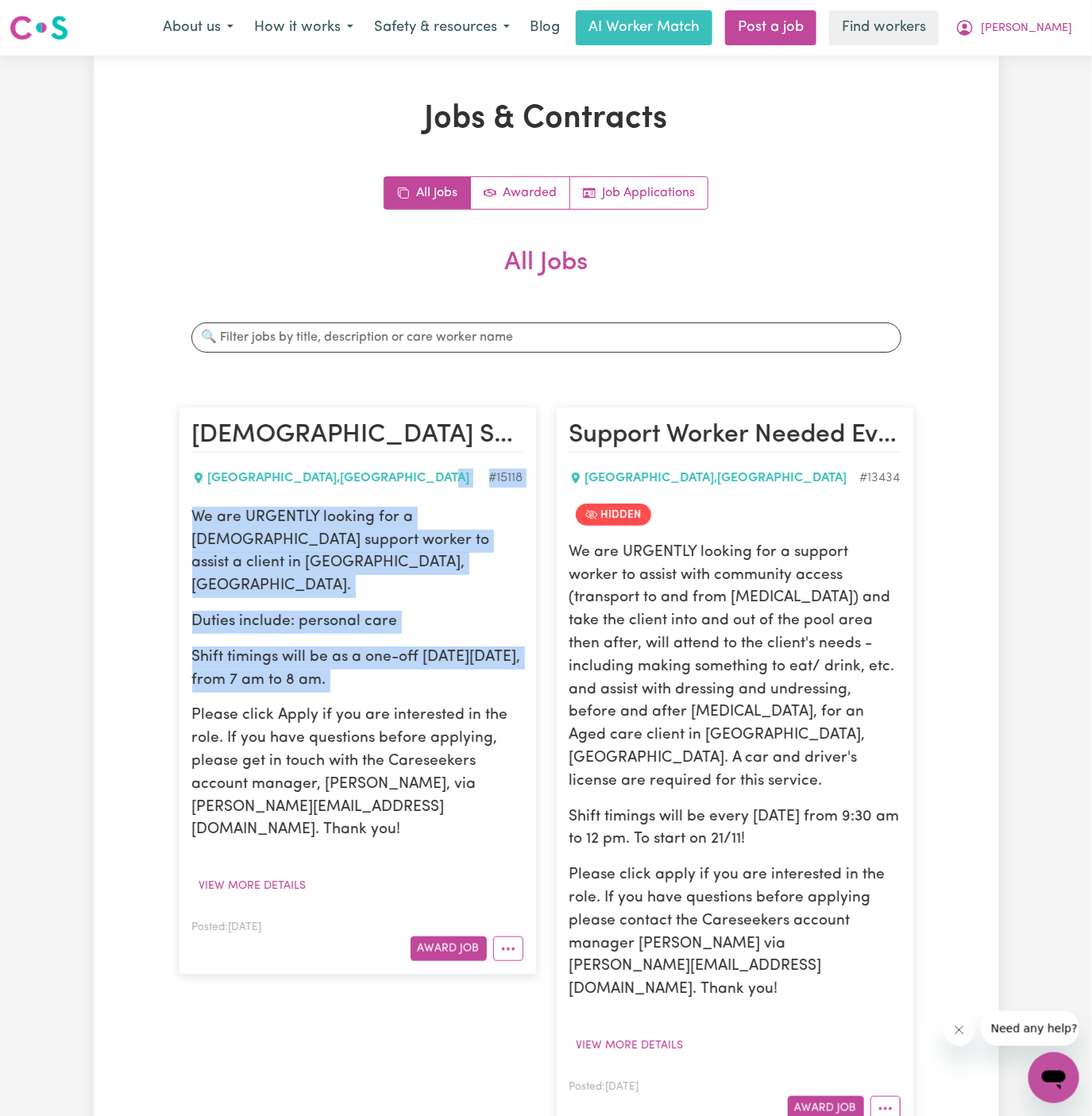
drag, startPoint x: 418, startPoint y: 655, endPoint x: 173, endPoint y: 493, distance: 293.7
click at [173, 493] on div "Female Support Worker Needed In Lane Cove North, NSW LANE COVE NORTH , New Sout…" at bounding box center [358, 770] width 377 height 759
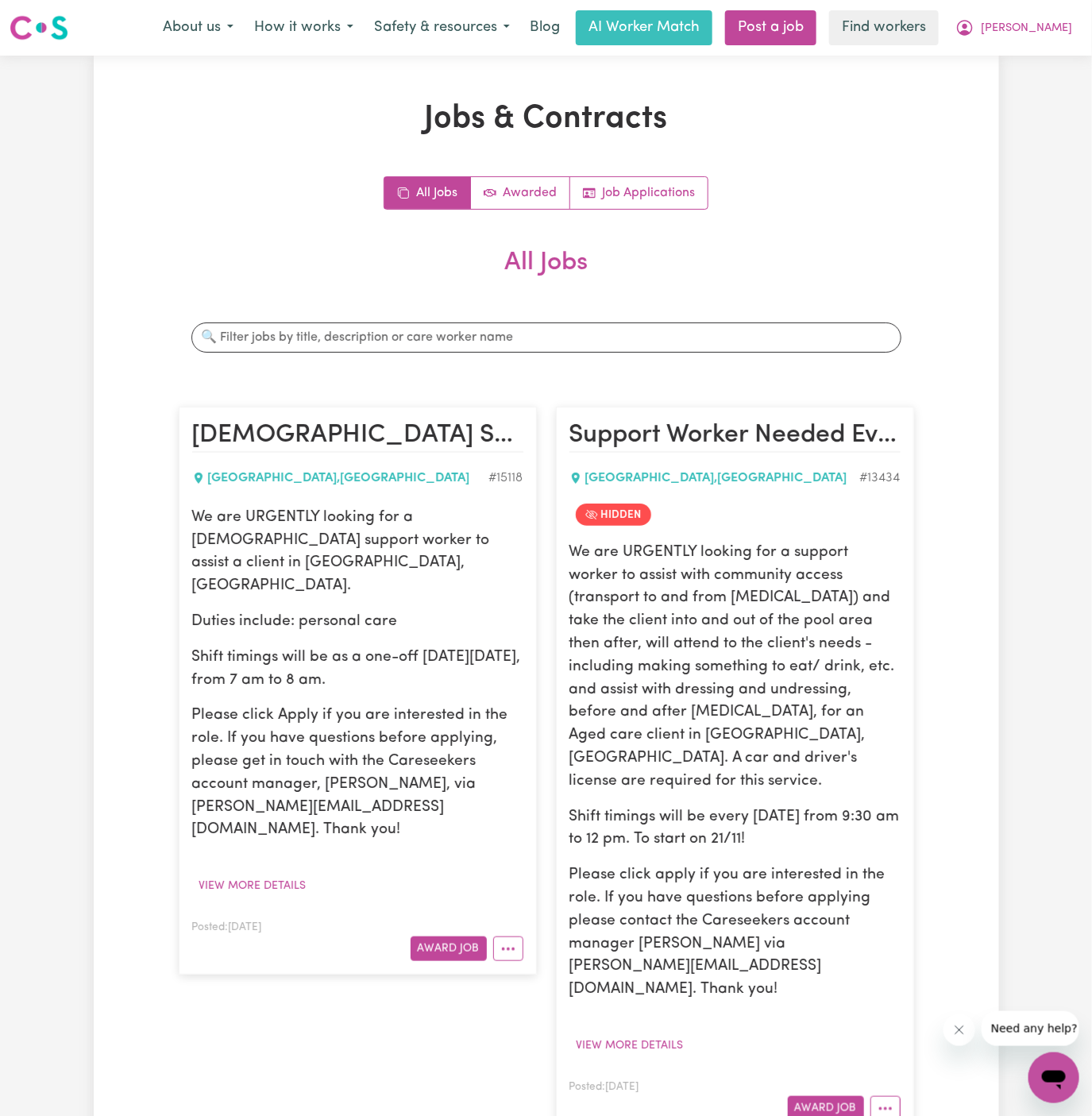
click at [255, 529] on p "We are URGENTLY looking for a female support worker to assist a client in Lane …" at bounding box center [358, 553] width 332 height 91
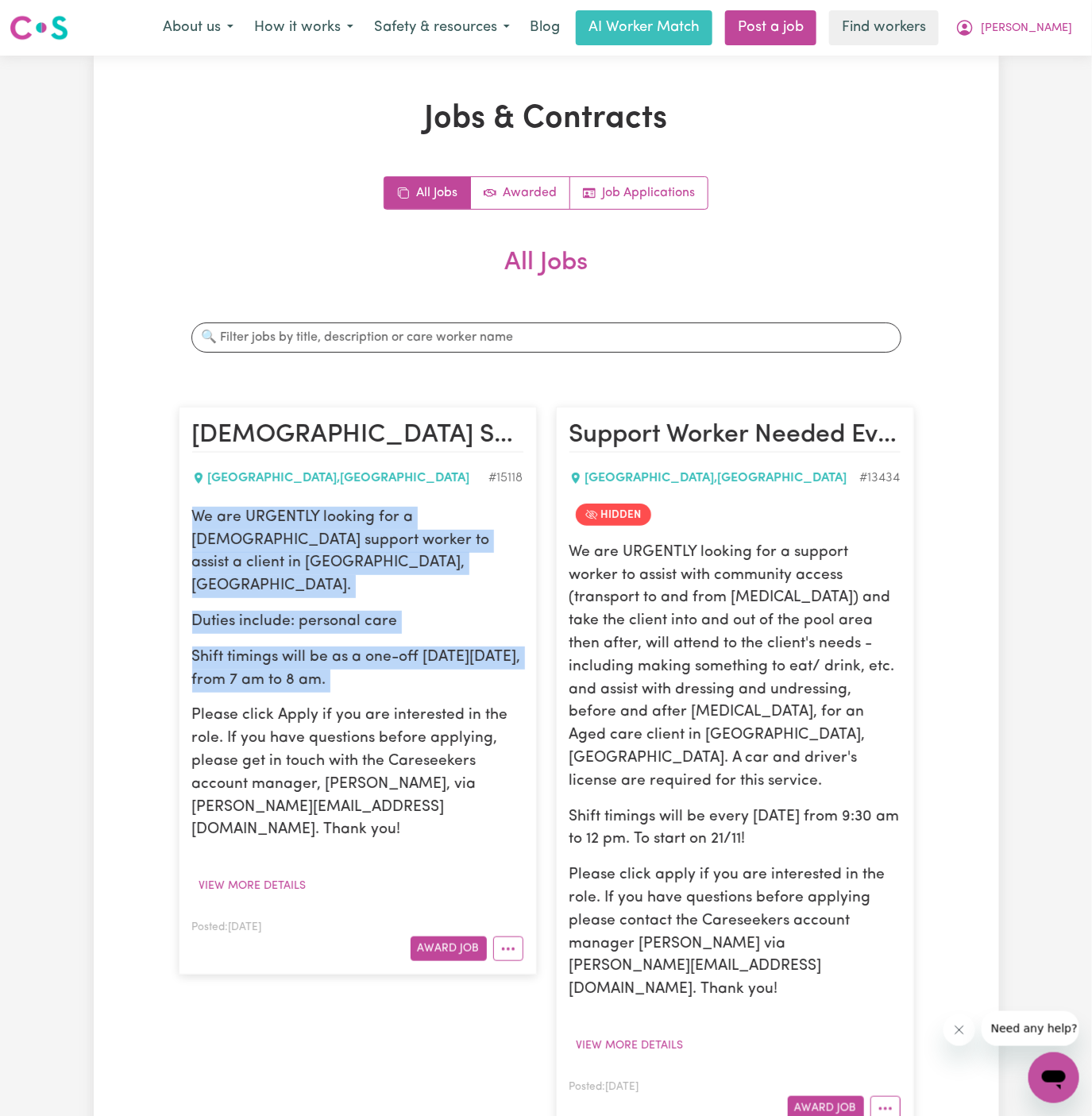
drag, startPoint x: 191, startPoint y: 516, endPoint x: 457, endPoint y: 667, distance: 305.9
click at [457, 667] on div "We are URGENTLY looking for a female support worker to assist a client in Lane …" at bounding box center [358, 674] width 332 height 335
copy div "We are URGENTLY looking for a female support worker to assist a client in Lane …"
click at [1041, 29] on span "Michael" at bounding box center [1027, 29] width 91 height 18
click at [1041, 57] on link "My Dashboard" at bounding box center [1019, 62] width 126 height 30
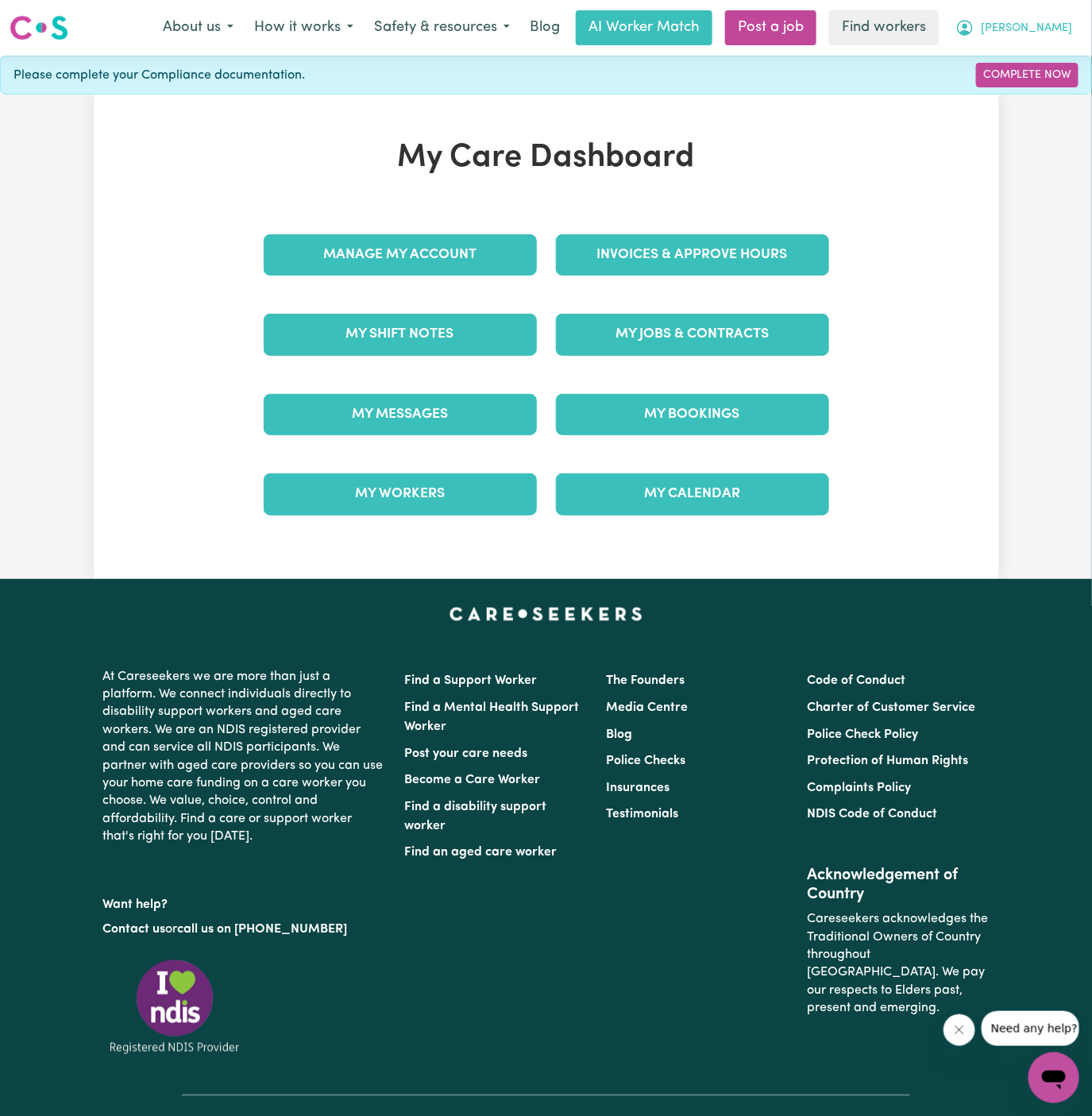
click at [1046, 27] on span "Michael" at bounding box center [1027, 29] width 91 height 18
click at [1046, 88] on link "Logout" at bounding box center [1019, 91] width 126 height 30
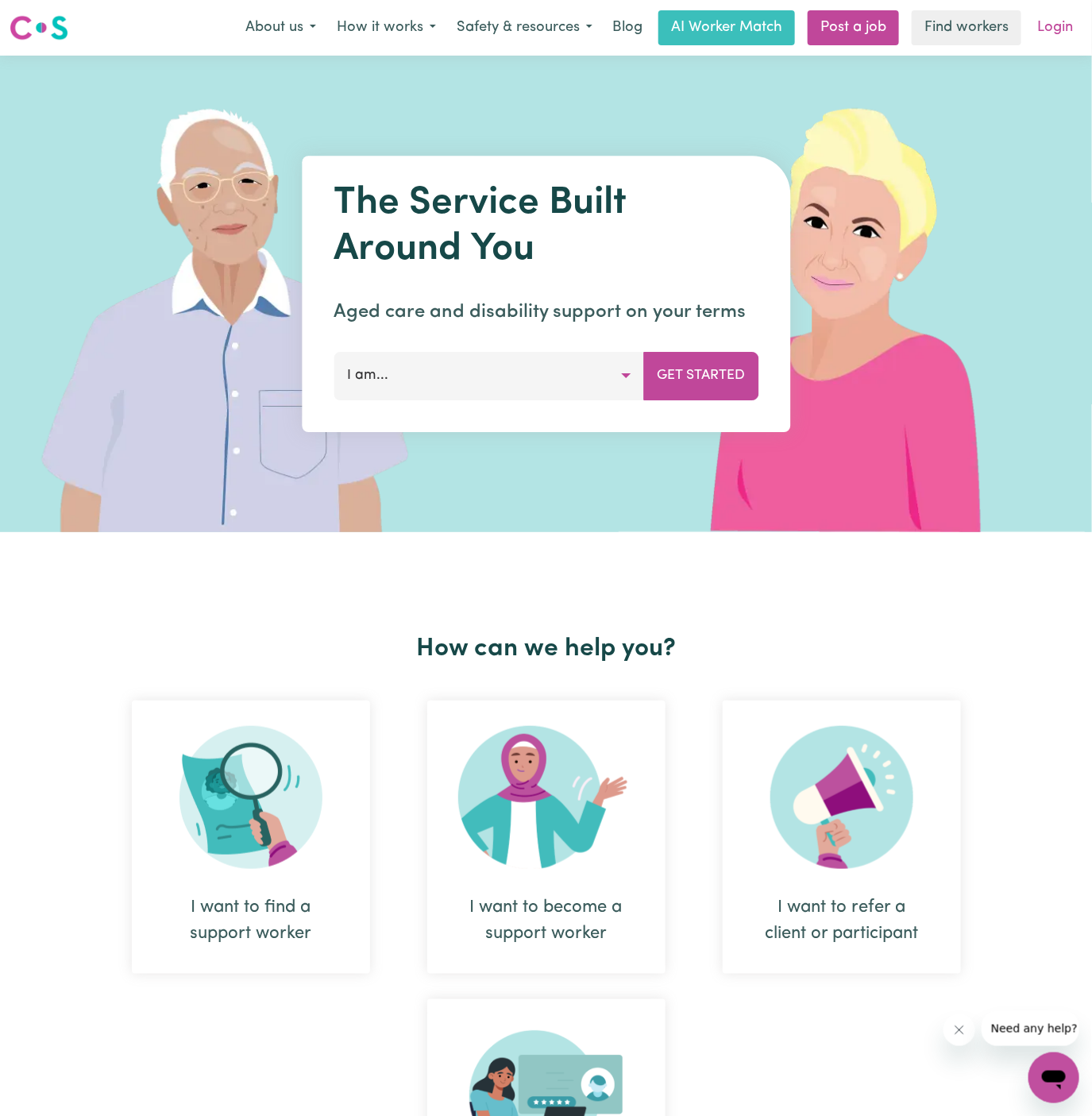
click at [1057, 24] on link "Login" at bounding box center [1055, 27] width 55 height 35
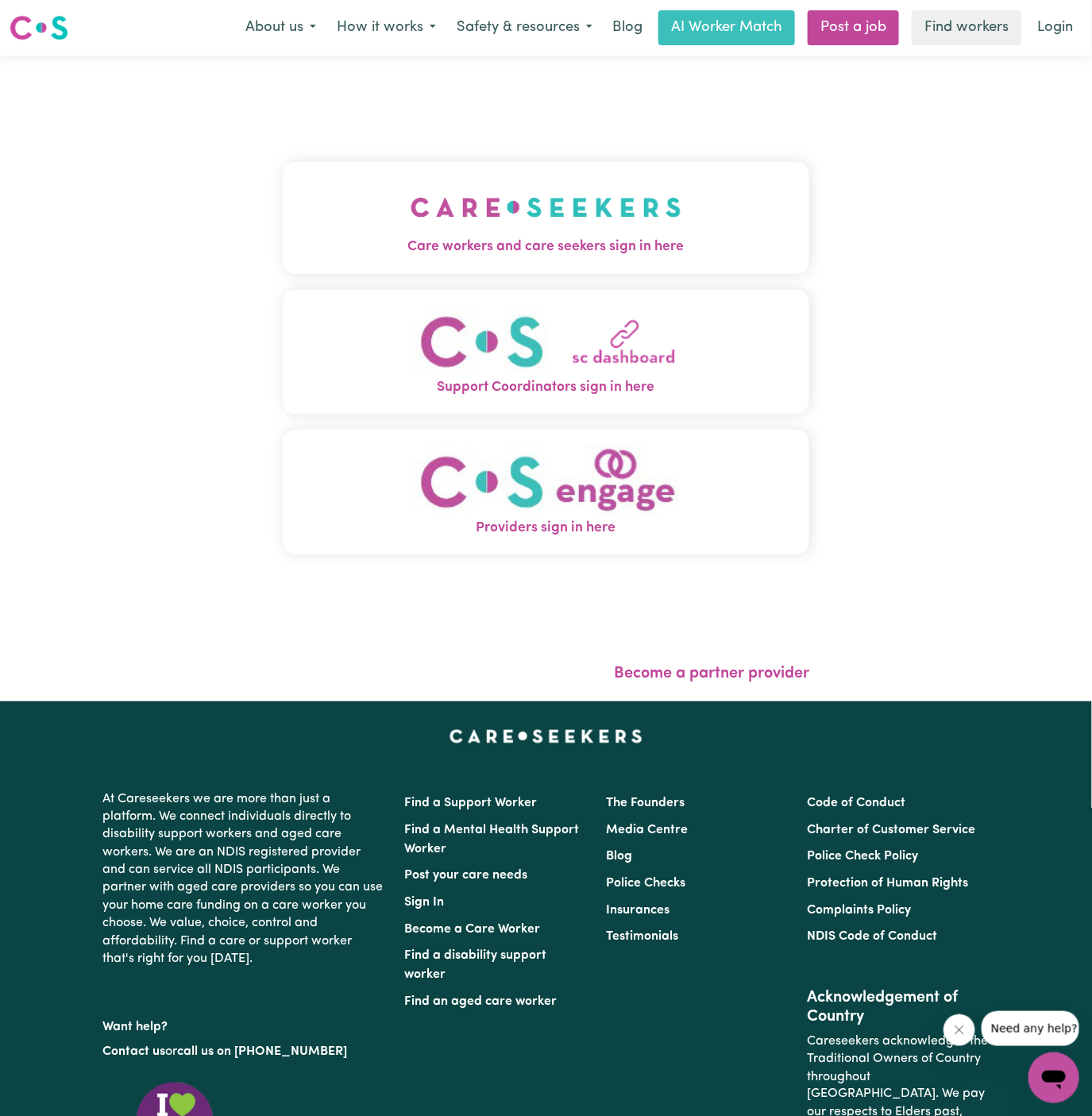
click at [606, 235] on img "Care workers and care seekers sign in here" at bounding box center [546, 208] width 271 height 59
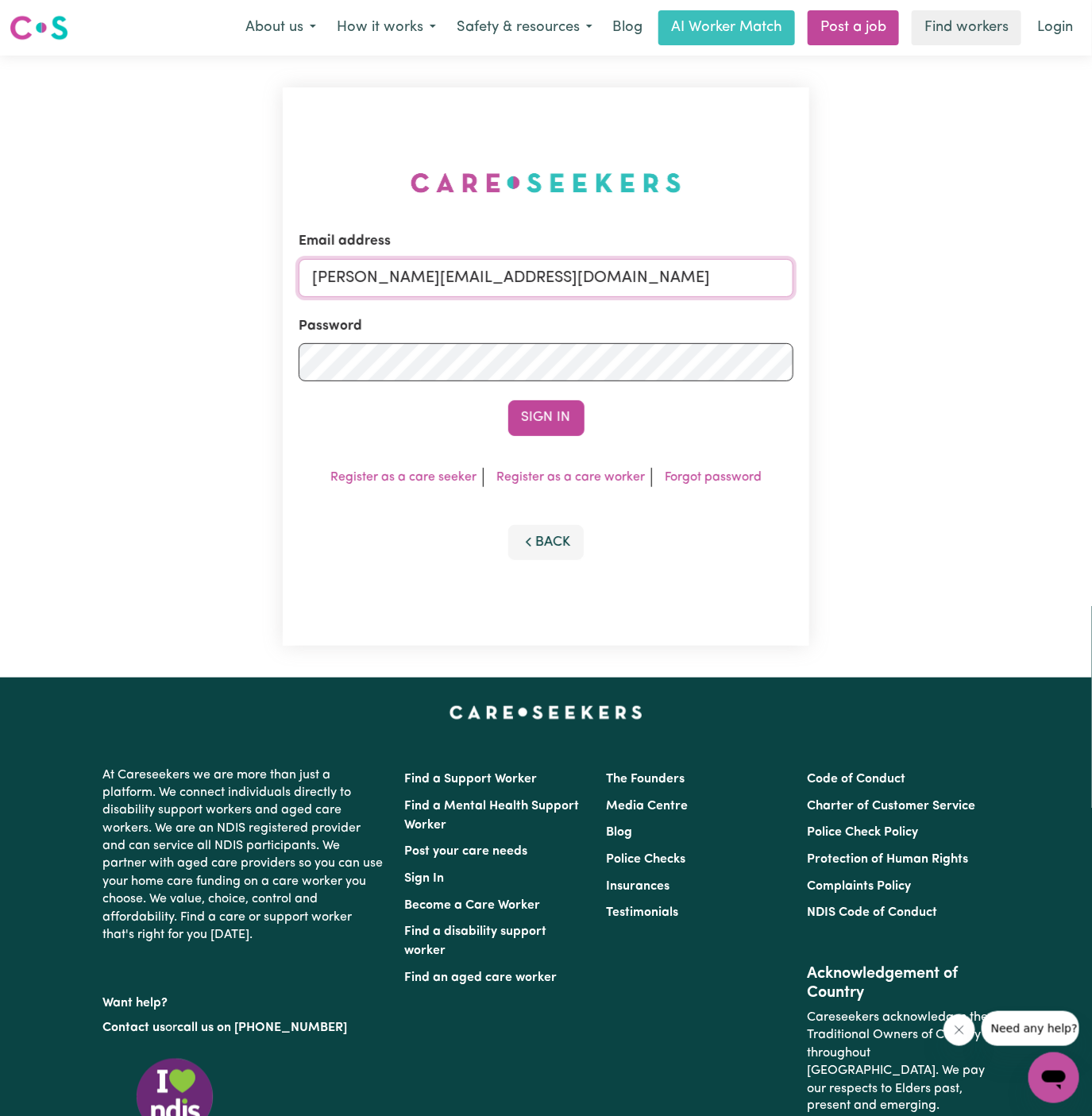
click at [574, 278] on input "dyan@careseekers.com.au" at bounding box center [546, 278] width 495 height 38
click at [473, 256] on div "Email address dyan@careseekers.com.au" at bounding box center [546, 263] width 495 height 65
click at [473, 264] on input "dyan@careseekers.com.au" at bounding box center [546, 278] width 495 height 38
drag, startPoint x: 392, startPoint y: 286, endPoint x: 944, endPoint y: 285, distance: 552.0
click at [944, 285] on div "Email address superuser~JanusanBaltazarYS@careseekers.com.au Password Sign In R…" at bounding box center [546, 366] width 1092 height 622
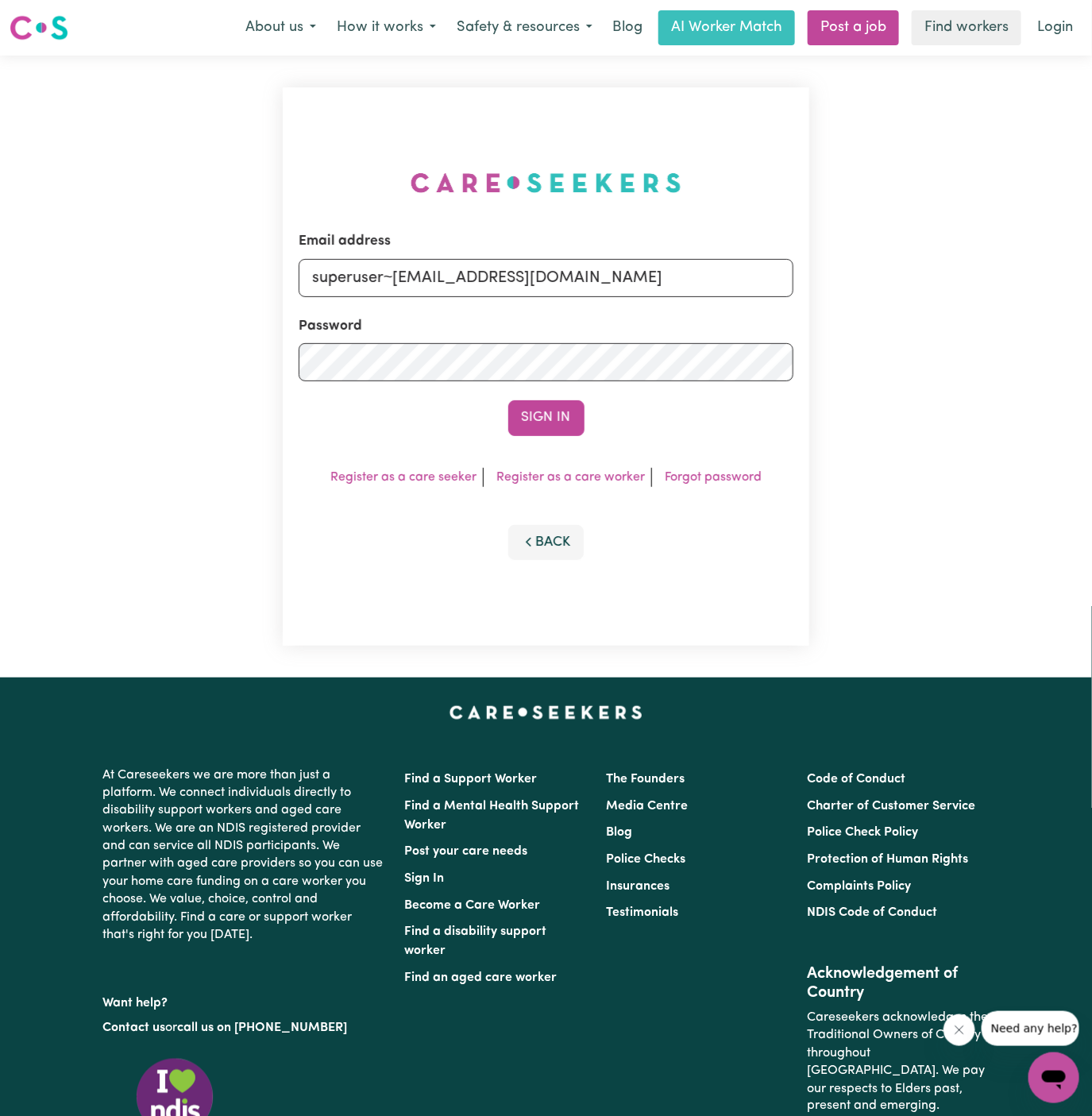
type input "superuser~momenazahedi@gmail.com"
click at [508, 400] on button "Sign In" at bounding box center [546, 417] width 76 height 35
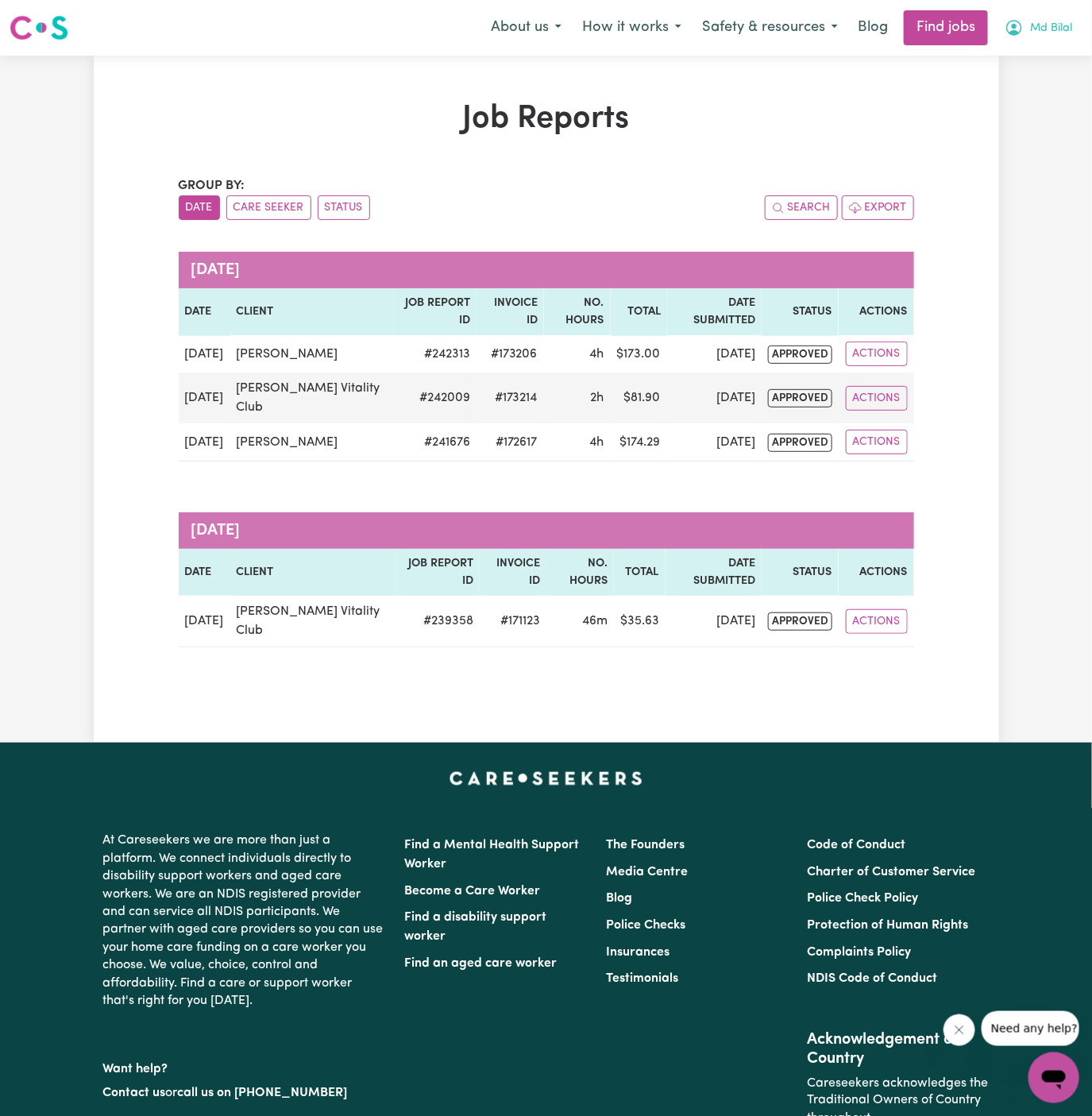
click at [1051, 34] on span "Md Bilal" at bounding box center [1051, 29] width 42 height 18
click at [1051, 62] on link "My Account" at bounding box center [1019, 62] width 126 height 30
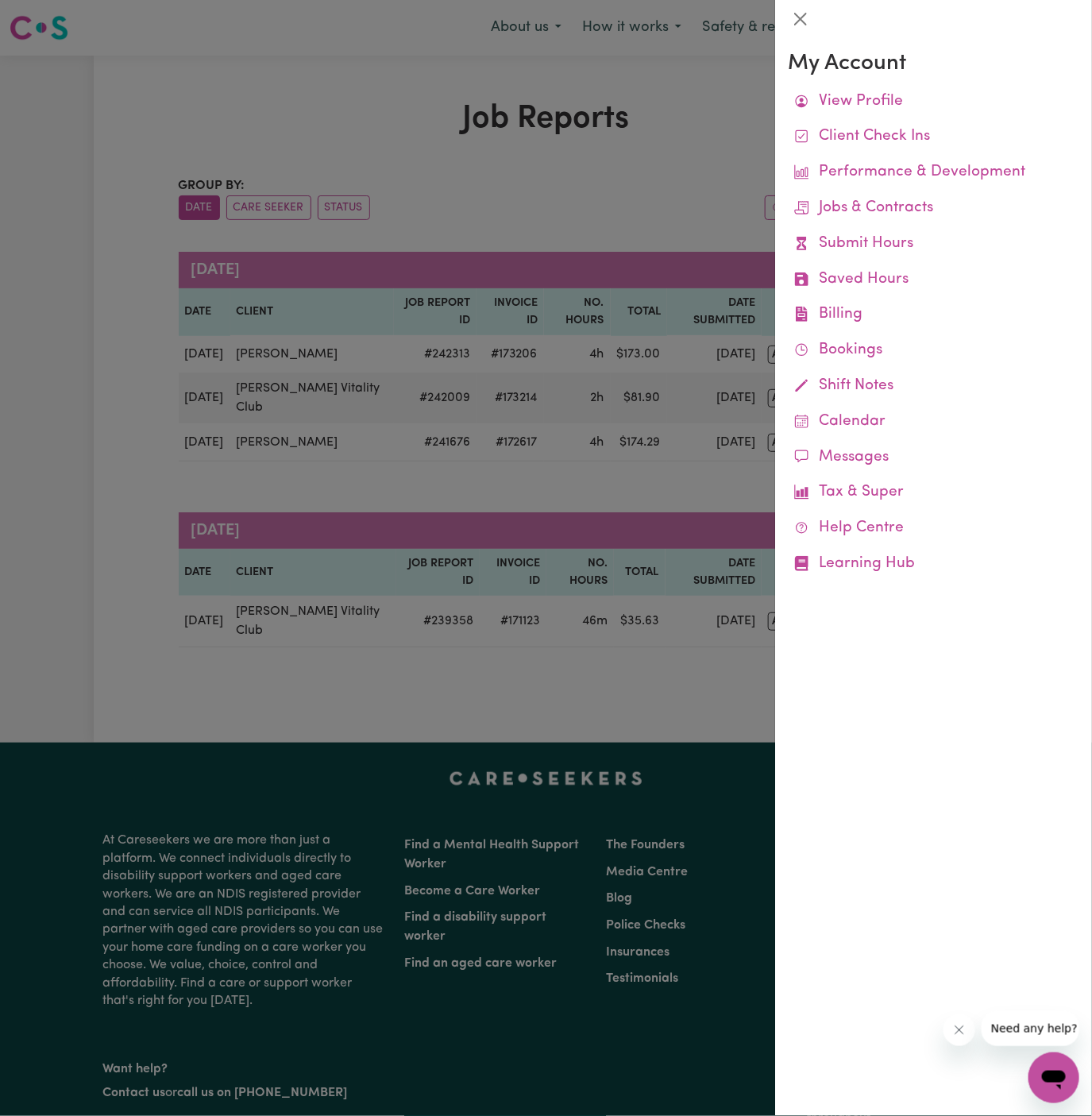
click at [697, 55] on div at bounding box center [546, 558] width 1092 height 1116
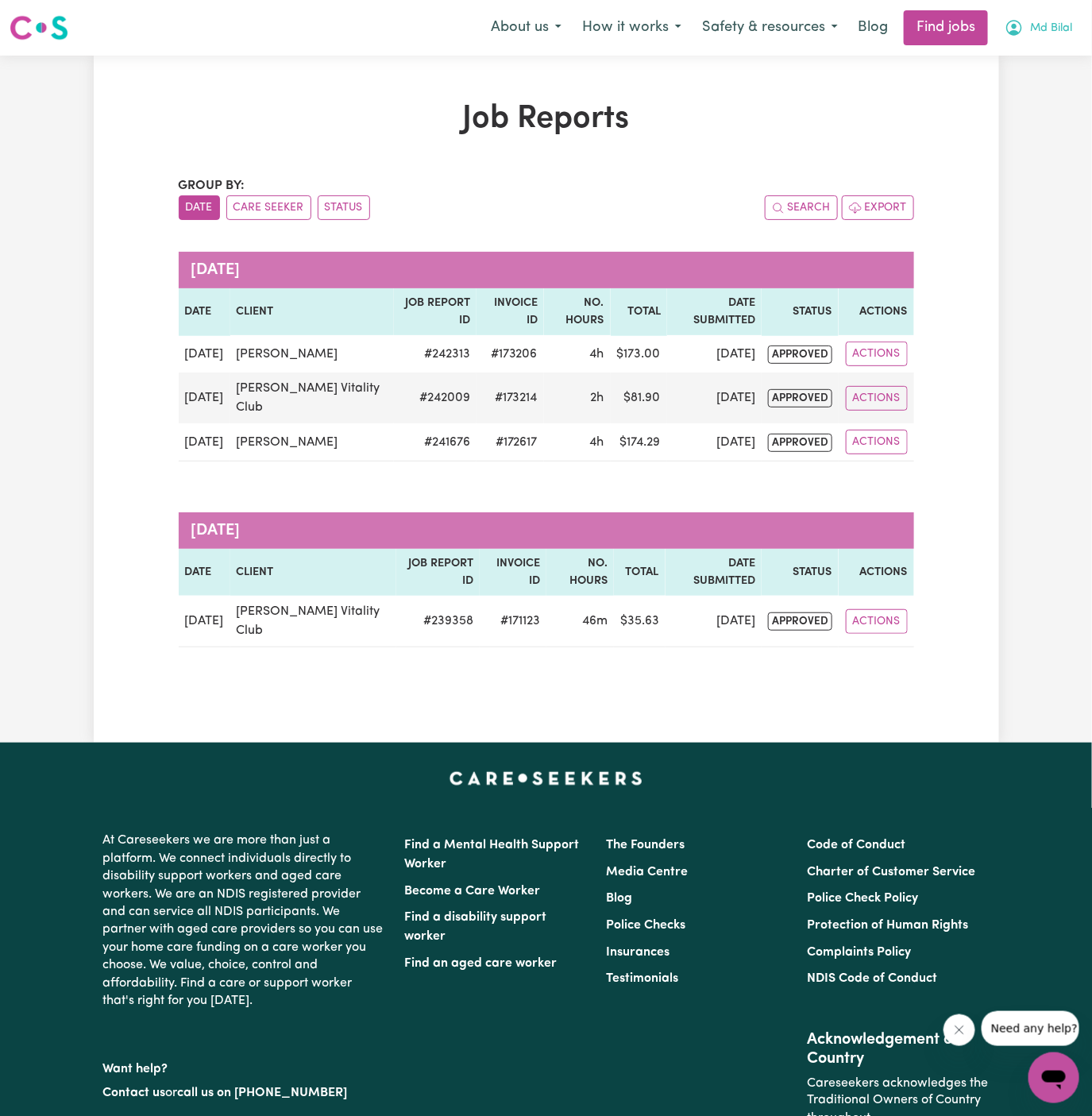
click at [1051, 27] on span "Md Bilal" at bounding box center [1051, 29] width 42 height 18
click at [1051, 121] on link "Logout" at bounding box center [1019, 121] width 126 height 30
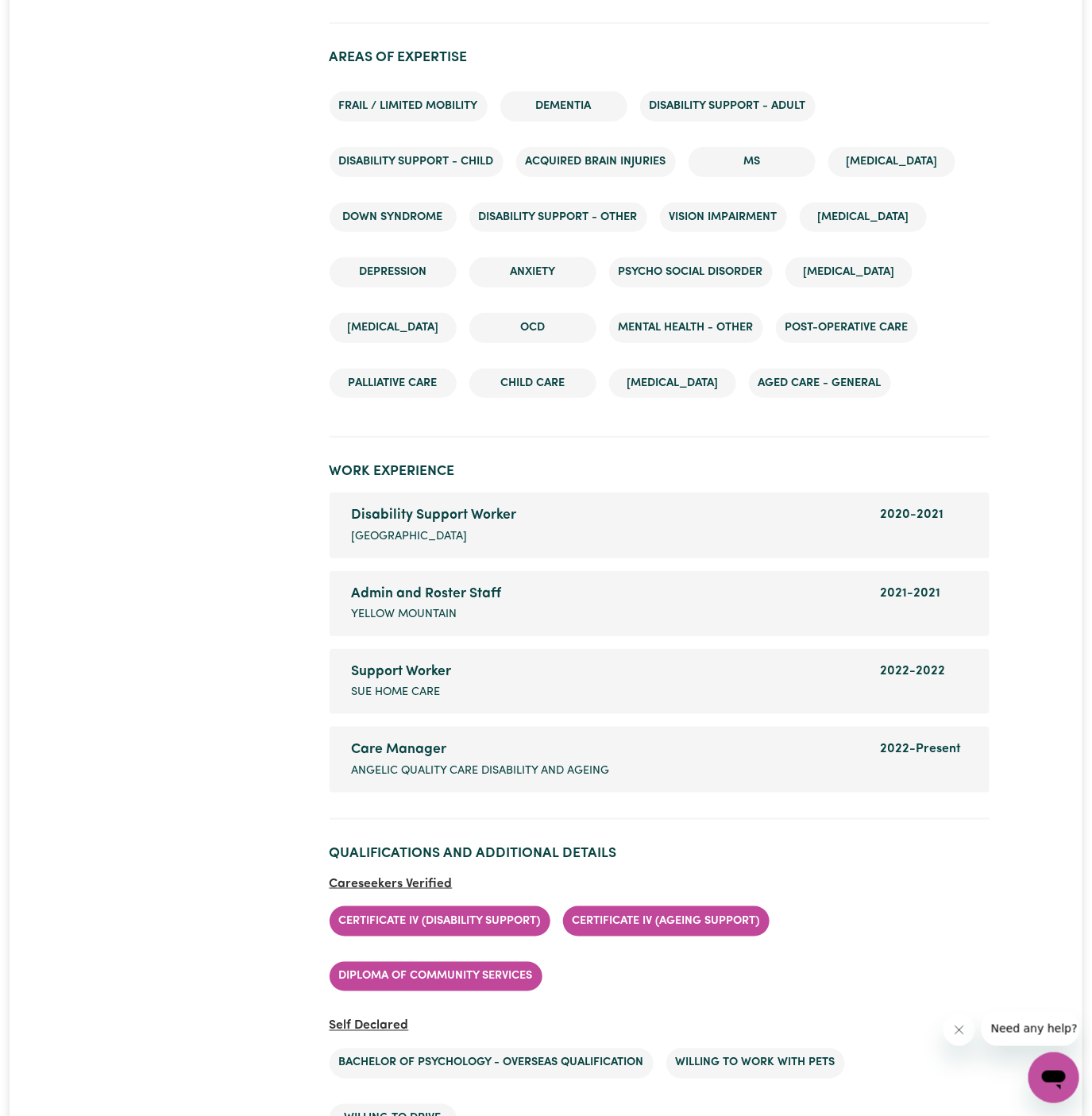
scroll to position [2336, 0]
